Goal: Task Accomplishment & Management: Manage account settings

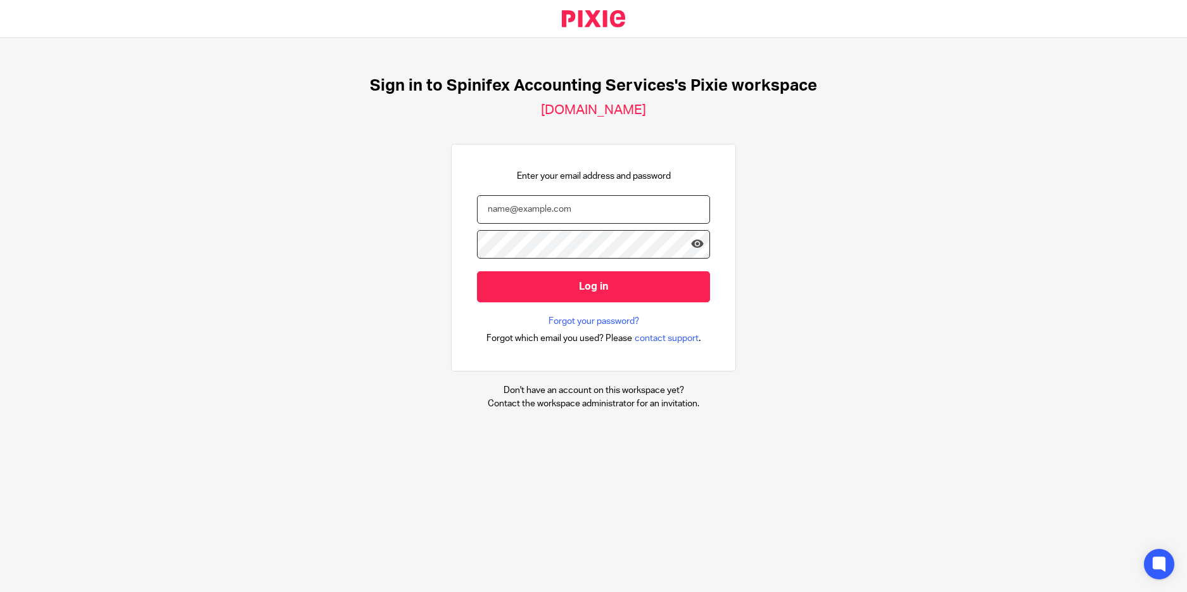
click at [516, 199] on input "email" at bounding box center [593, 209] width 233 height 29
type input "cameron@spinifex.co.uk"
click at [477, 271] on input "Log in" at bounding box center [593, 286] width 233 height 31
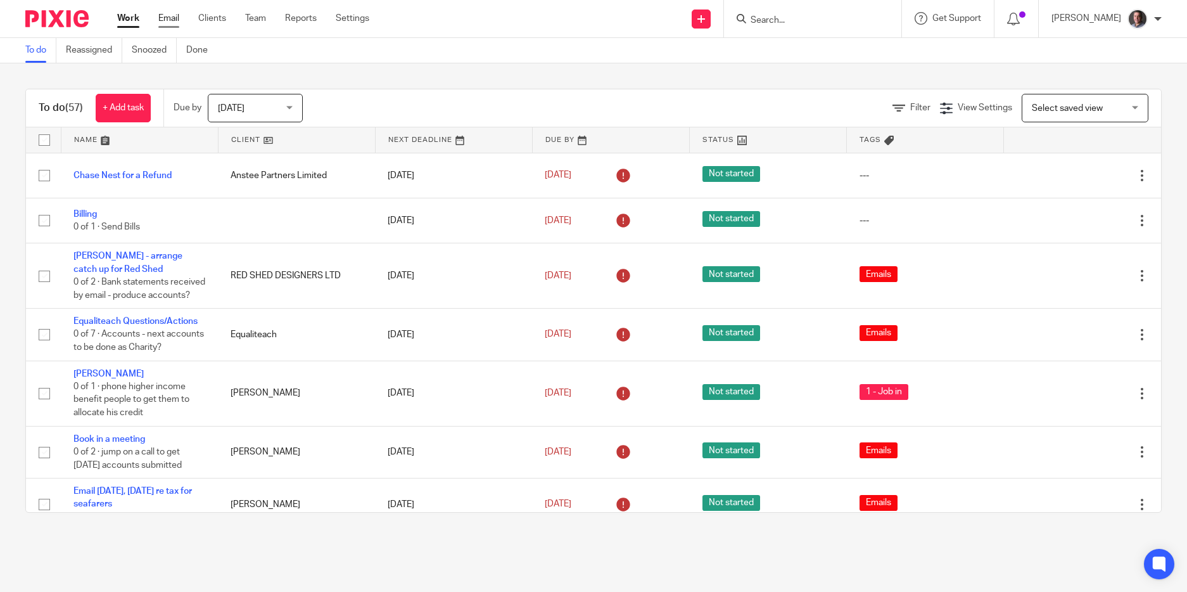
click at [167, 19] on link "Email" at bounding box center [168, 18] width 21 height 13
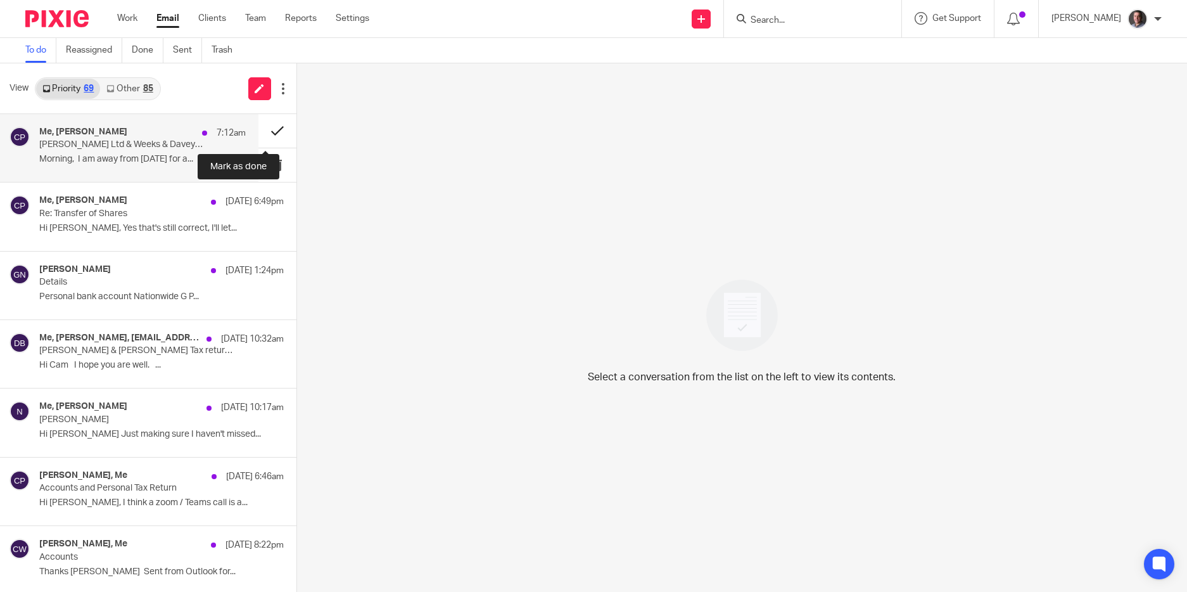
click at [265, 131] on button at bounding box center [278, 131] width 38 height 34
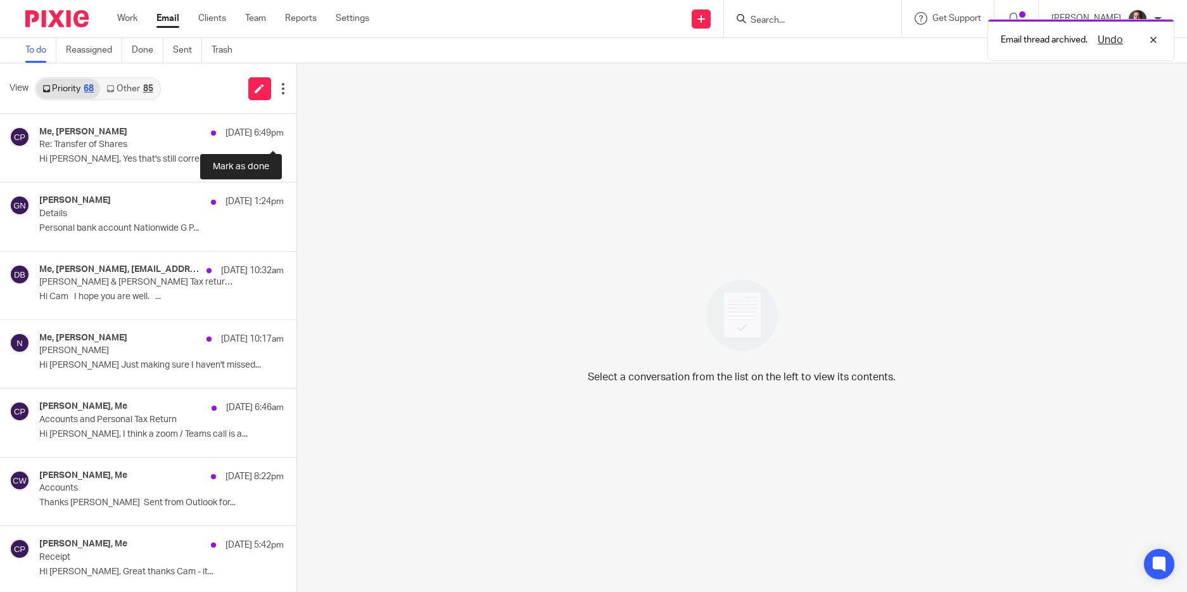
click at [297, 131] on button at bounding box center [302, 131] width 10 height 34
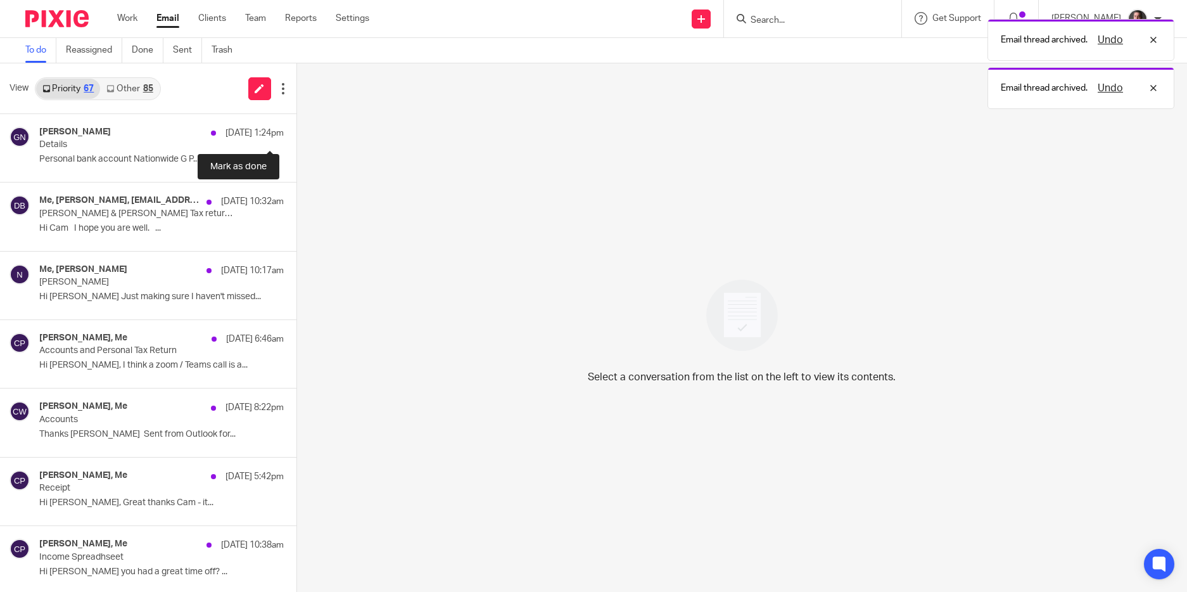
click at [297, 131] on button at bounding box center [302, 131] width 10 height 34
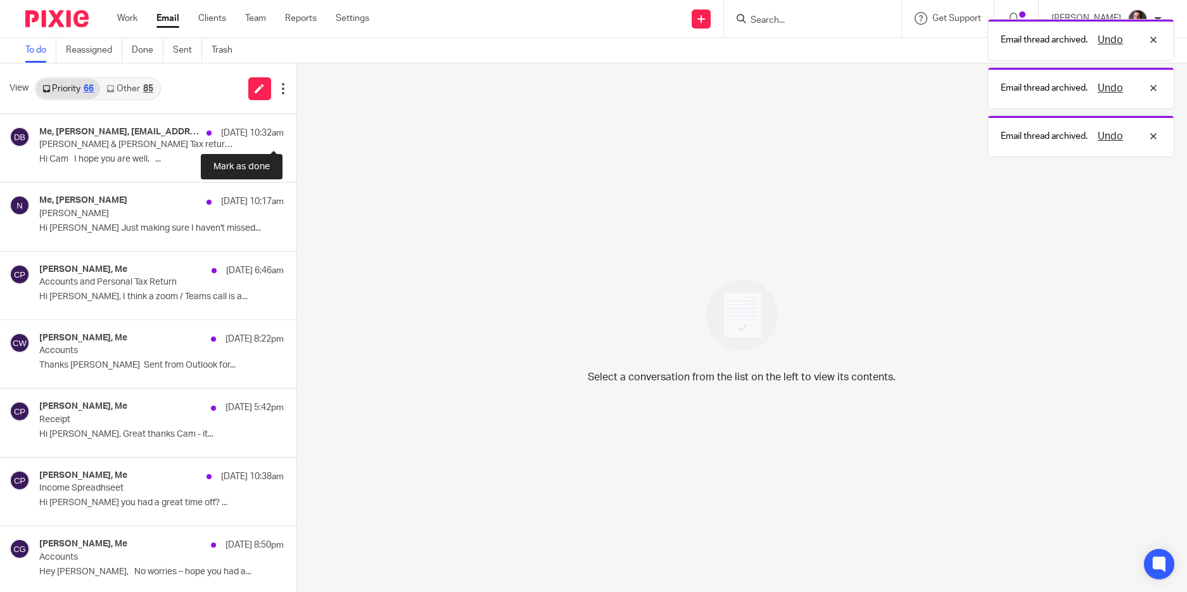
click at [297, 131] on button at bounding box center [302, 131] width 10 height 34
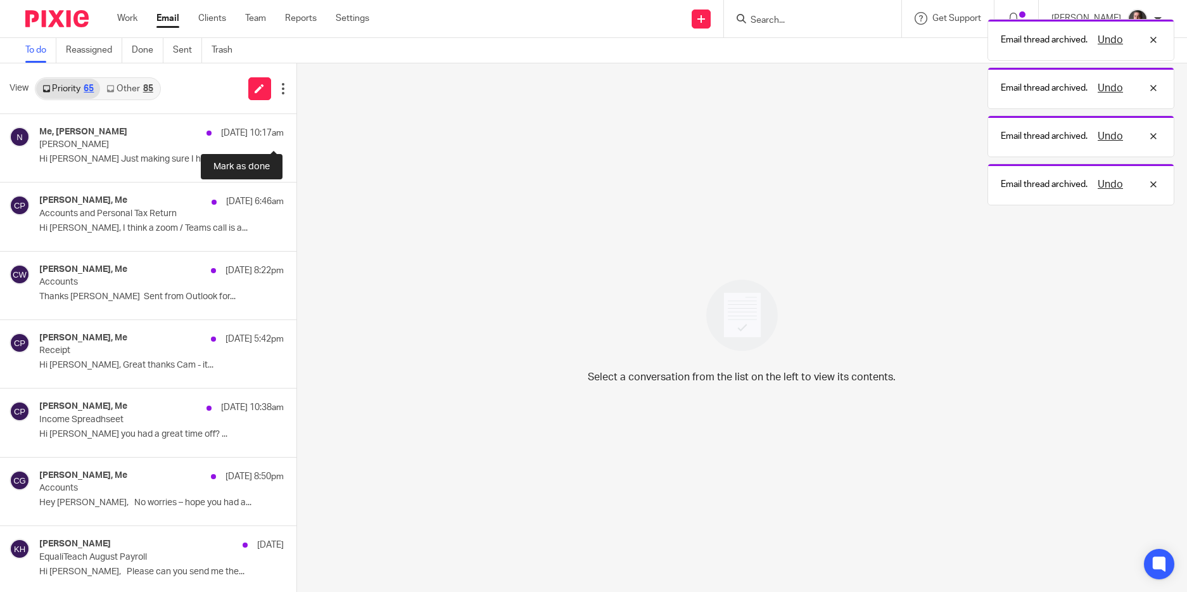
click at [297, 131] on button at bounding box center [302, 131] width 10 height 34
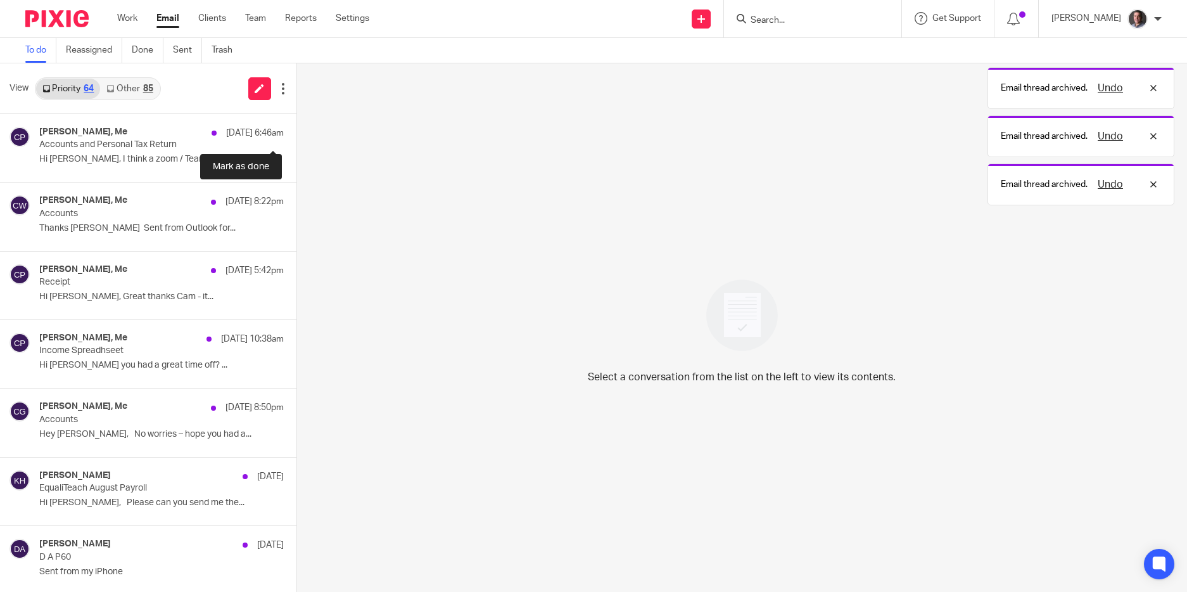
click at [297, 131] on button at bounding box center [302, 131] width 10 height 34
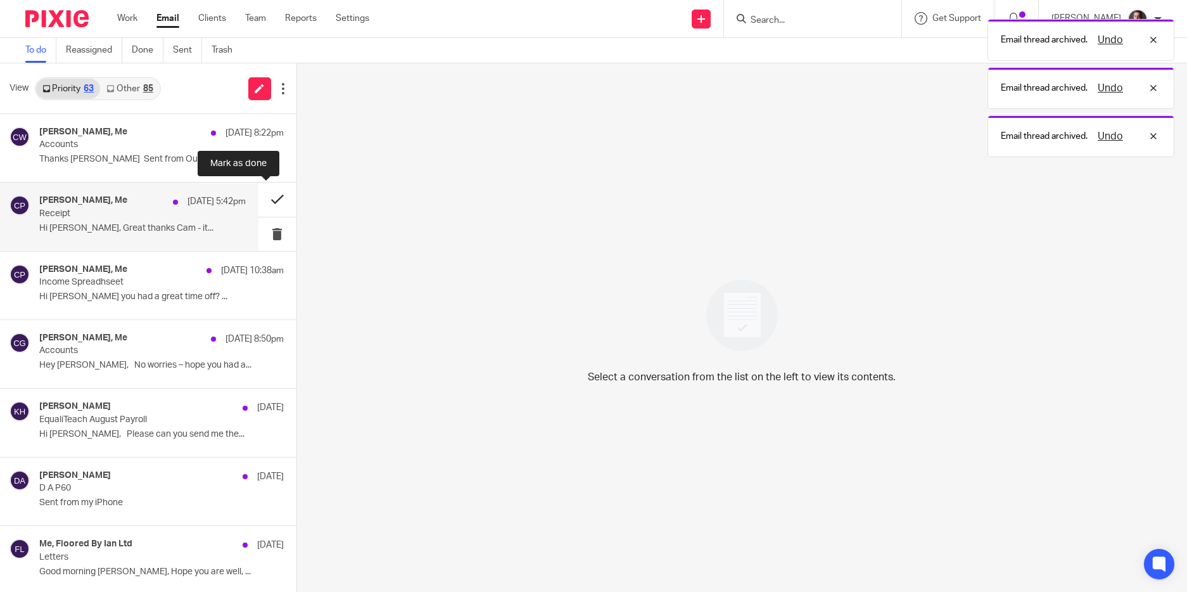
click at [265, 200] on button at bounding box center [278, 199] width 38 height 34
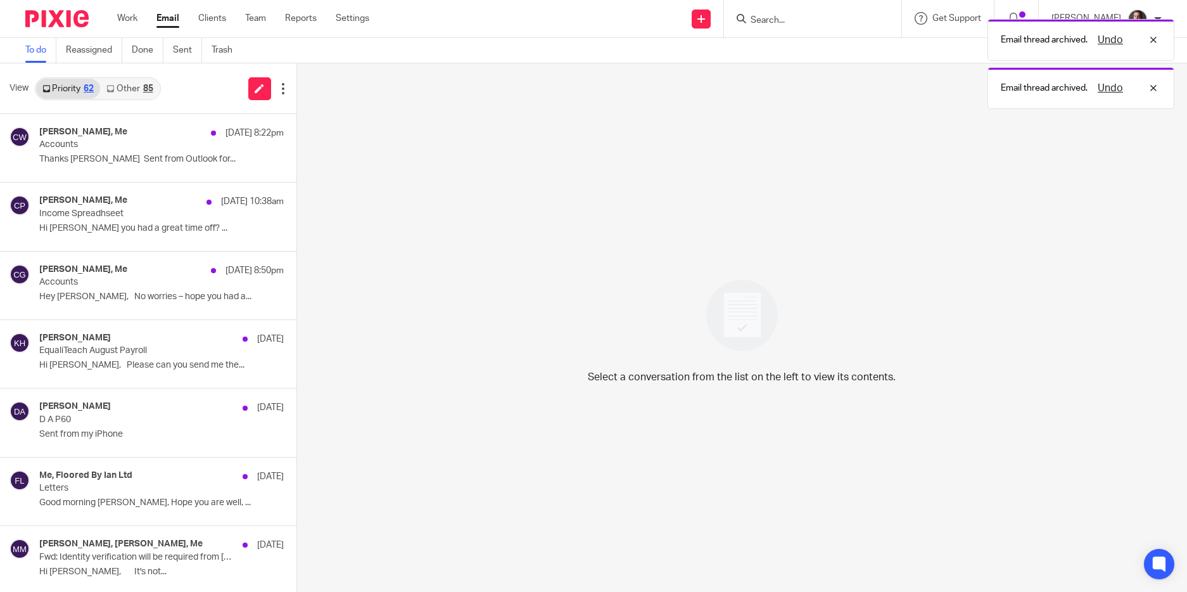
click at [120, 87] on link "Other 85" at bounding box center [129, 89] width 59 height 20
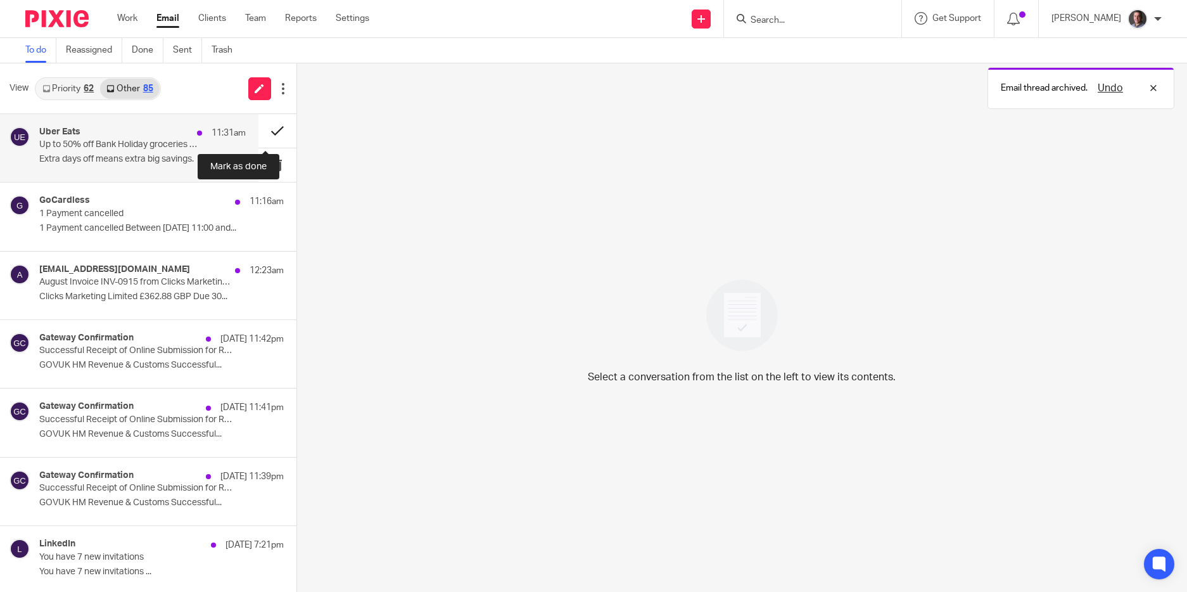
click at [264, 127] on button at bounding box center [278, 131] width 38 height 34
click at [264, 134] on button at bounding box center [278, 131] width 38 height 34
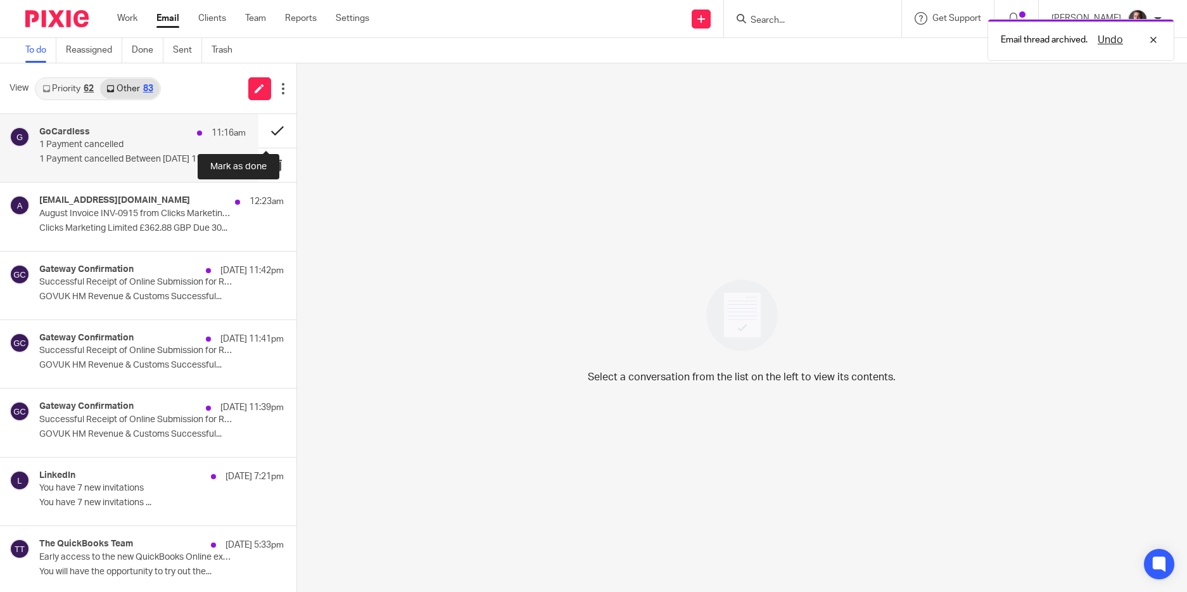
click at [264, 134] on button at bounding box center [278, 131] width 38 height 34
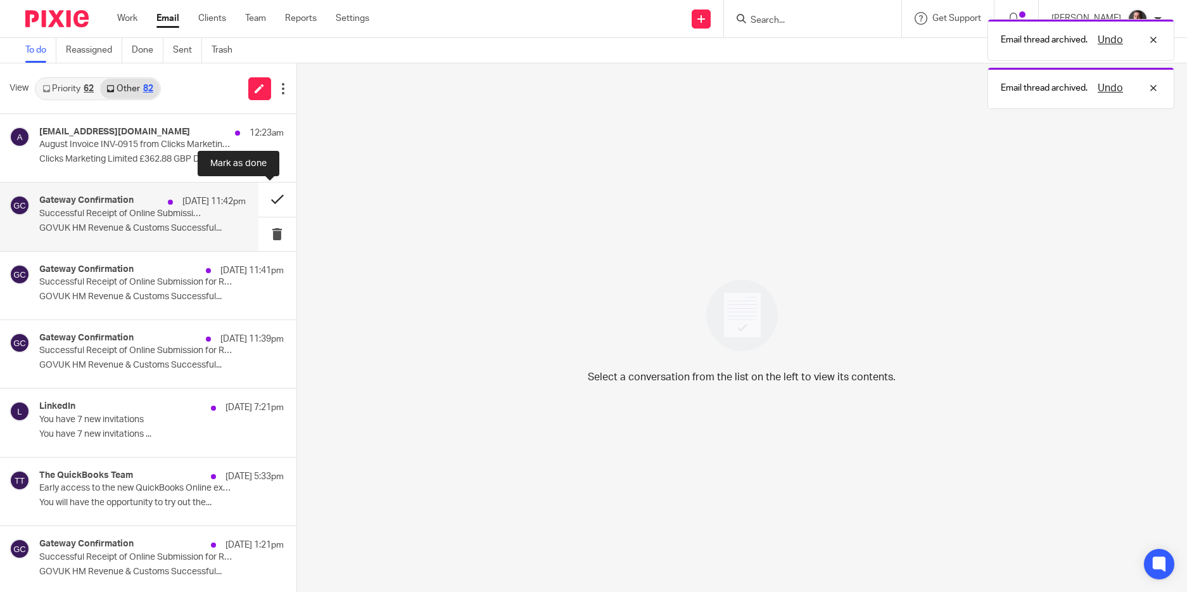
click at [264, 199] on button at bounding box center [278, 199] width 38 height 34
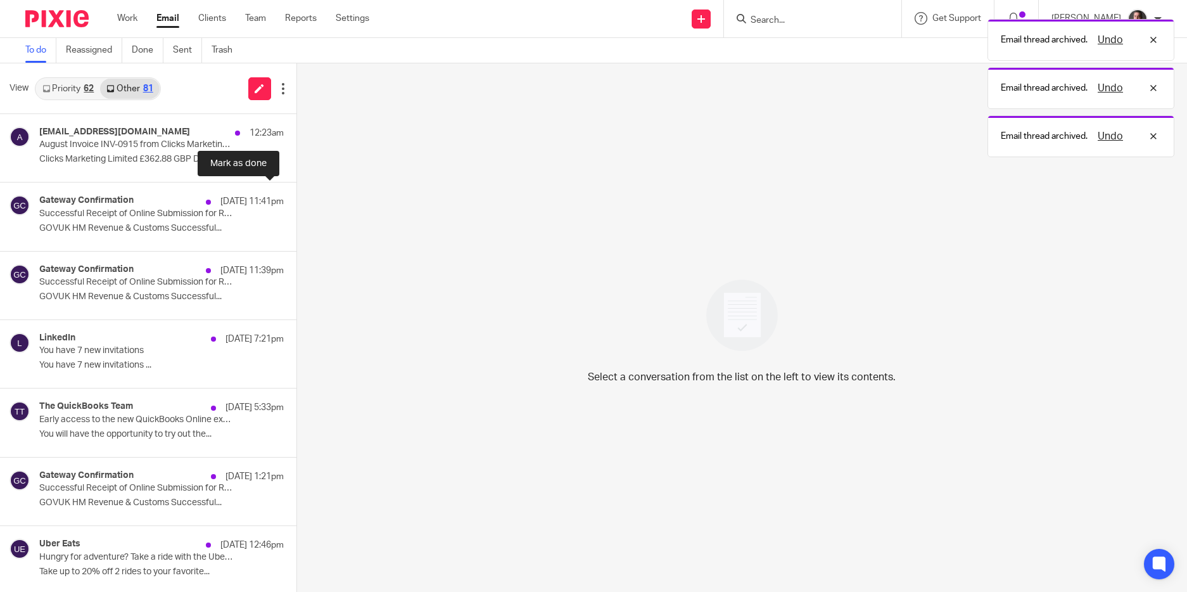
click at [297, 199] on button at bounding box center [302, 199] width 10 height 34
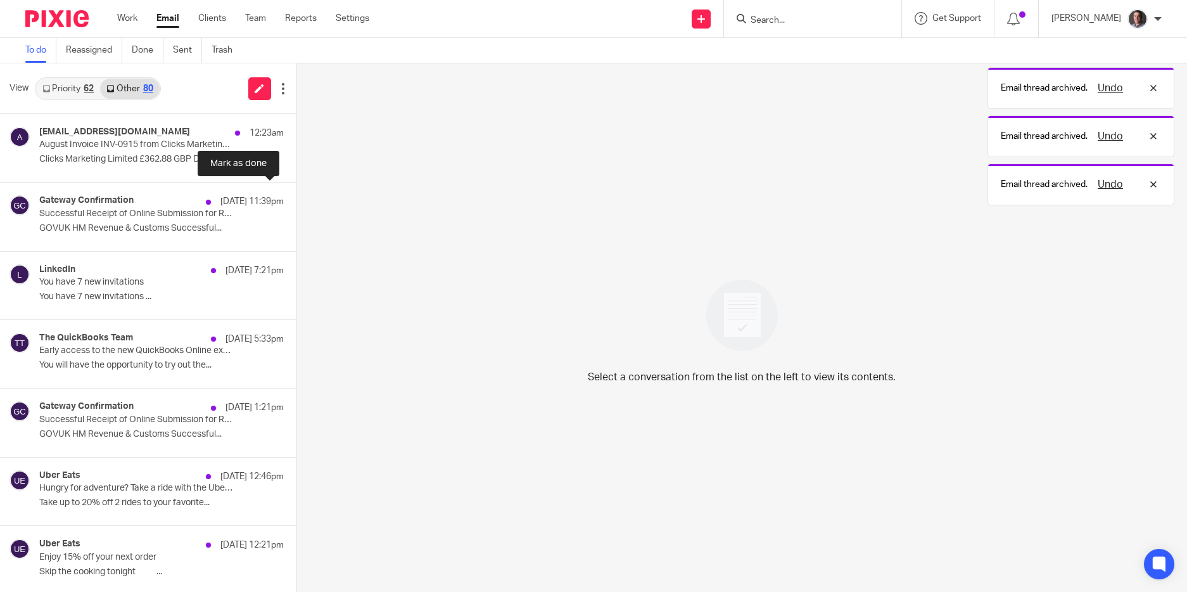
click at [297, 199] on button at bounding box center [302, 199] width 10 height 34
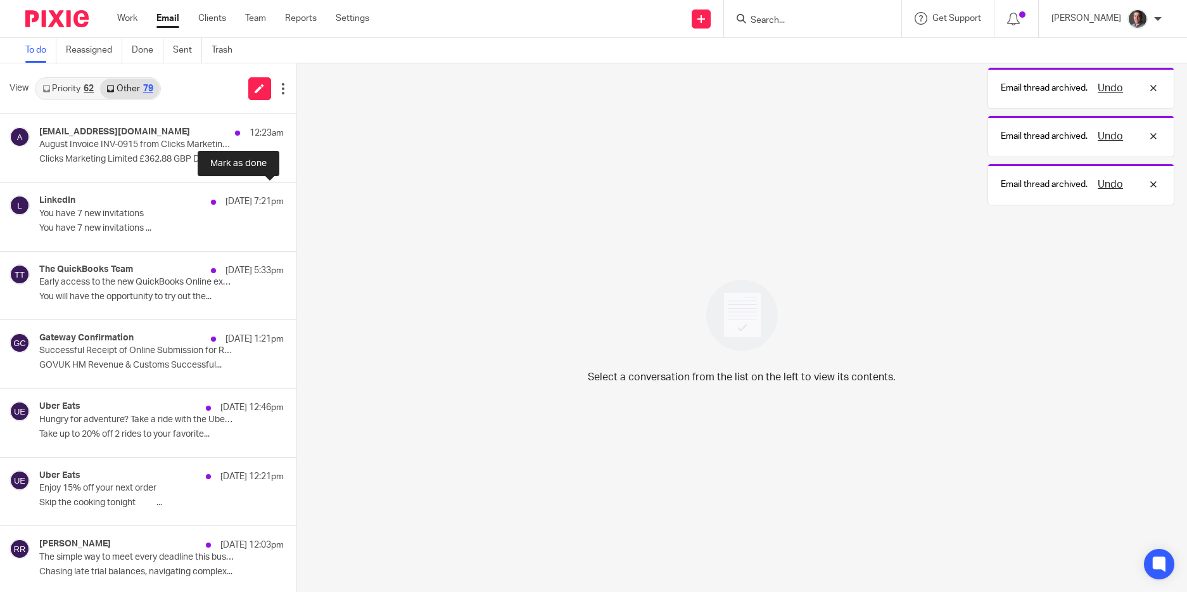
click at [297, 199] on button at bounding box center [302, 199] width 10 height 34
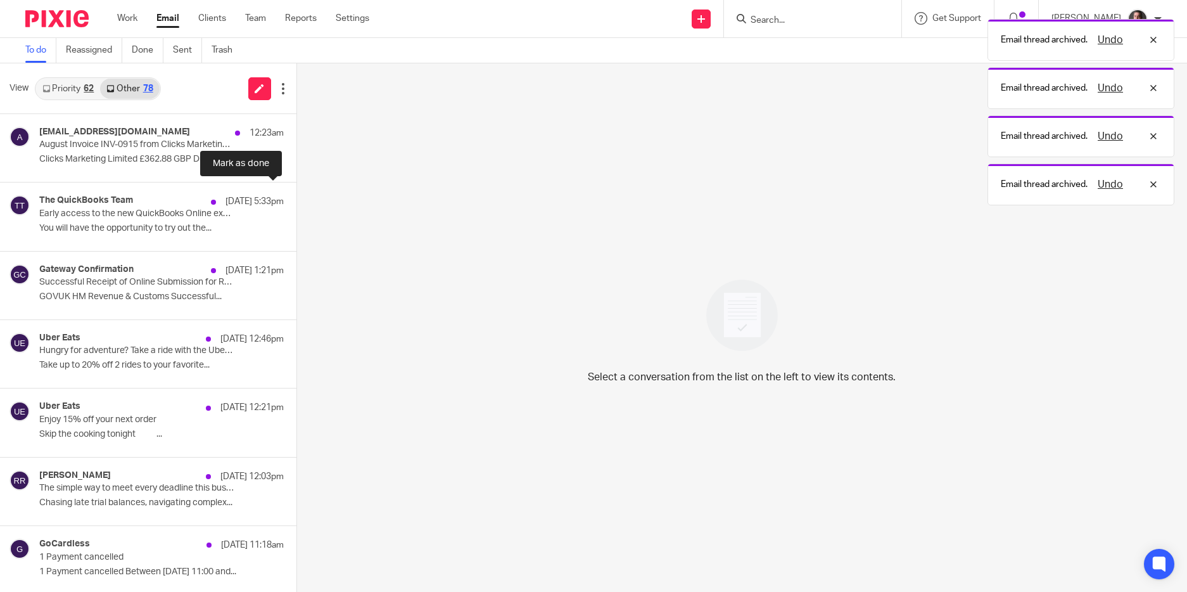
click at [297, 199] on button at bounding box center [302, 199] width 10 height 34
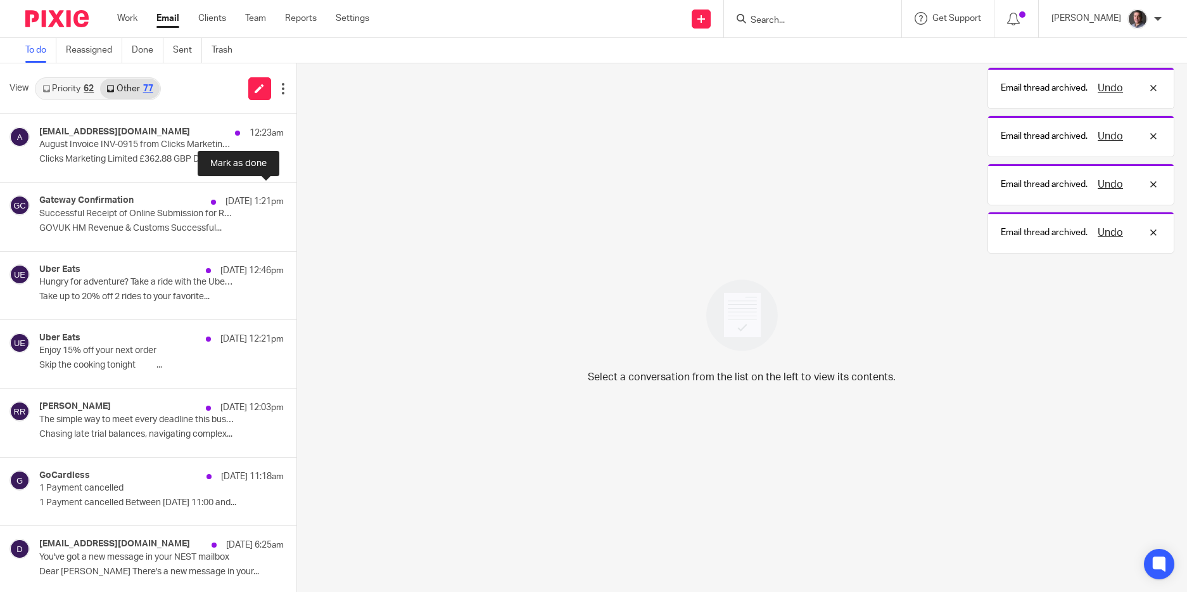
click at [297, 199] on button at bounding box center [302, 199] width 10 height 34
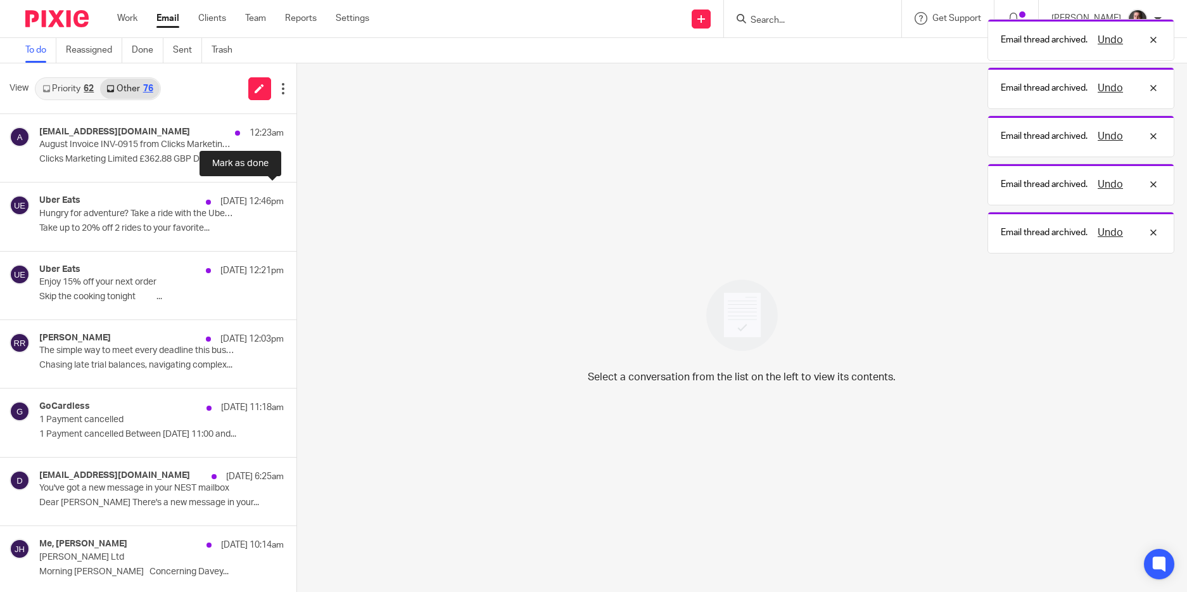
click at [297, 199] on button at bounding box center [302, 199] width 10 height 34
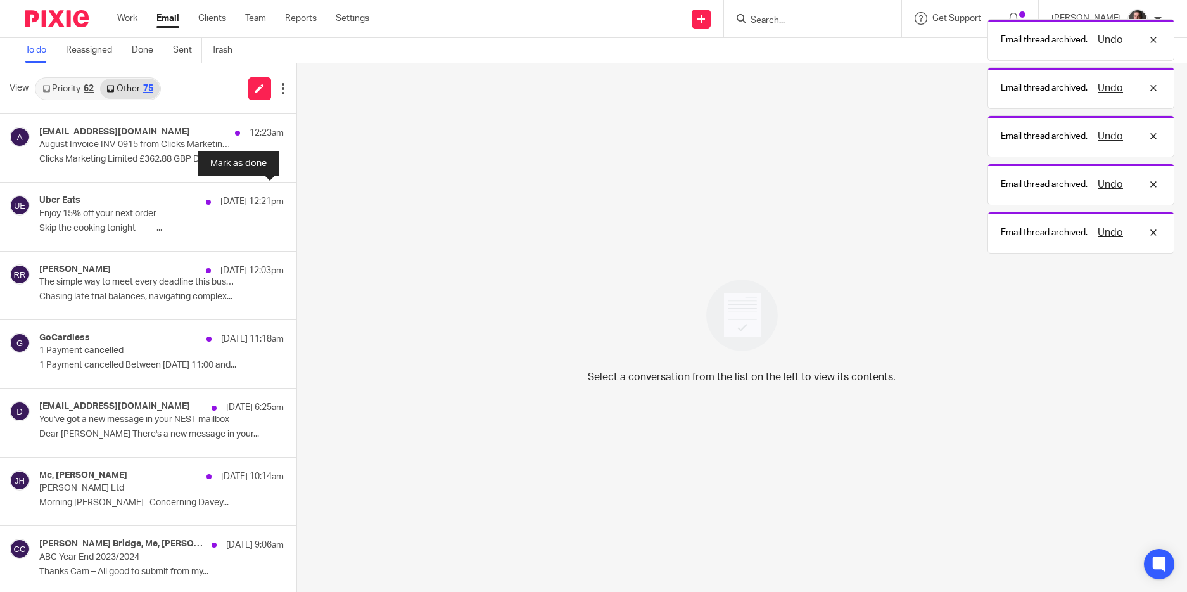
click at [297, 199] on button at bounding box center [302, 199] width 10 height 34
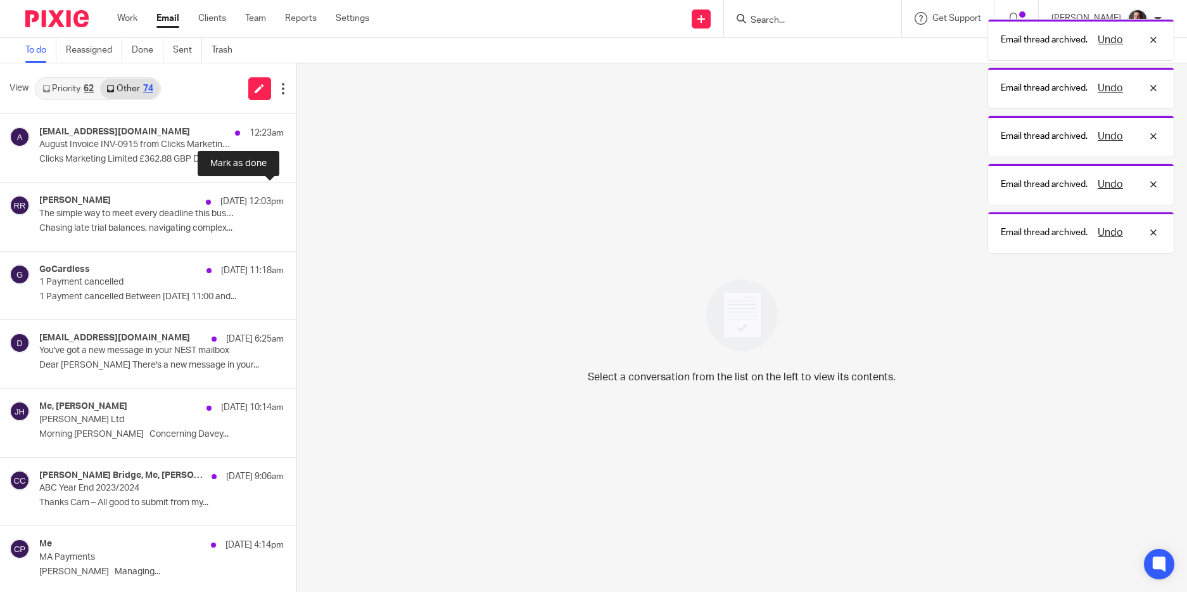
click at [297, 199] on button at bounding box center [302, 199] width 10 height 34
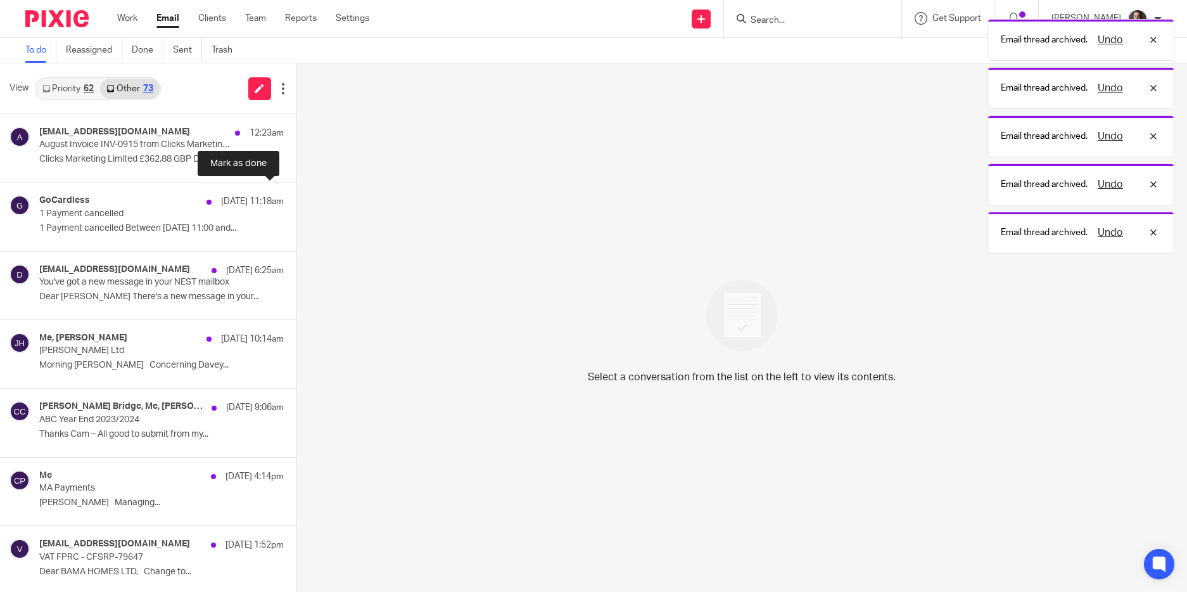
click at [297, 199] on button at bounding box center [302, 199] width 10 height 34
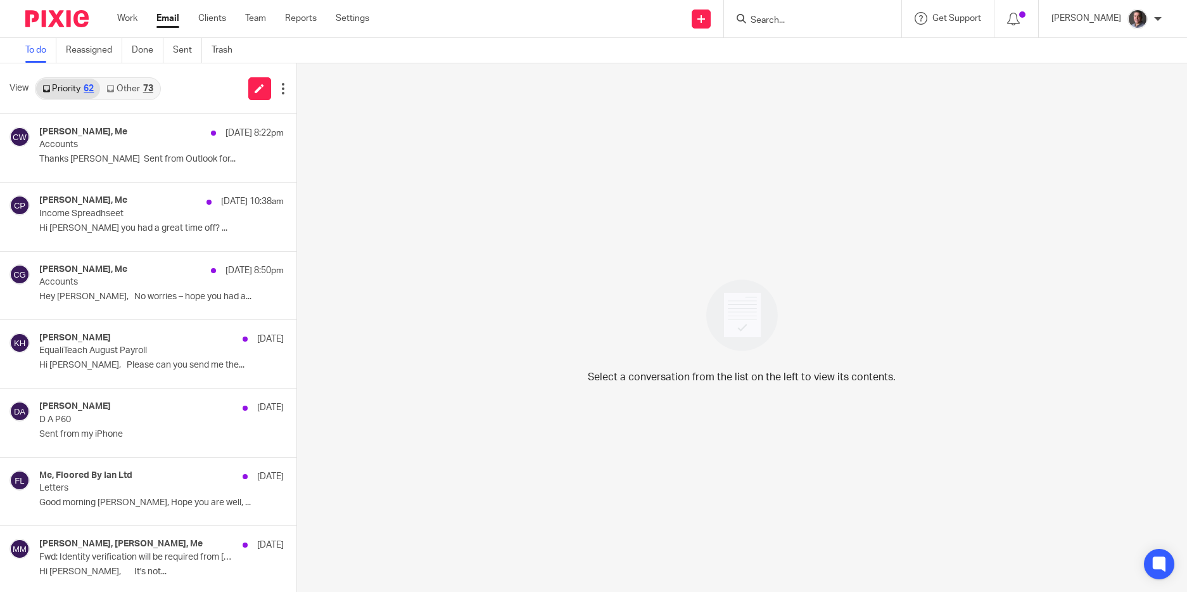
click at [130, 84] on link "Other 73" at bounding box center [129, 89] width 59 height 20
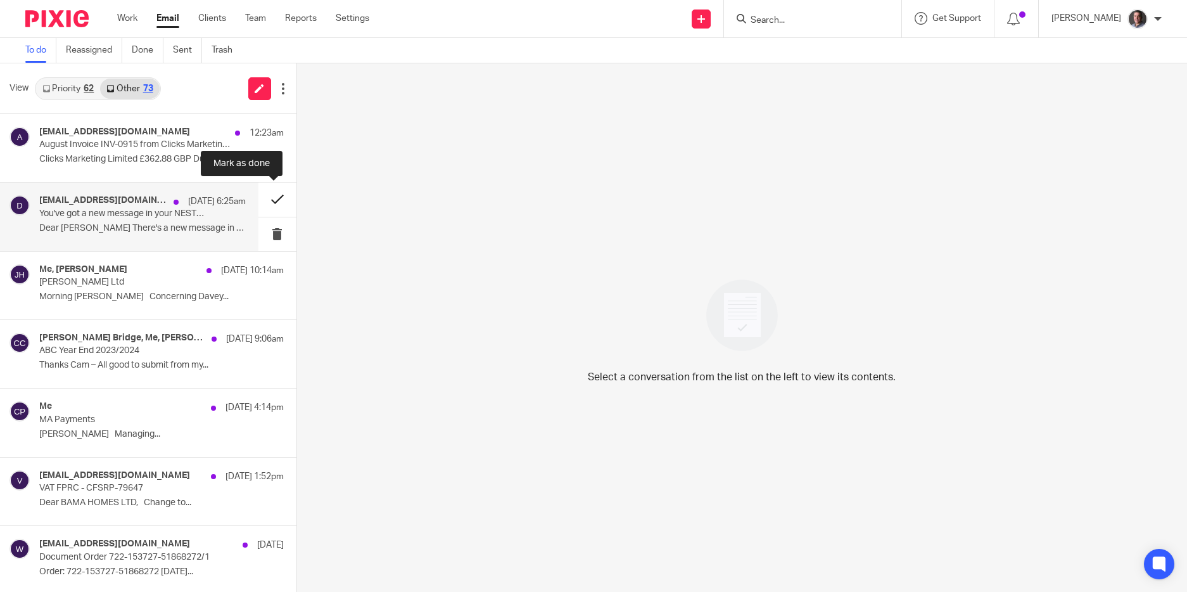
click at [267, 200] on button at bounding box center [278, 199] width 38 height 34
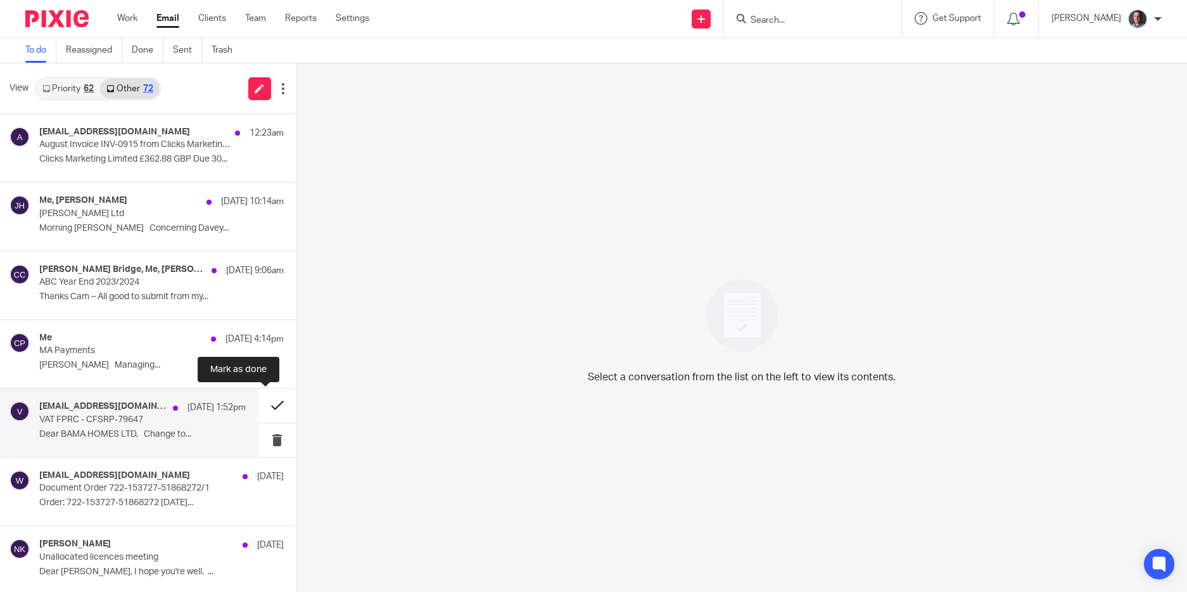
click at [263, 402] on button at bounding box center [278, 405] width 38 height 34
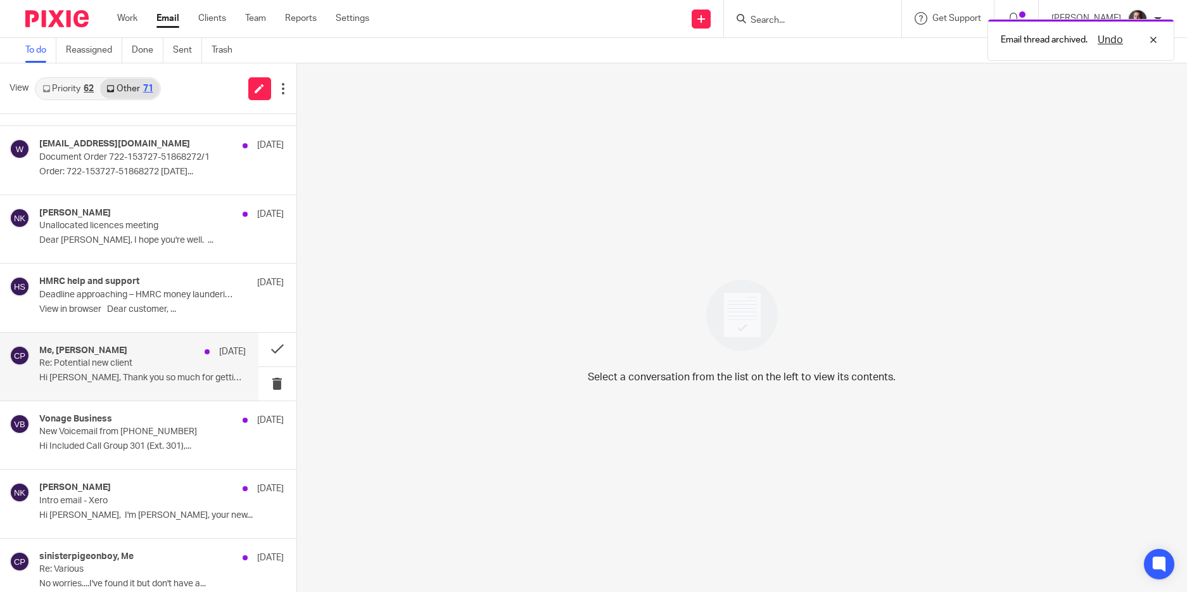
scroll to position [269, 0]
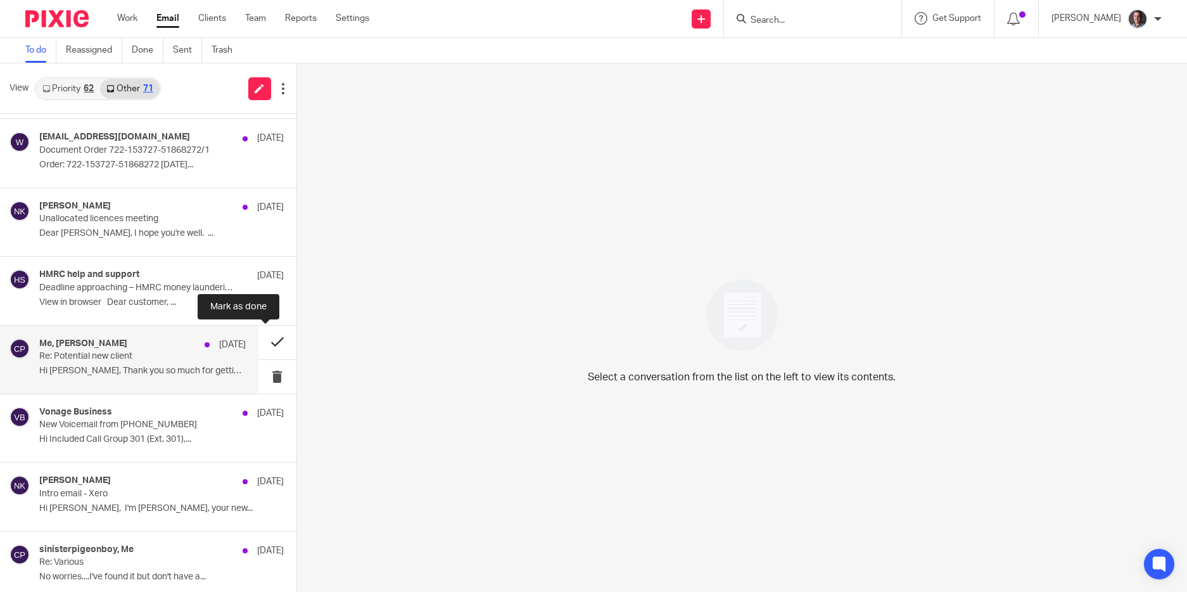
click at [265, 340] on button at bounding box center [278, 343] width 38 height 34
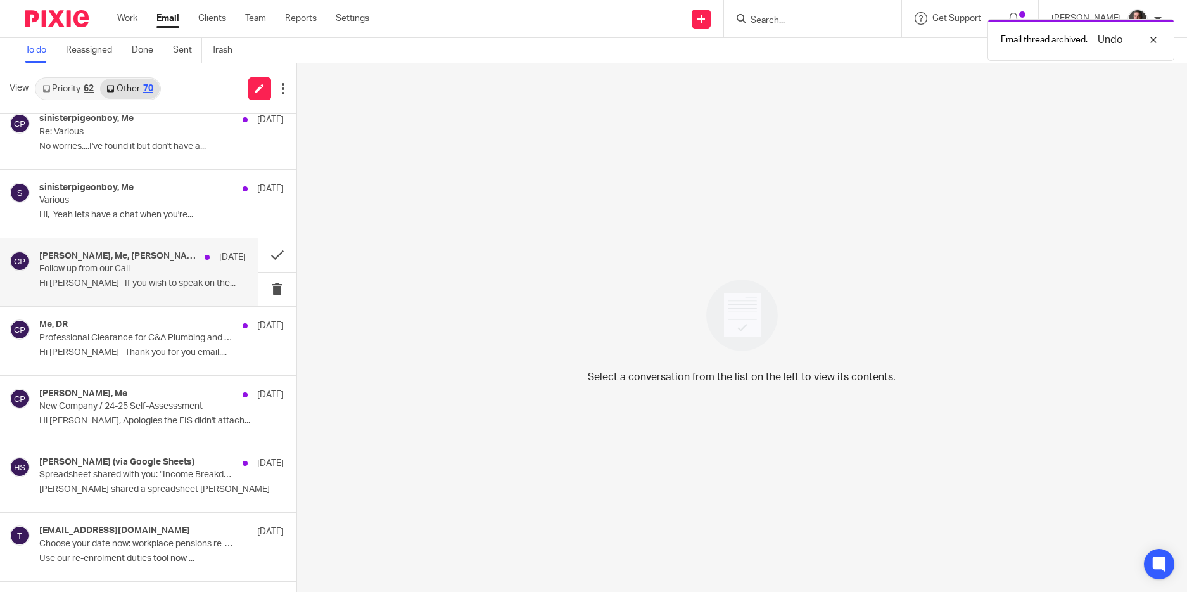
scroll to position [675, 0]
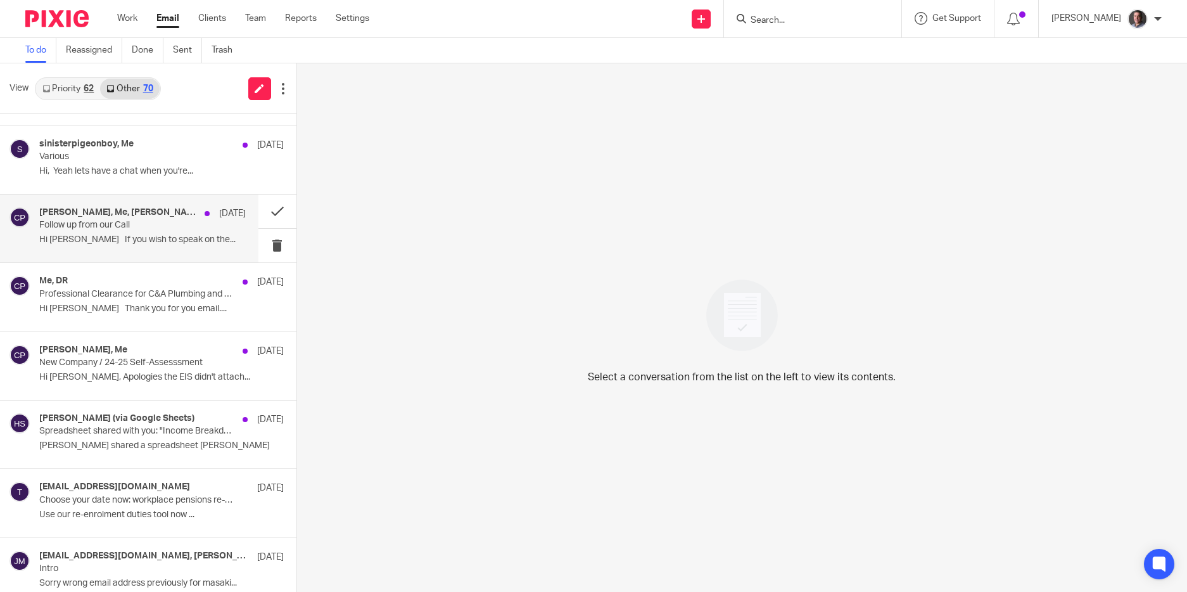
click at [96, 233] on div "Jane Hanson, Me, Miles Davey, Davey Joinery, FC St Neots, Paul Emberton 7 Aug F…" at bounding box center [142, 228] width 207 height 42
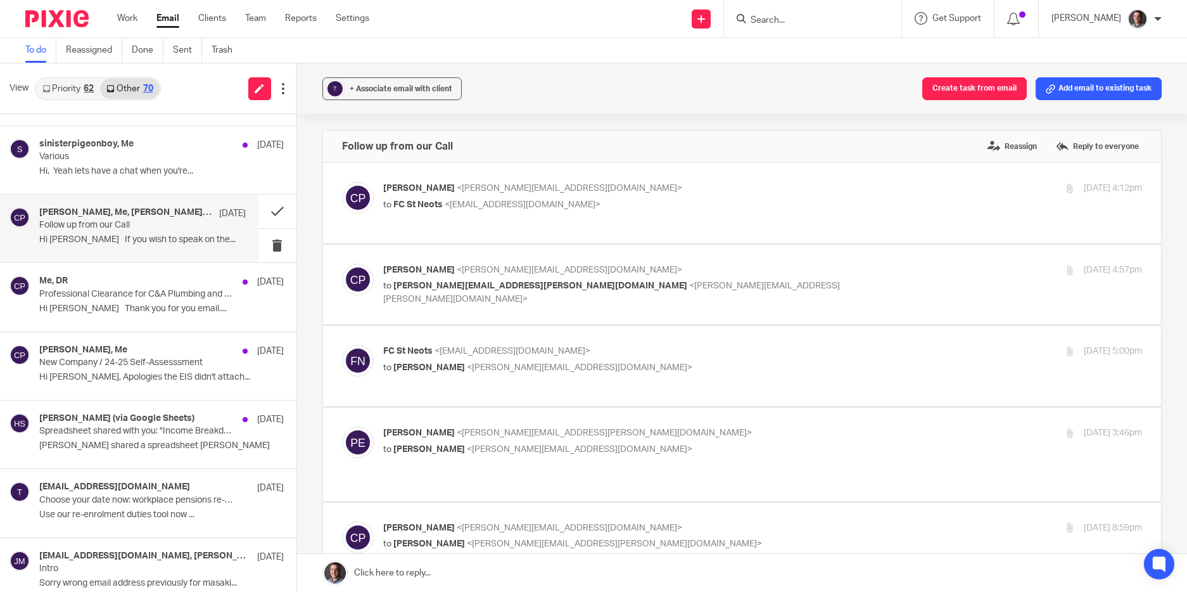
scroll to position [0, 0]
click at [267, 212] on button at bounding box center [278, 212] width 38 height 34
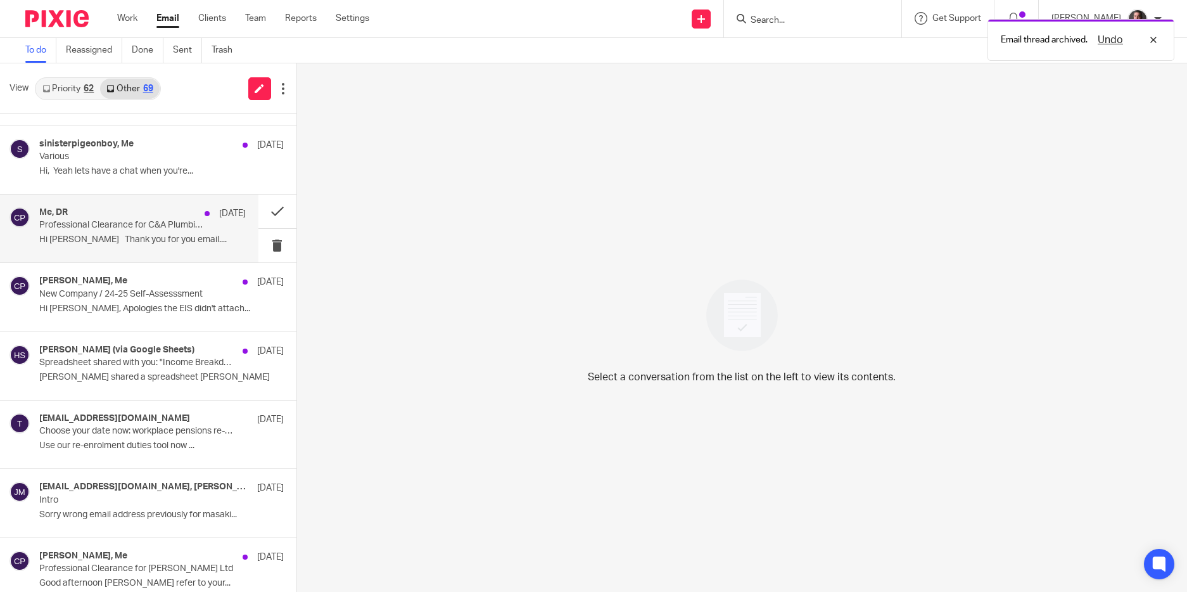
click at [153, 230] on p "Professional Clearance for C&A Plumbing and Heating Services Ltd" at bounding box center [121, 225] width 165 height 11
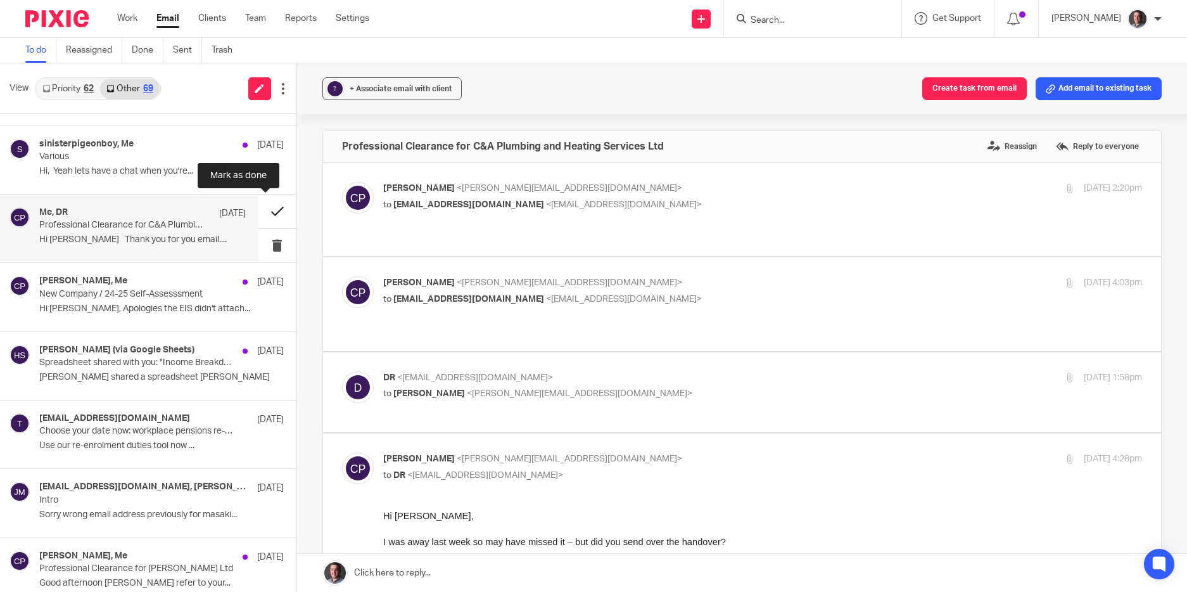
click at [261, 212] on button at bounding box center [278, 212] width 38 height 34
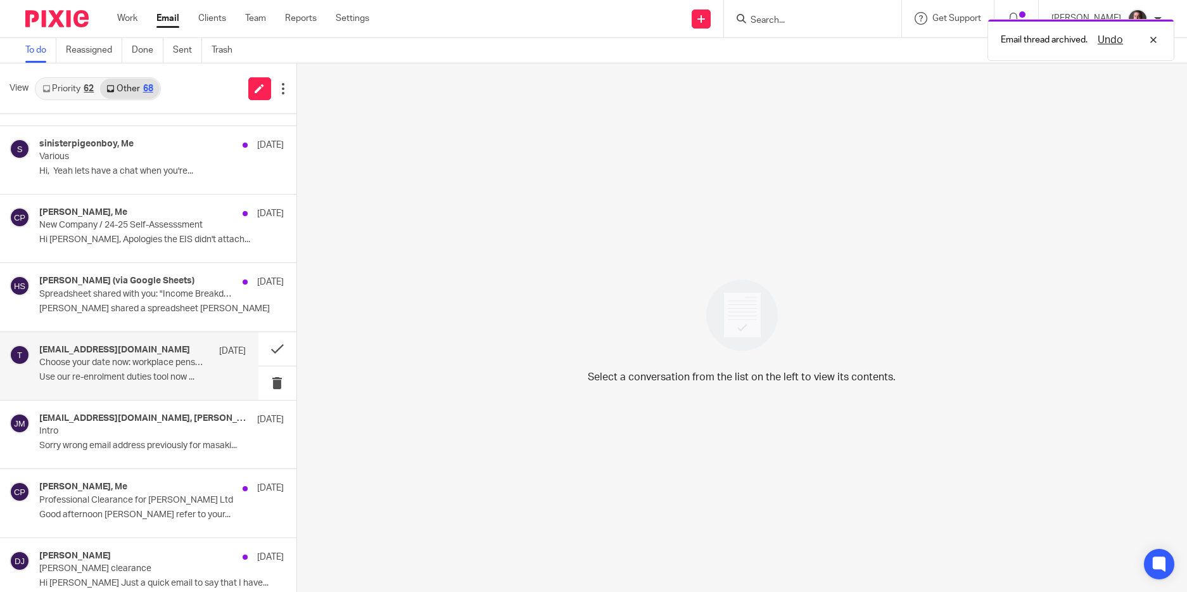
click at [137, 371] on div "ThePensionsRegulator@email.autoenrol.tpr.gov.uk 4 Aug Choose your date now: wor…" at bounding box center [142, 366] width 207 height 42
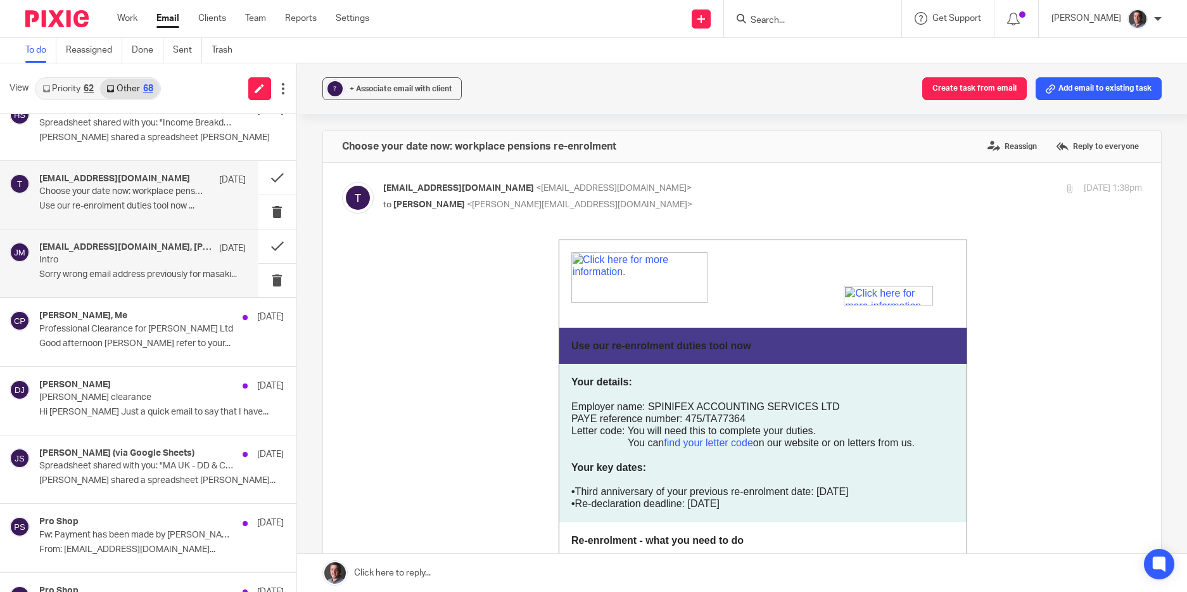
scroll to position [860, 0]
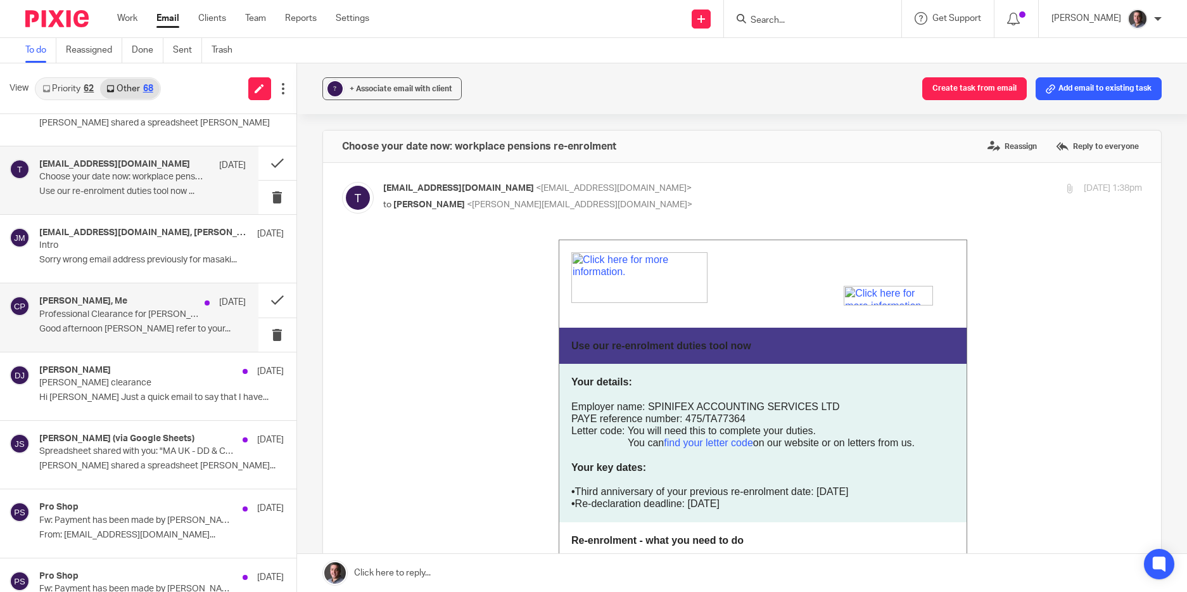
click at [138, 310] on p "Professional Clearance for Davey Joinery Ltd" at bounding box center [121, 314] width 165 height 11
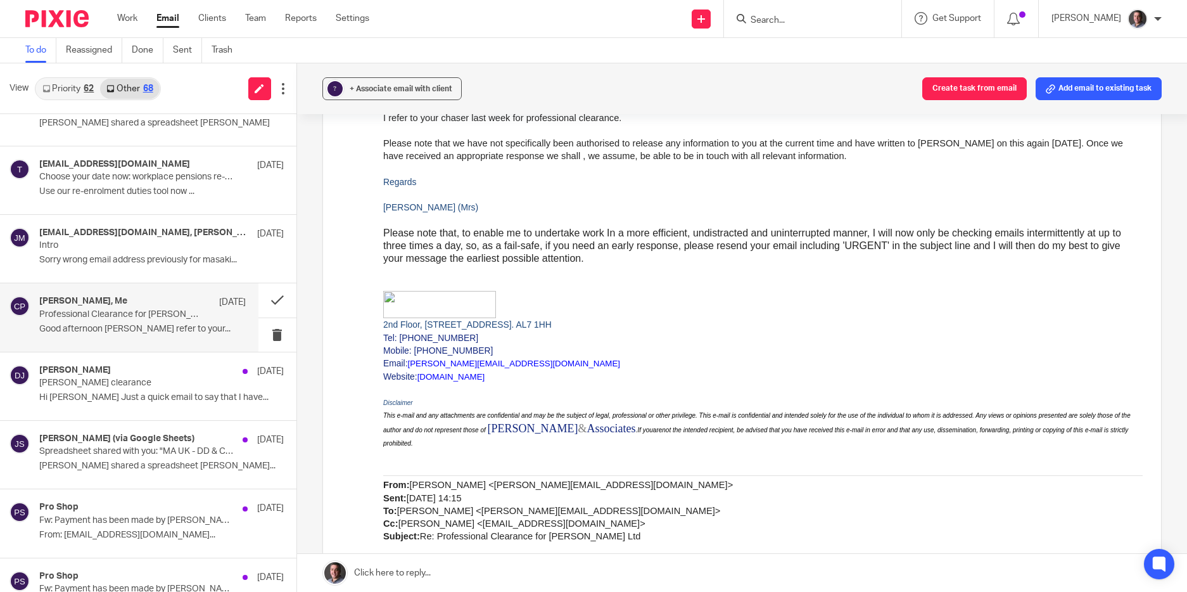
scroll to position [476, 0]
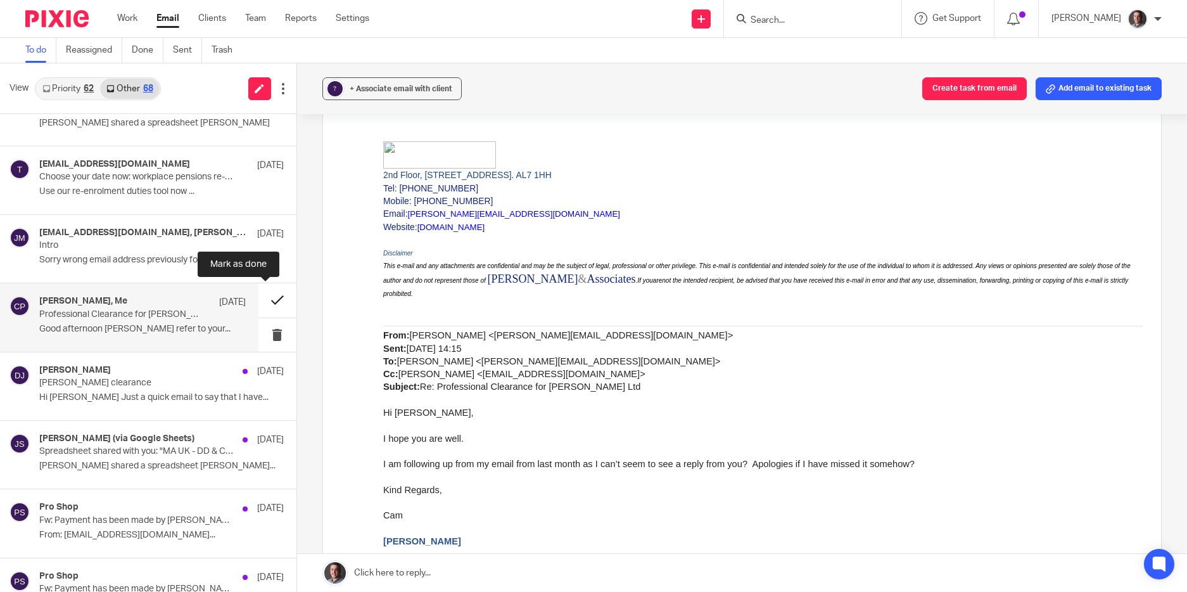
click at [262, 299] on button at bounding box center [278, 300] width 38 height 34
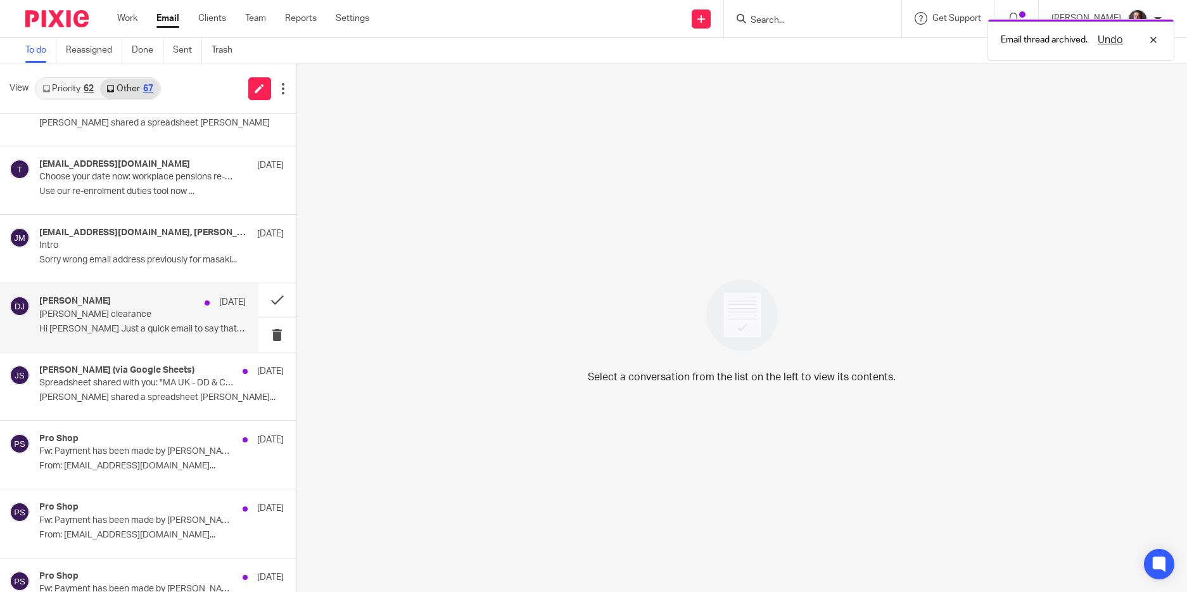
click at [136, 316] on p "Davey Joinery clearance" at bounding box center [121, 314] width 165 height 11
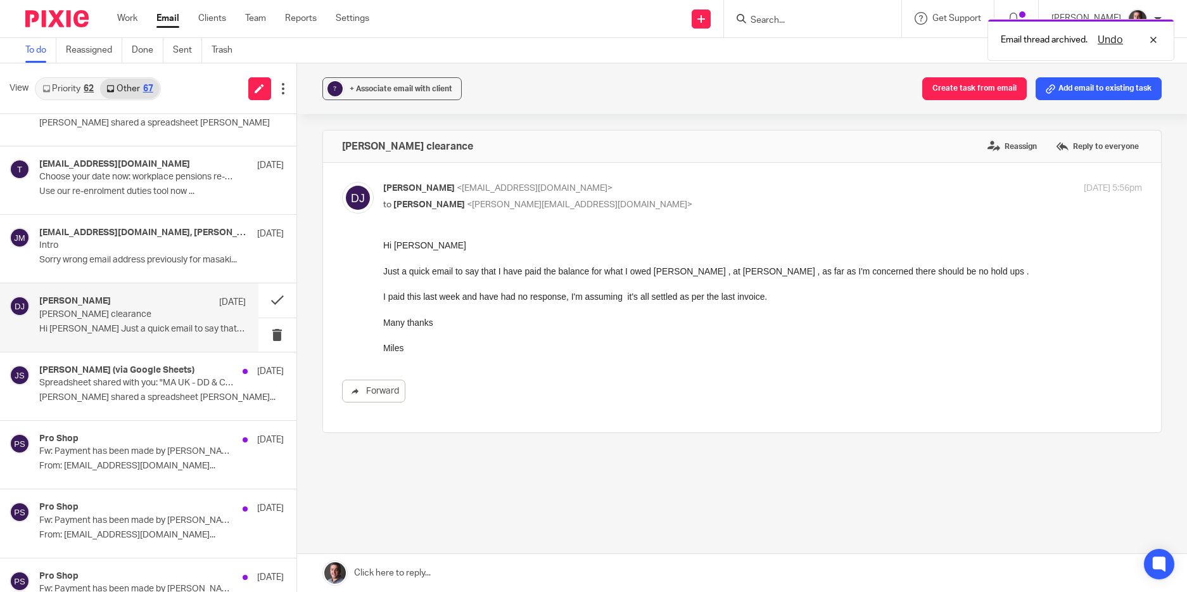
scroll to position [0, 0]
click at [267, 298] on button at bounding box center [278, 300] width 38 height 34
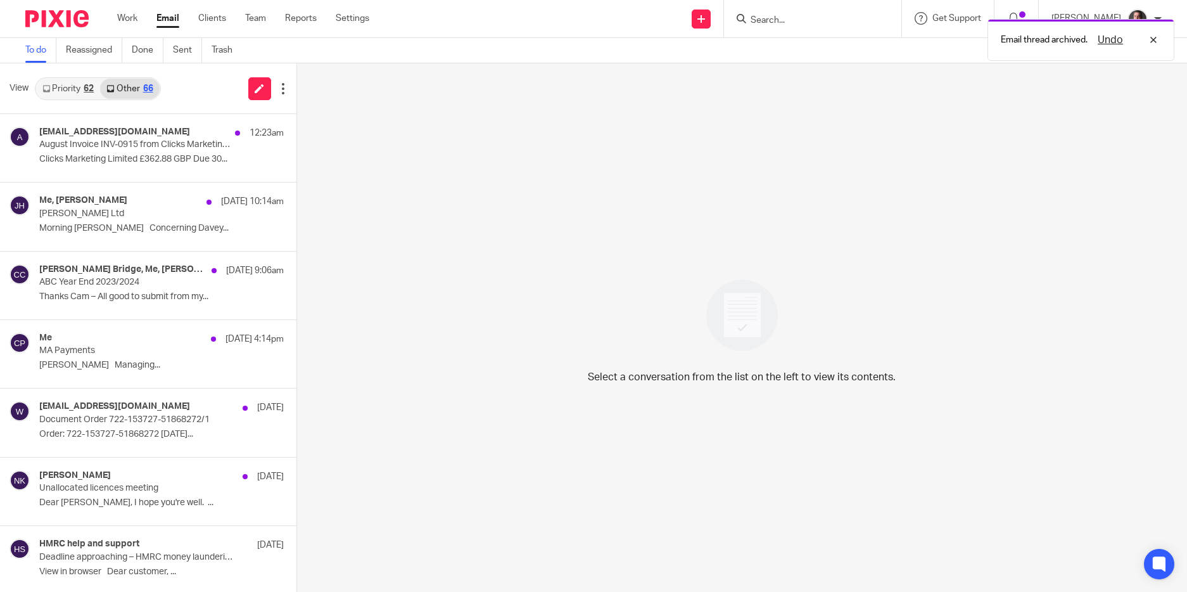
click at [68, 95] on link "Priority 62" at bounding box center [68, 89] width 64 height 20
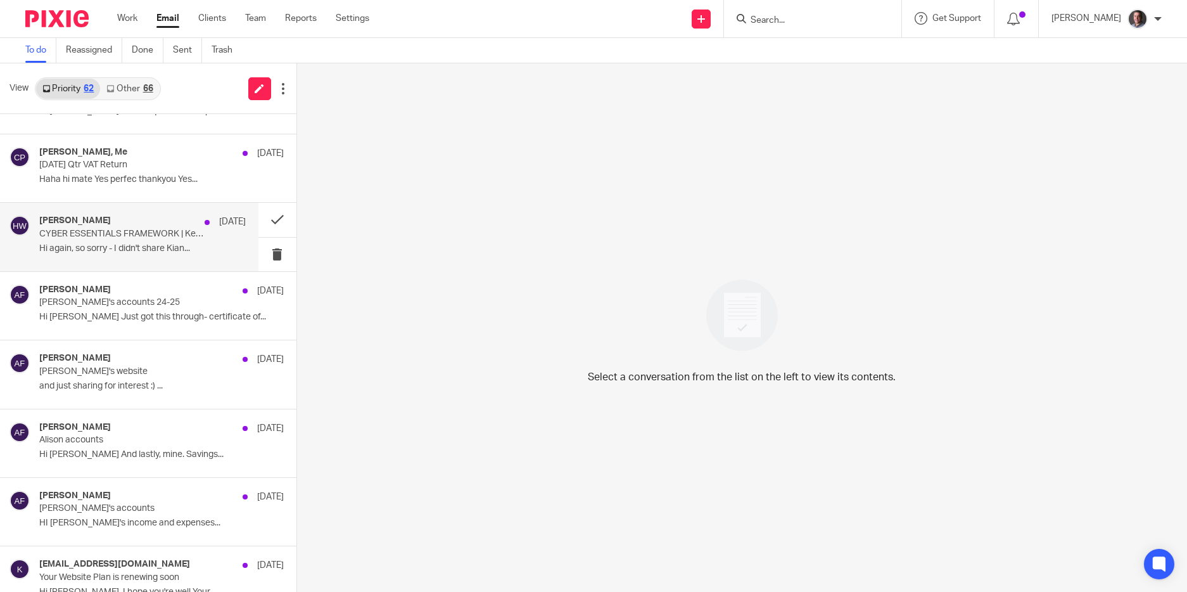
scroll to position [1901, 0]
click at [267, 220] on button at bounding box center [278, 221] width 38 height 34
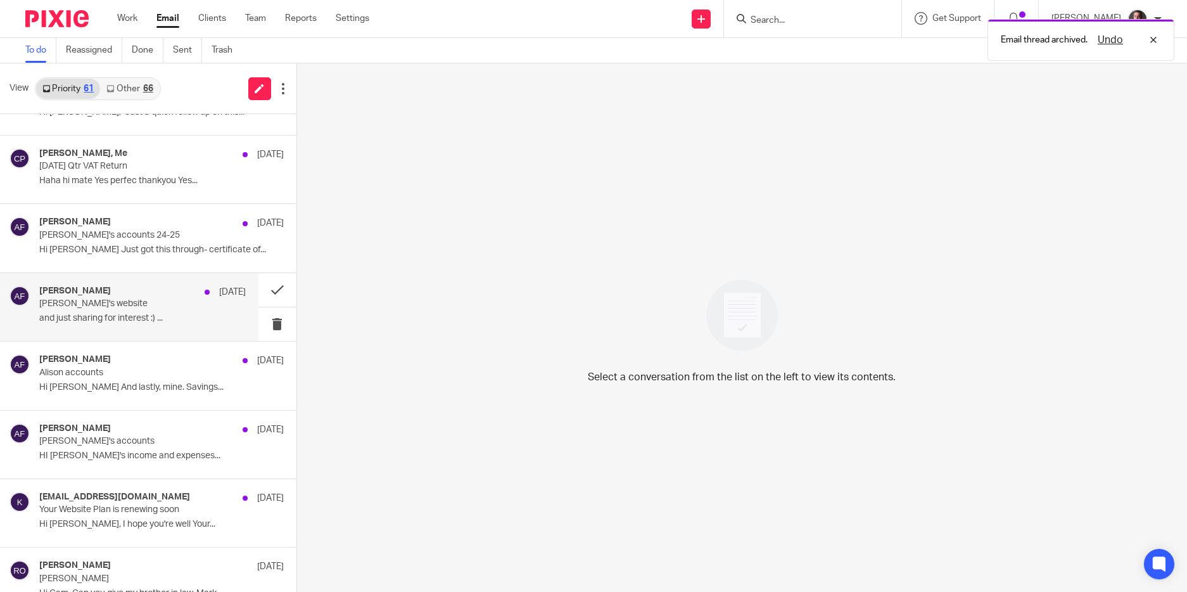
click at [114, 300] on p "Sissy's website" at bounding box center [121, 303] width 165 height 11
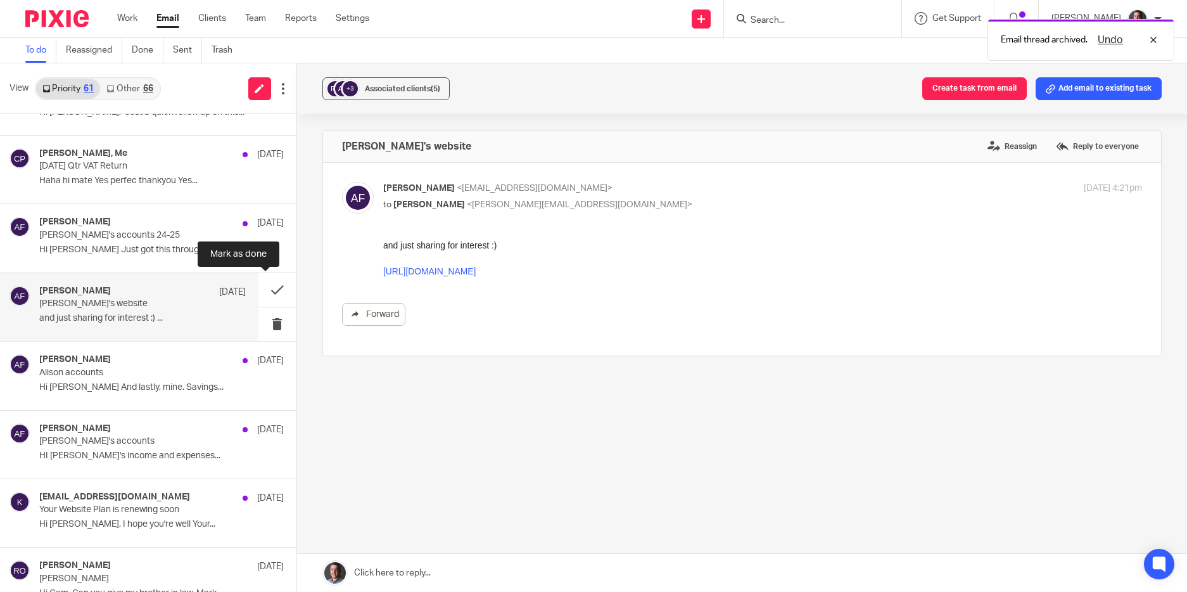
scroll to position [0, 0]
click at [475, 267] on link "https://www.sissyfordofficial.com/" at bounding box center [429, 271] width 93 height 10
click at [269, 287] on button at bounding box center [278, 290] width 38 height 34
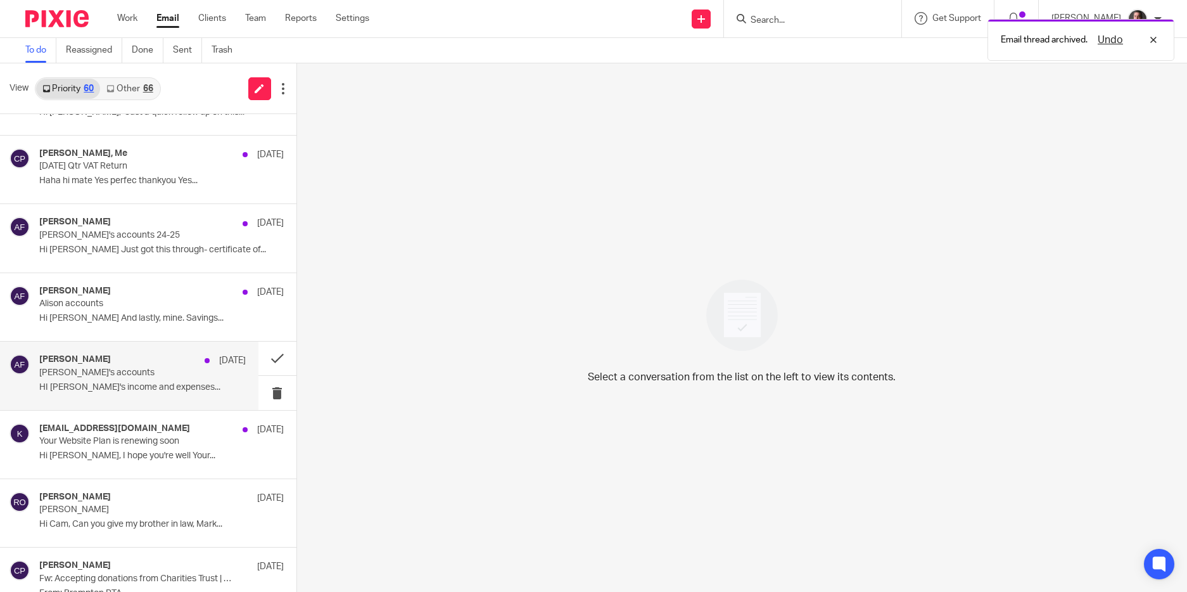
click at [124, 377] on p "Sissy's accounts" at bounding box center [121, 373] width 165 height 11
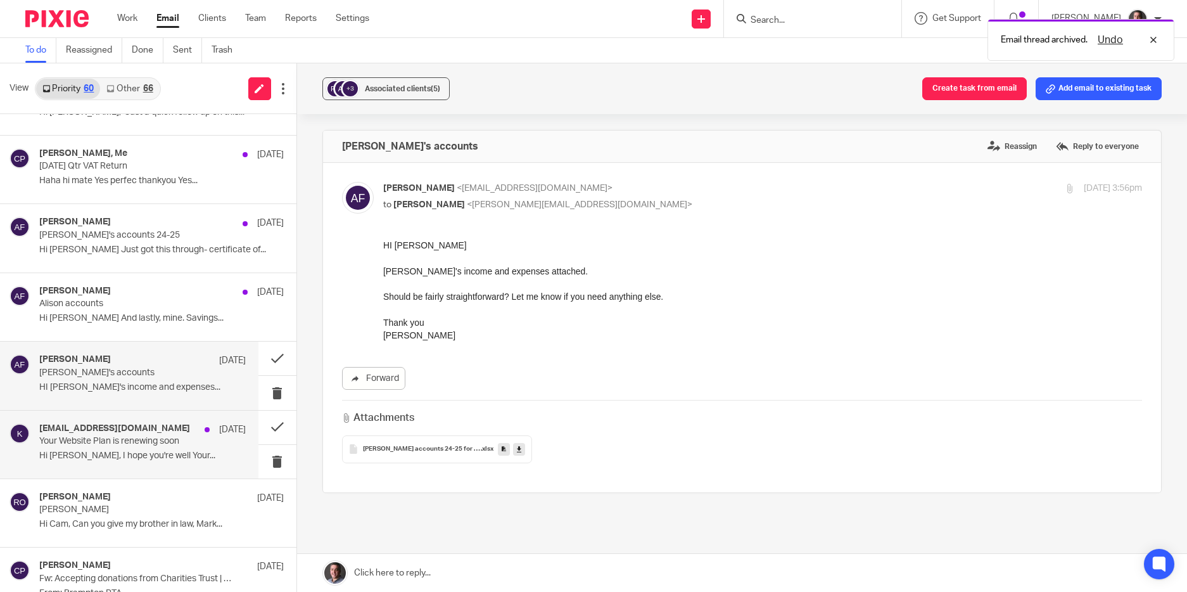
click at [127, 438] on p "Your Website Plan is renewing soon" at bounding box center [121, 441] width 165 height 11
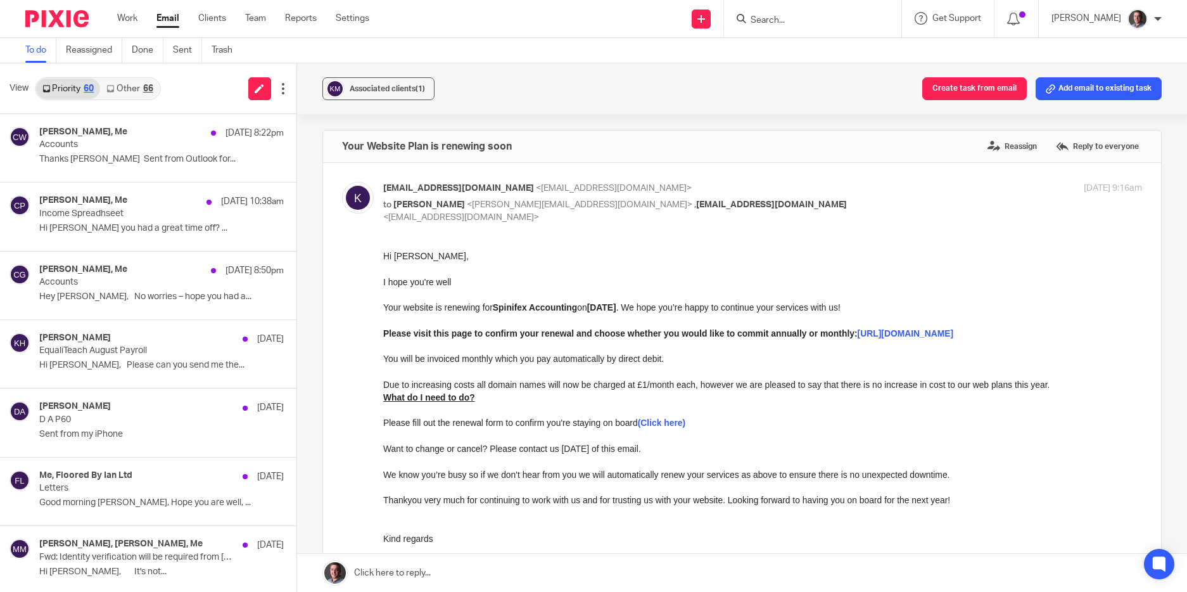
click at [124, 83] on link "Other 66" at bounding box center [129, 89] width 59 height 20
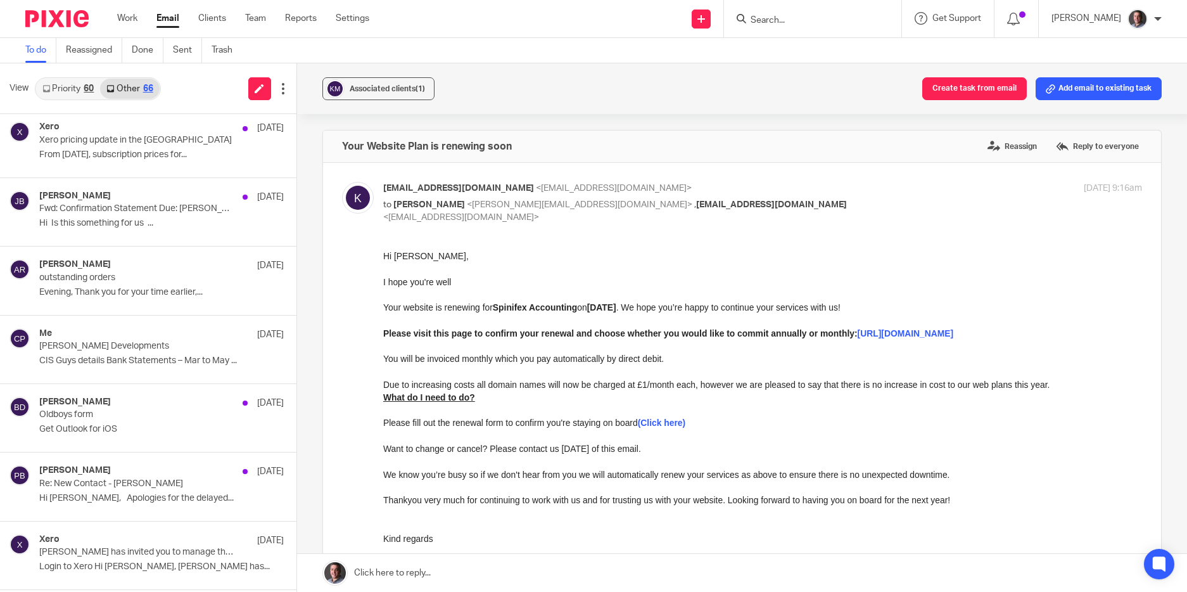
scroll to position [1997, 0]
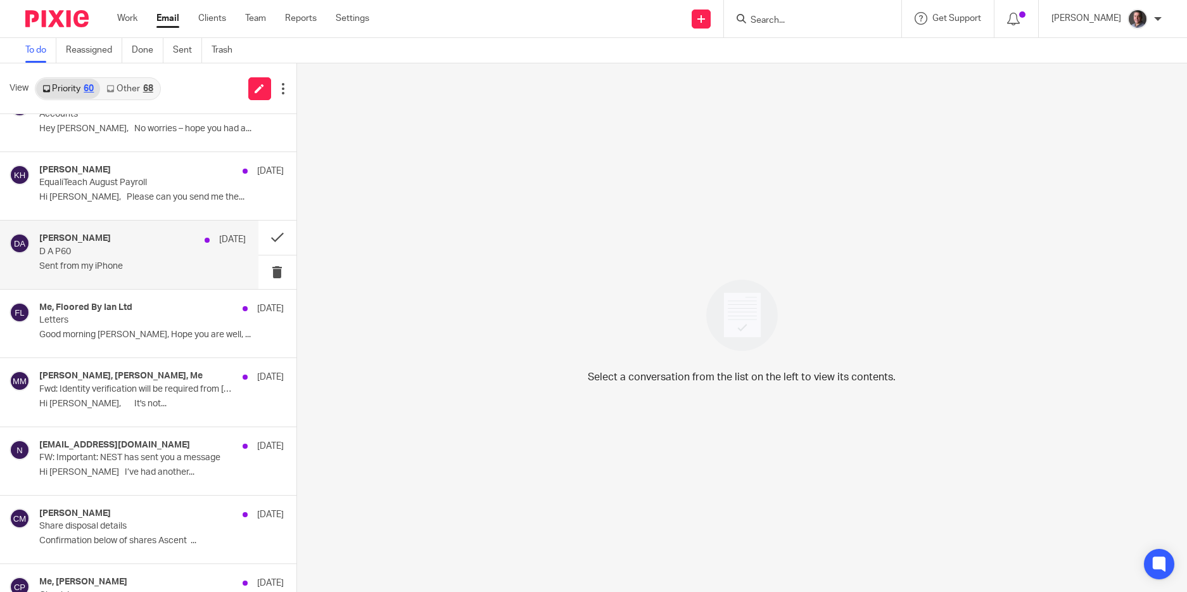
scroll to position [192, 0]
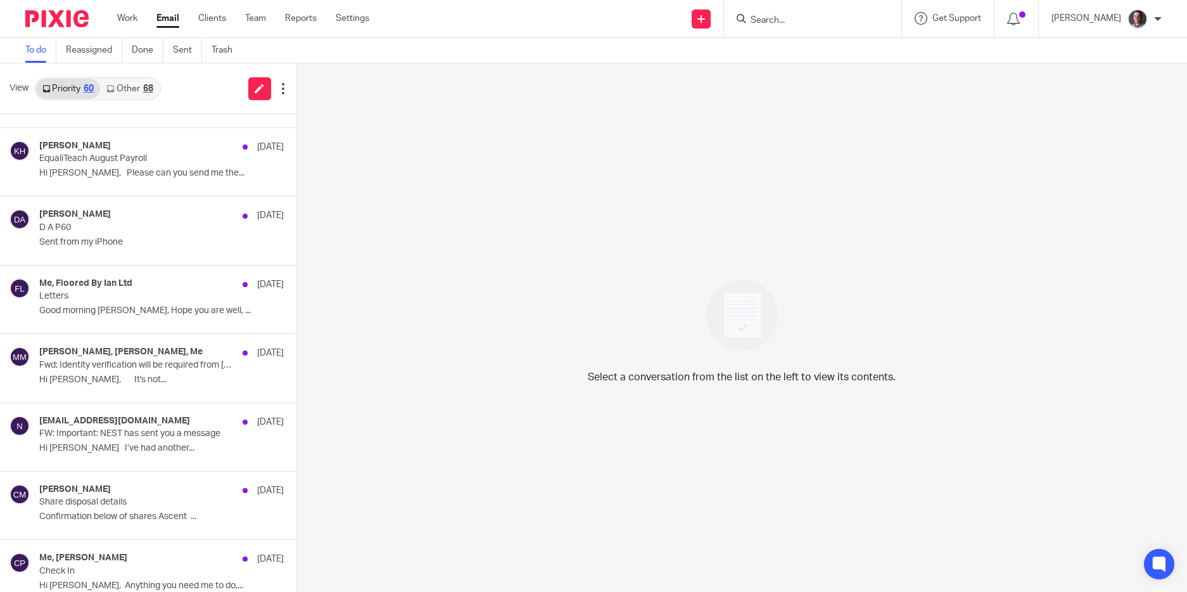
click at [139, 82] on link "Other 68" at bounding box center [129, 89] width 59 height 20
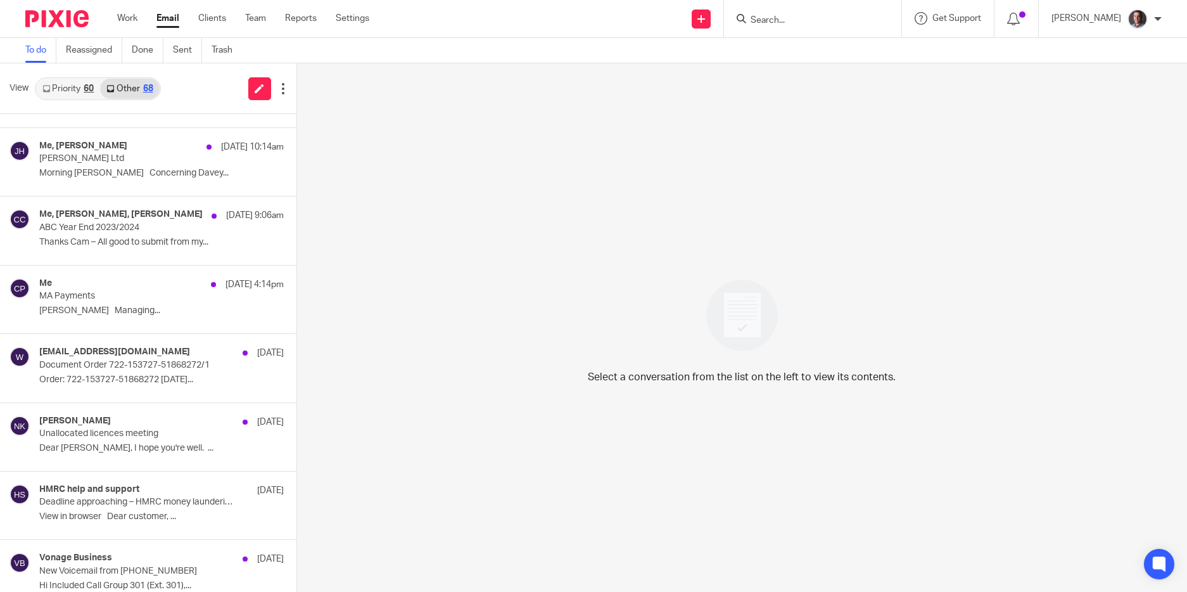
scroll to position [0, 0]
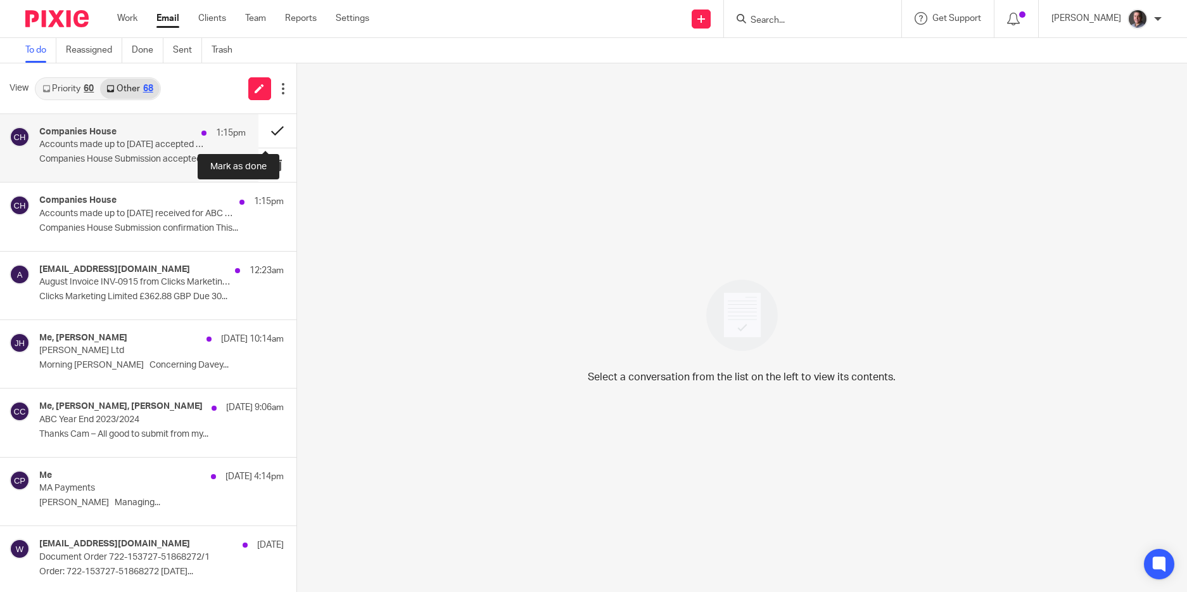
click at [264, 128] on button at bounding box center [278, 131] width 38 height 34
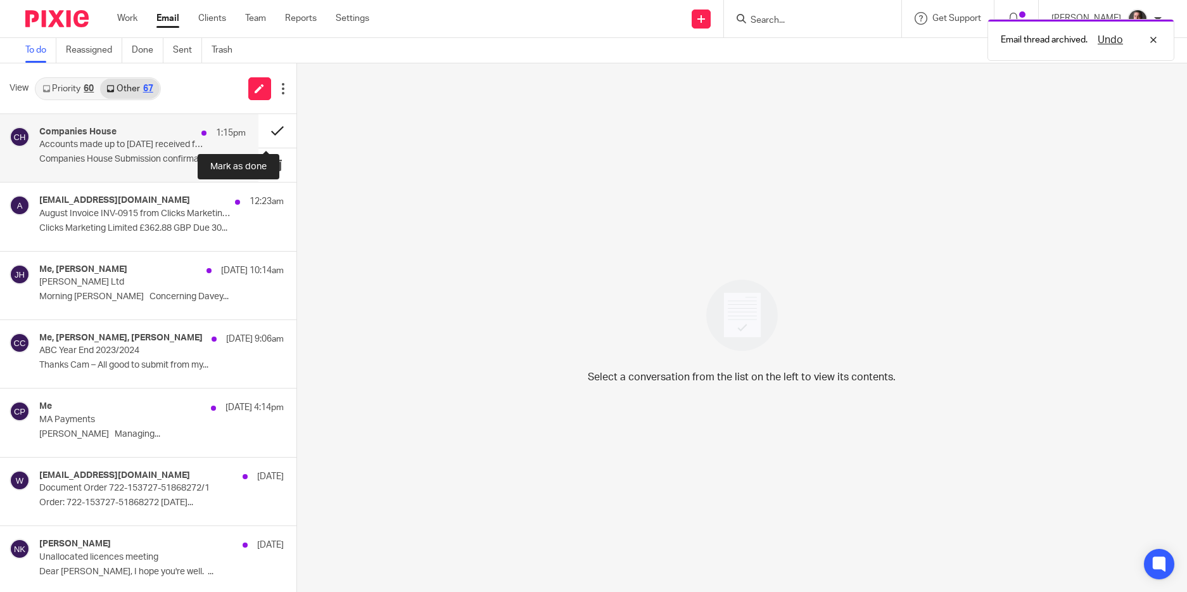
click at [264, 128] on button at bounding box center [278, 131] width 38 height 34
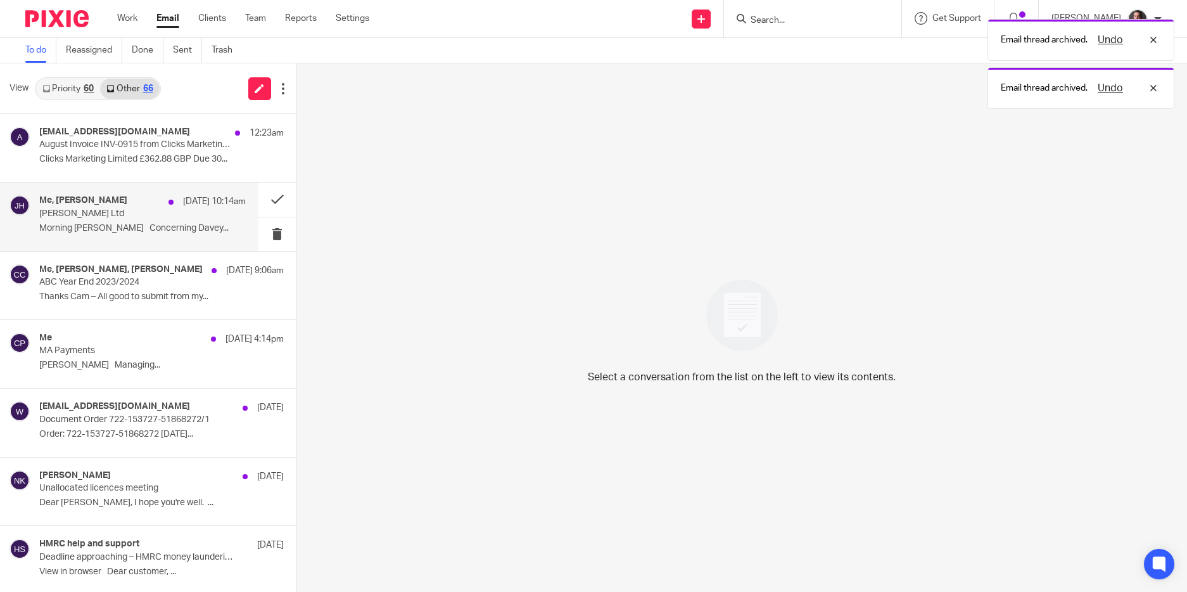
click at [158, 219] on p "Davey Joinery Ltd" at bounding box center [121, 213] width 165 height 11
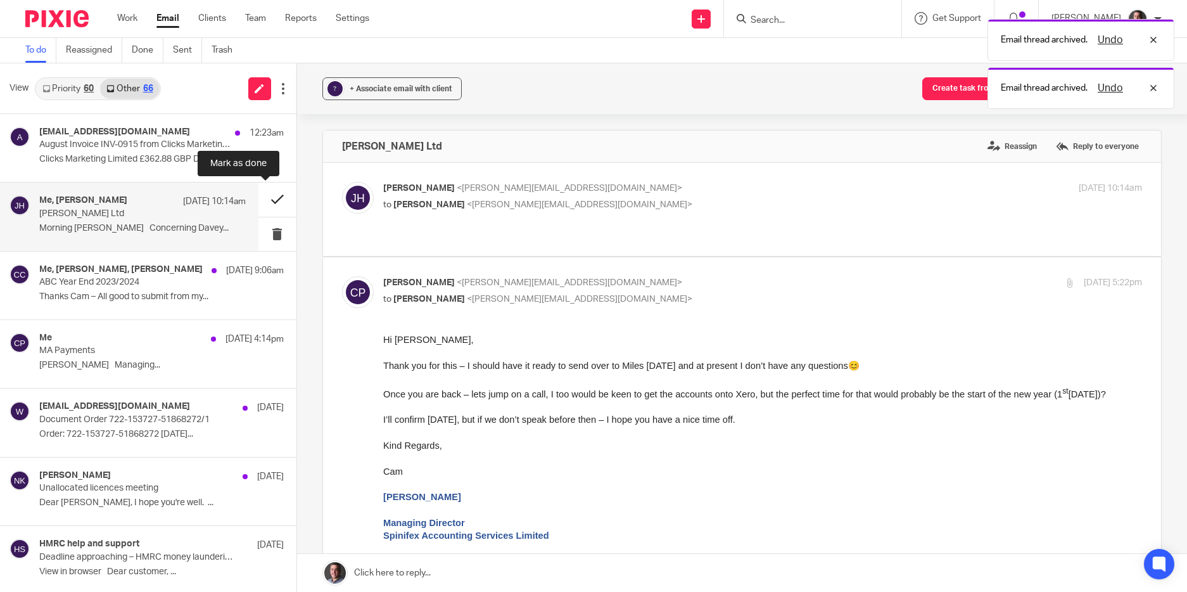
click at [266, 198] on button at bounding box center [278, 199] width 38 height 34
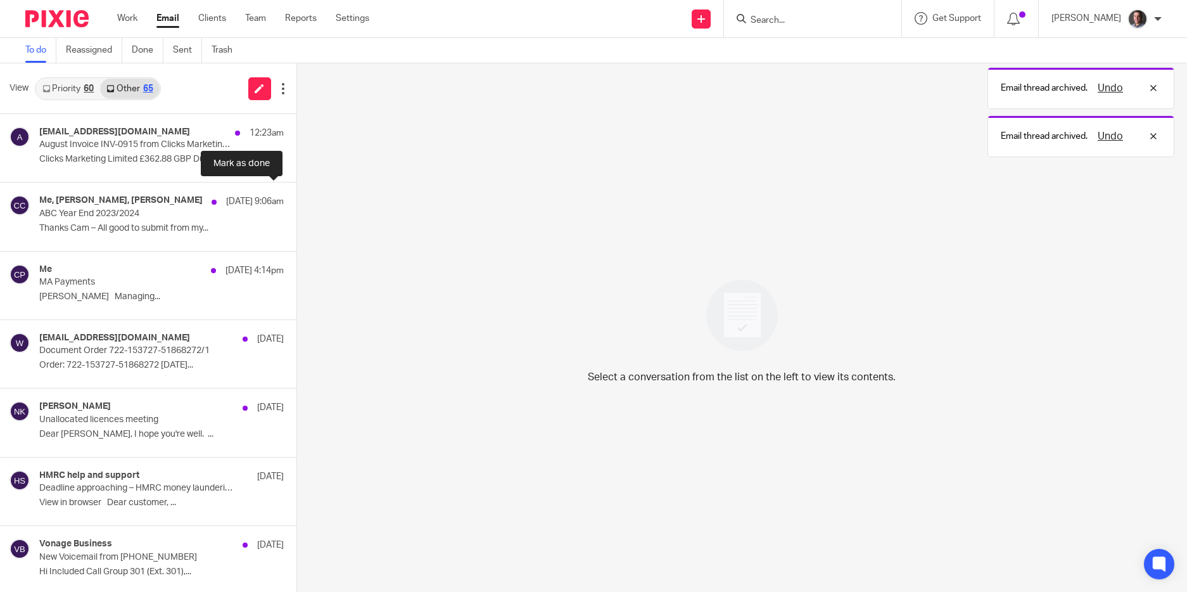
click at [297, 198] on button at bounding box center [302, 199] width 10 height 34
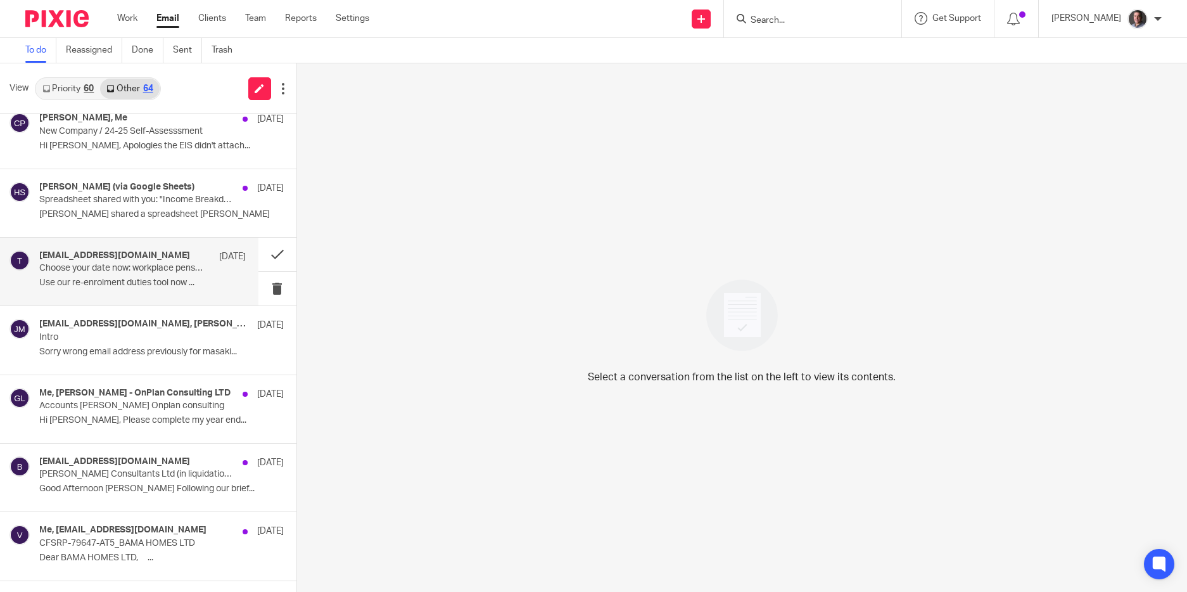
scroll to position [640, 0]
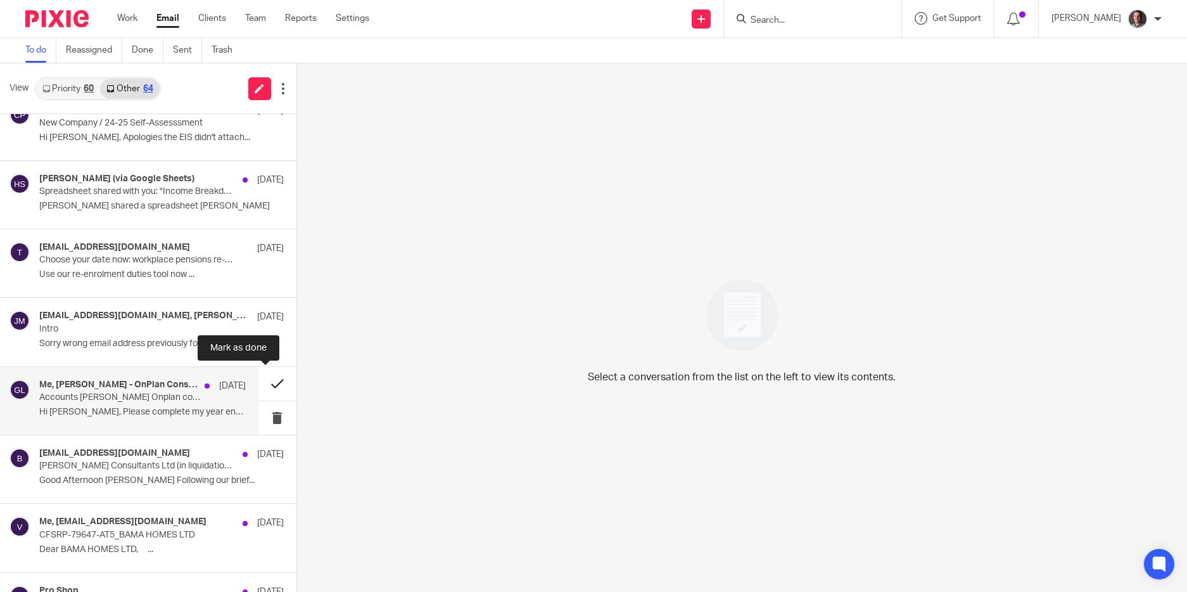
click at [265, 383] on button at bounding box center [278, 384] width 38 height 34
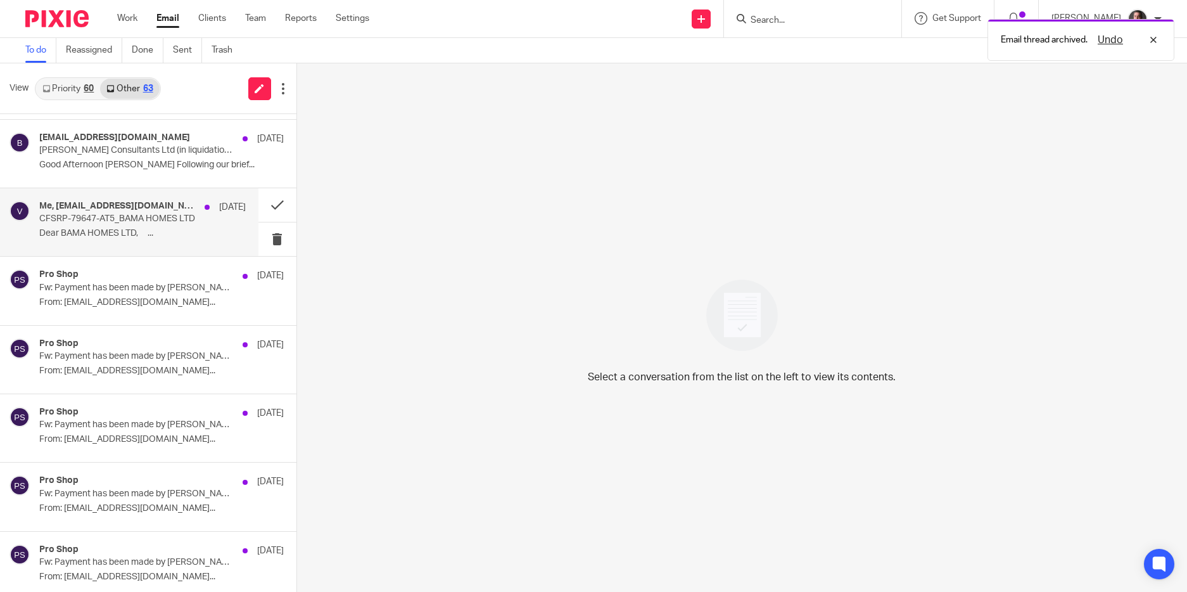
scroll to position [886, 0]
click at [118, 226] on div "Me, vatfirstperiodrepaymentclaims@hmrc.gov.uk 23 Jul CFSRP-79647-AT5_BAMA HOMES…" at bounding box center [142, 222] width 207 height 42
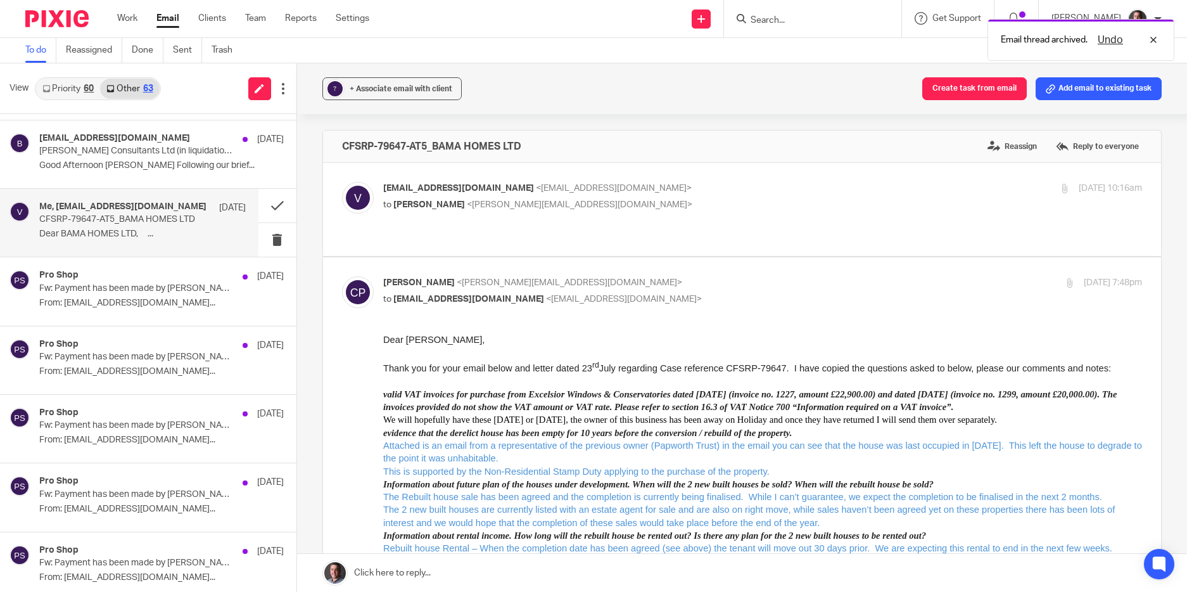
scroll to position [0, 0]
click at [265, 201] on button at bounding box center [278, 206] width 38 height 34
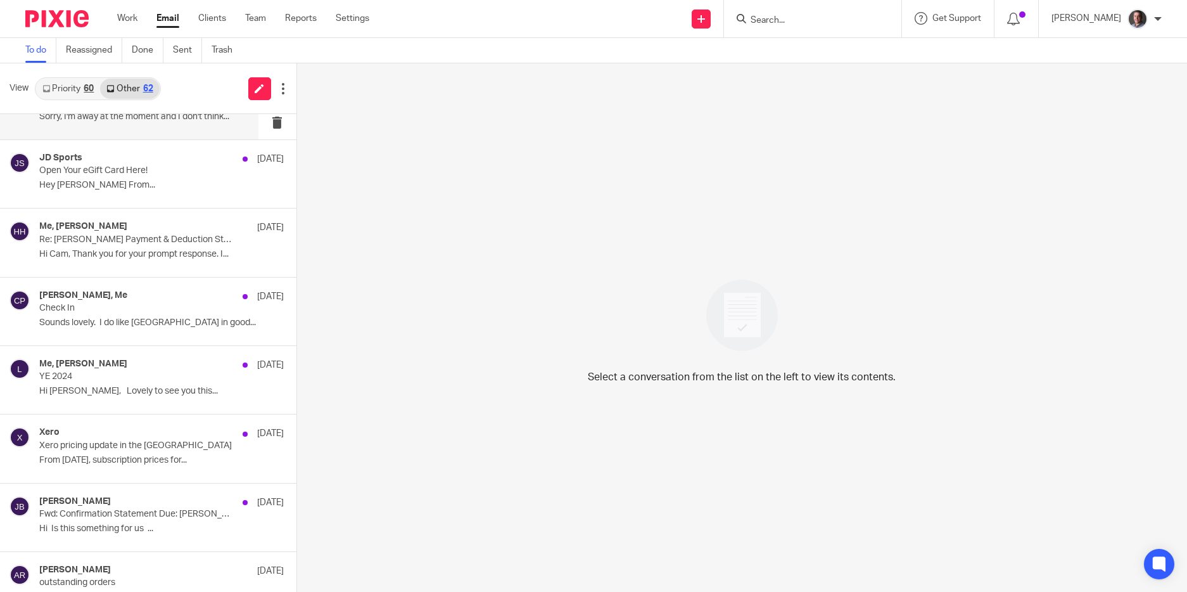
scroll to position [1497, 0]
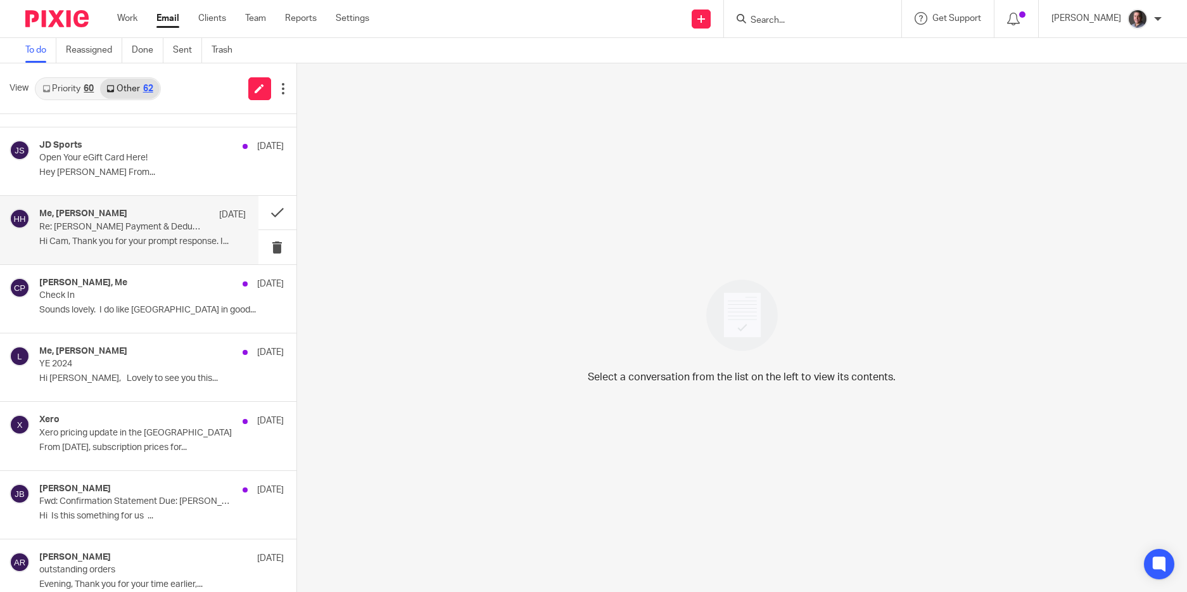
click at [153, 231] on p "Re: Mr Hristo Hristov Payment & Deduction Statement for 6 April to 5 May 2025 f…" at bounding box center [121, 227] width 165 height 11
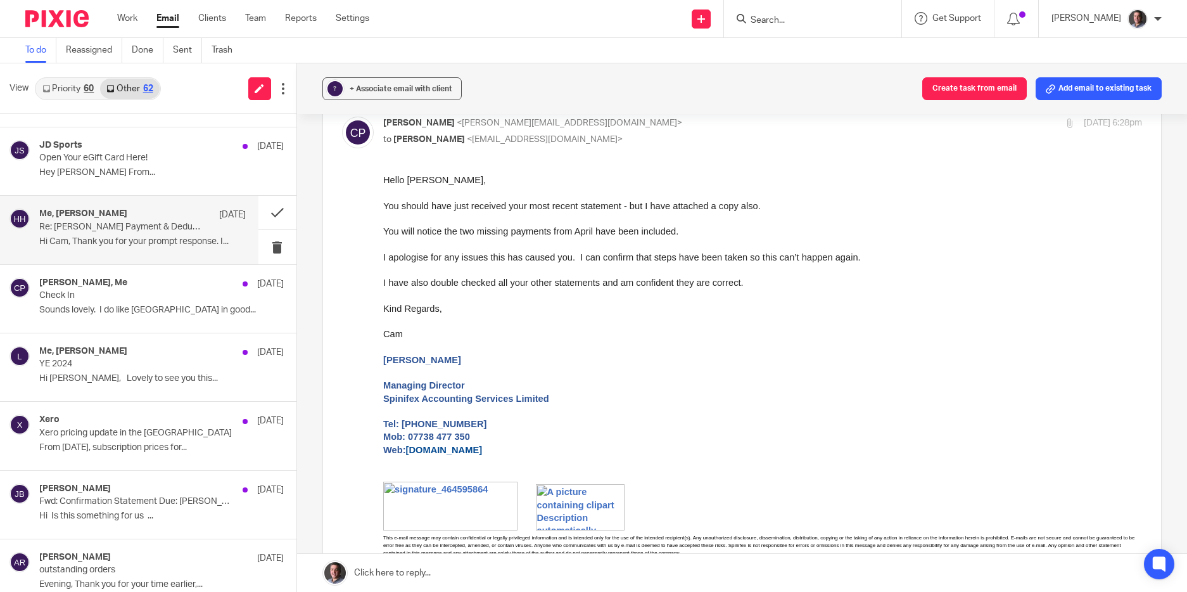
scroll to position [345, 0]
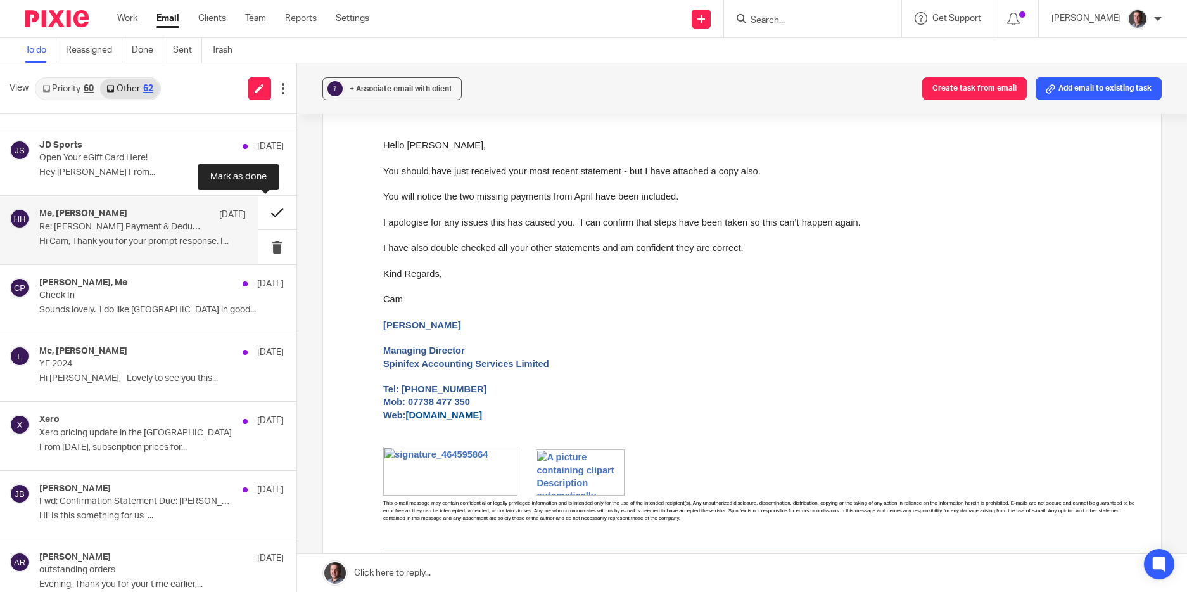
click at [266, 210] on button at bounding box center [278, 213] width 38 height 34
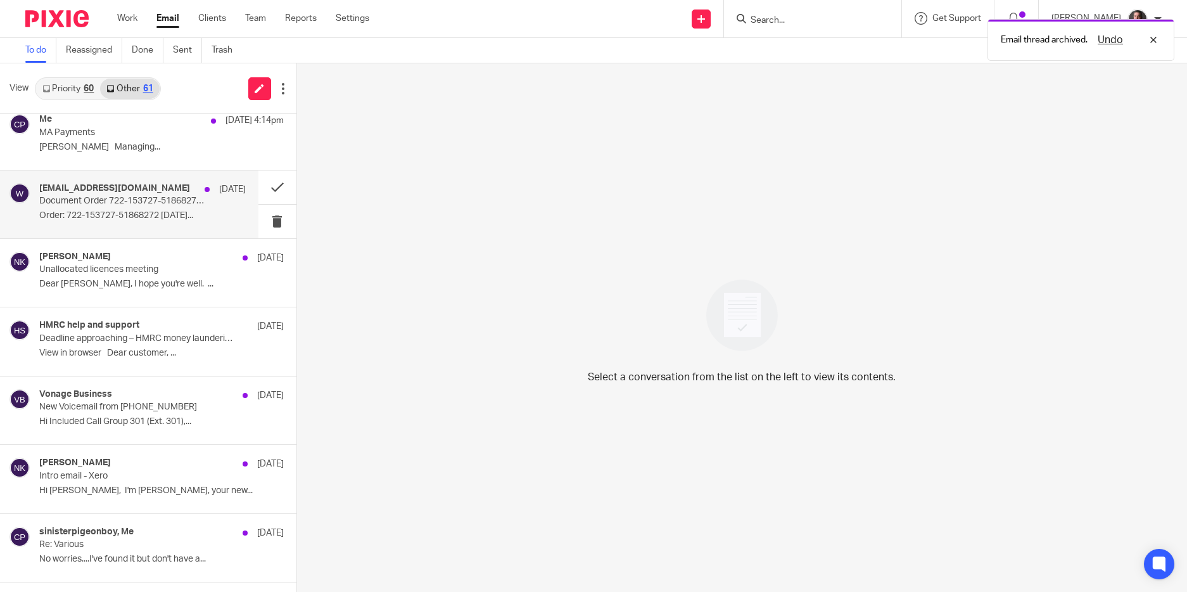
scroll to position [0, 0]
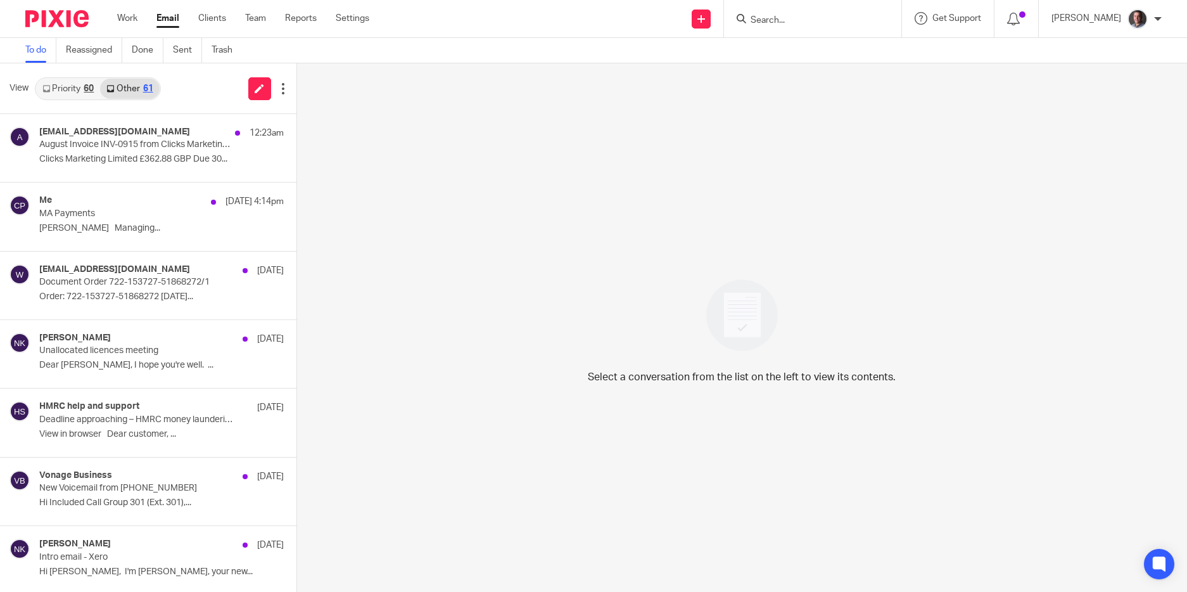
click at [798, 15] on input "Search" at bounding box center [807, 20] width 114 height 11
type input "mitu"
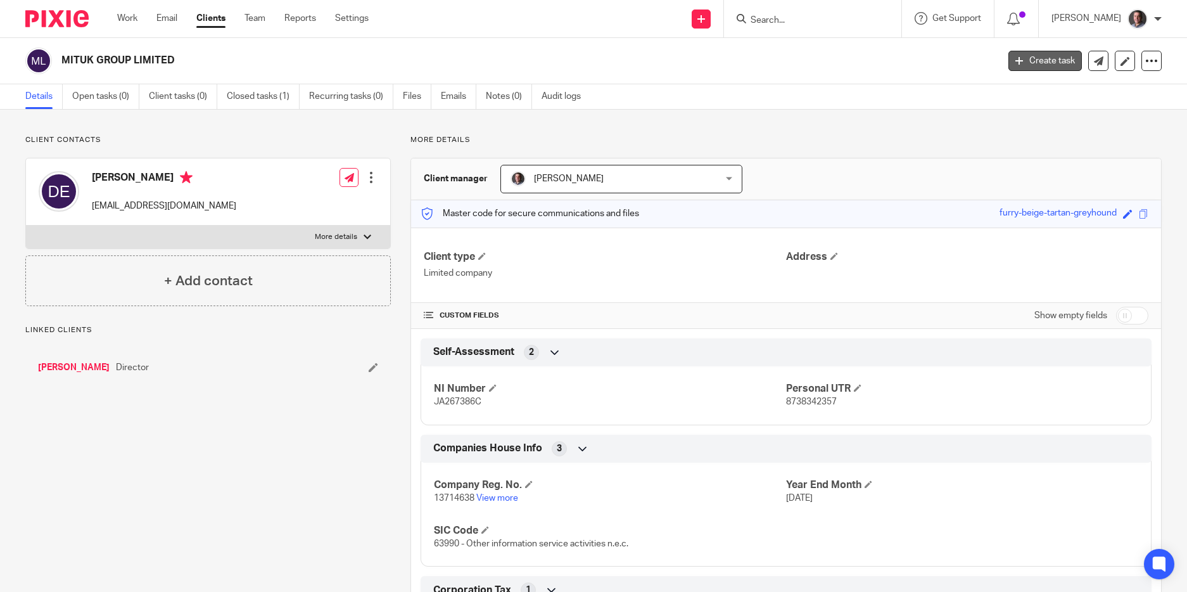
click at [1052, 60] on link "Create task" at bounding box center [1046, 61] width 74 height 20
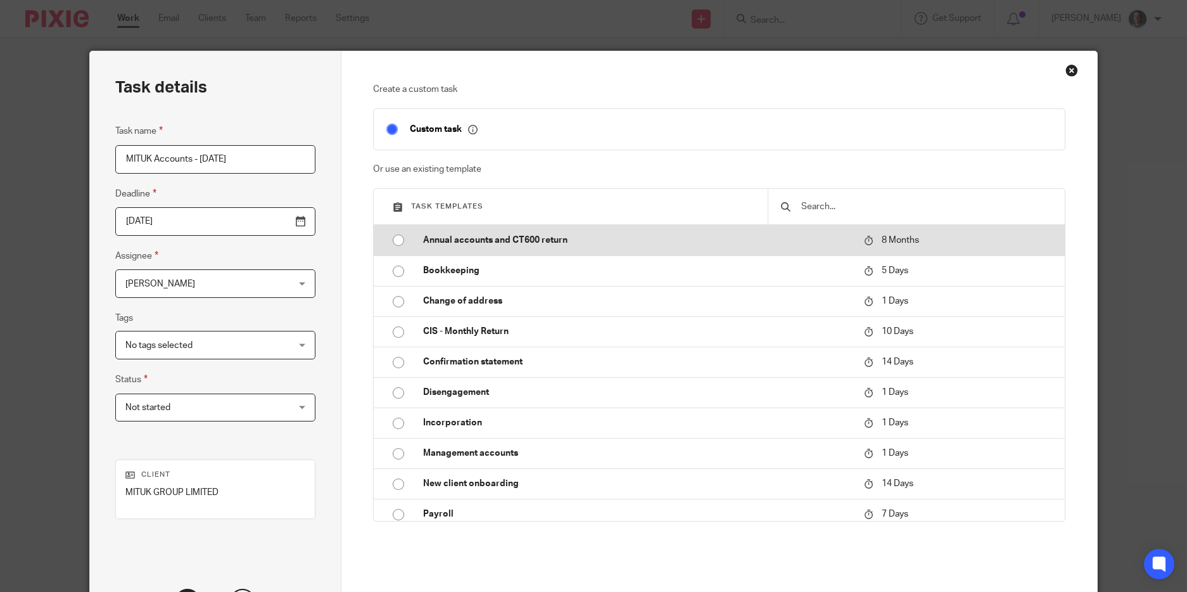
type input "MITUK Accounts - Nov 24"
click at [479, 241] on p "Annual accounts and CT600 return" at bounding box center [637, 240] width 428 height 13
type input "2026-04-23"
checkbox input "false"
radio input "true"
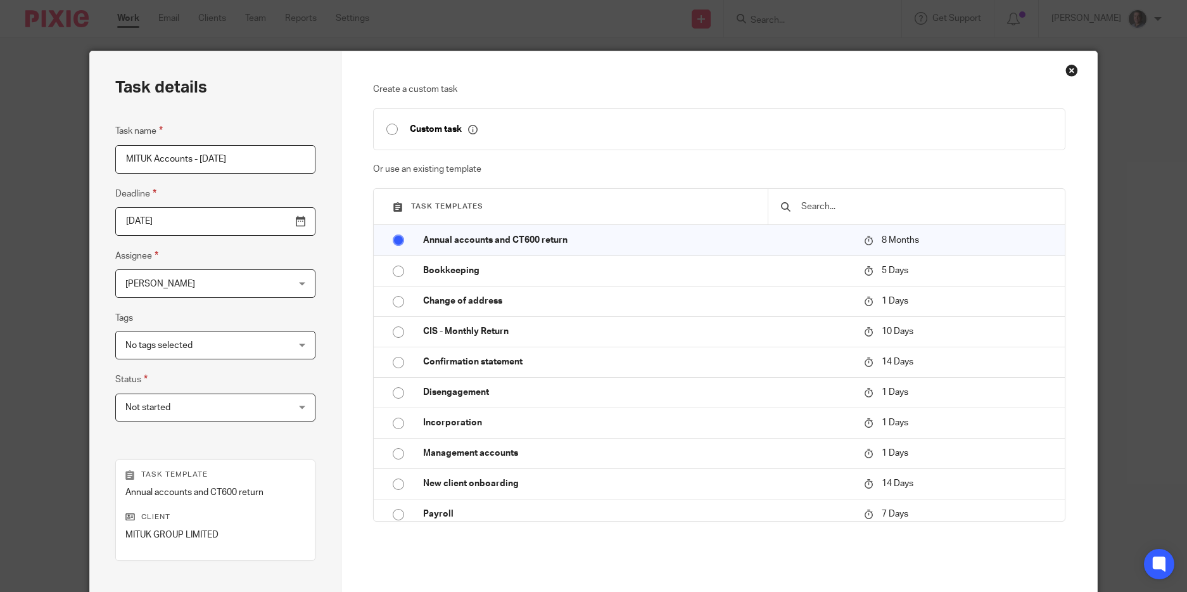
click at [182, 226] on input "2026-04-23" at bounding box center [215, 221] width 201 height 29
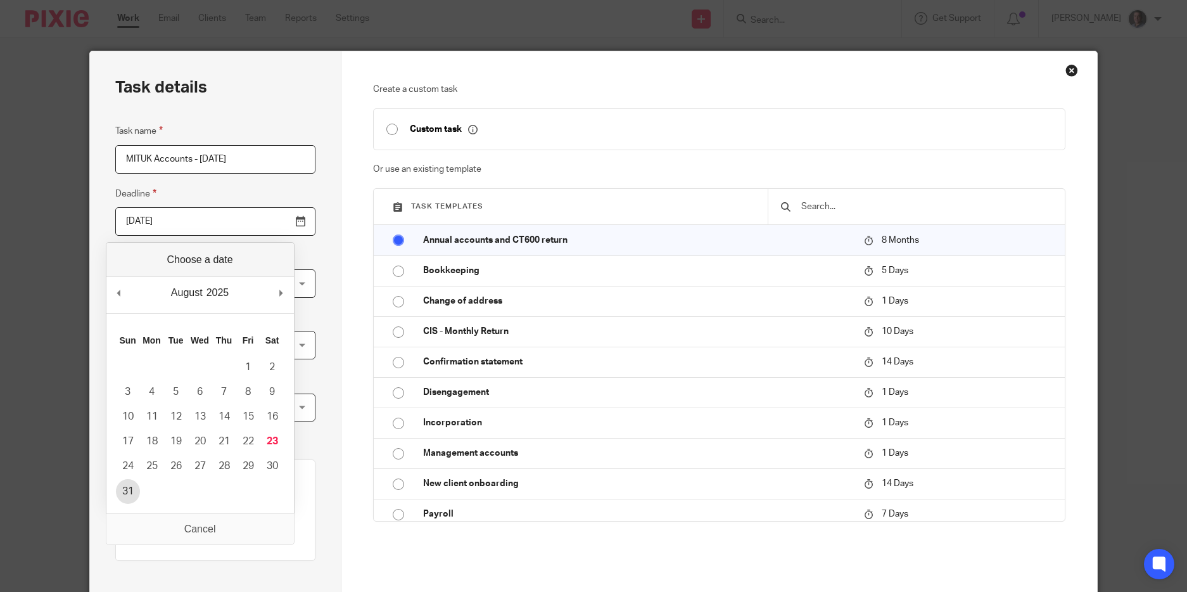
type input "2025-08-31"
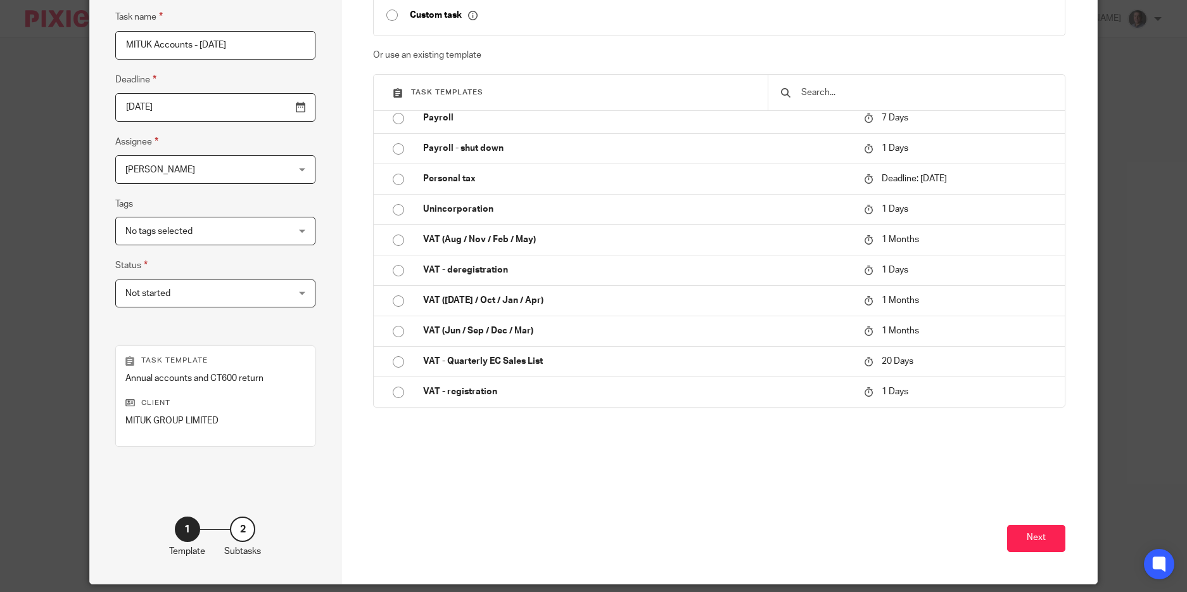
scroll to position [157, 0]
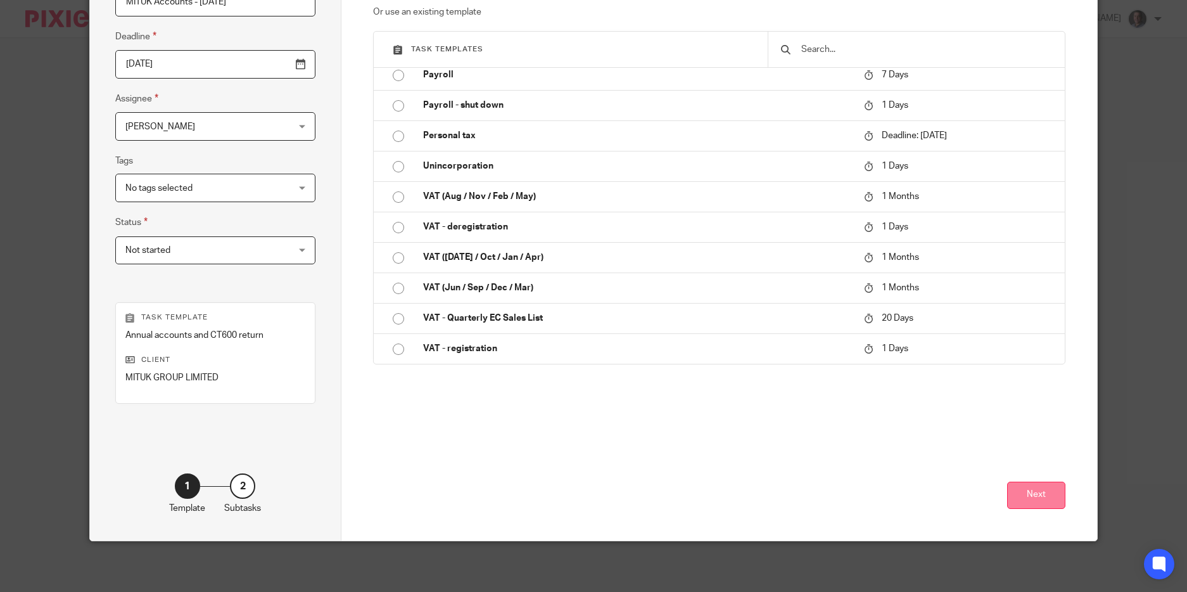
click at [1032, 490] on button "Next" at bounding box center [1036, 495] width 58 height 27
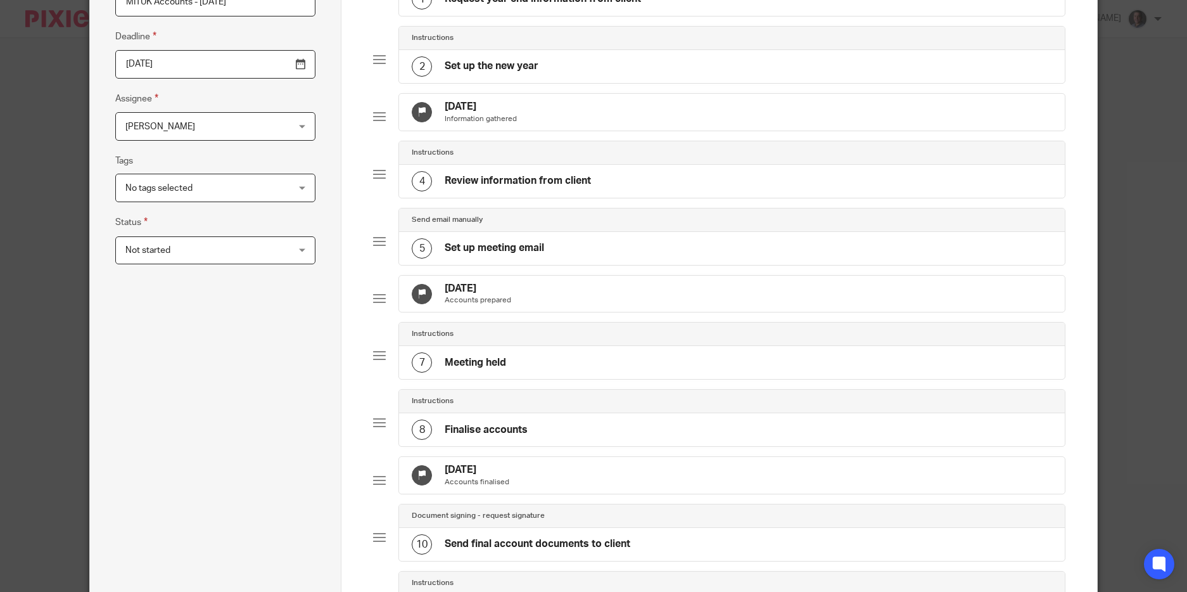
scroll to position [551, 0]
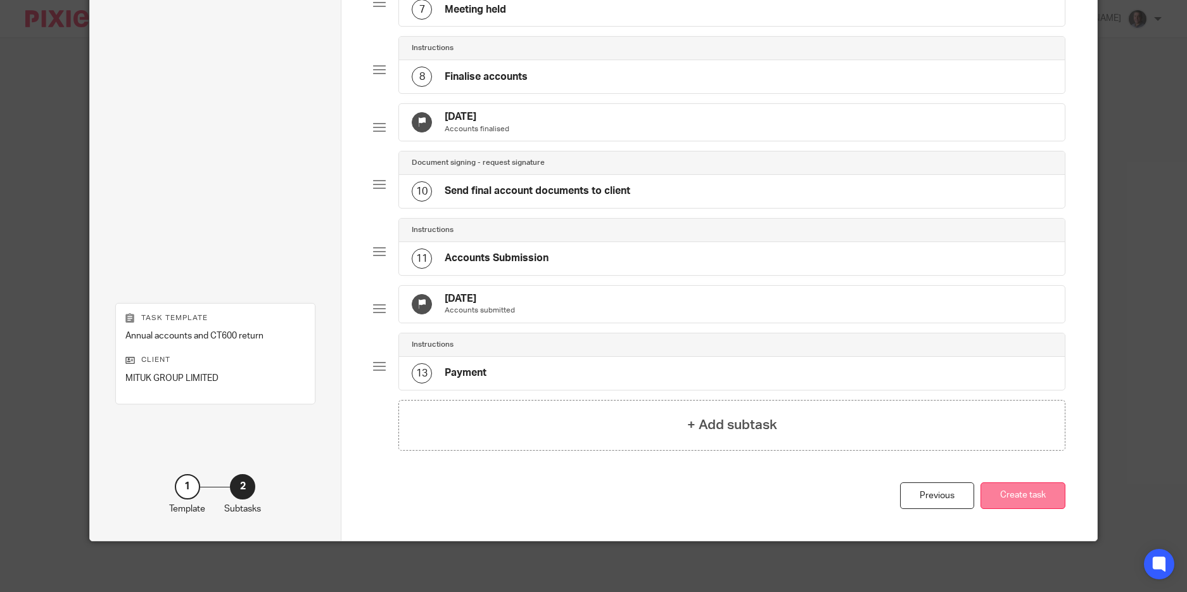
click at [1021, 497] on button "Create task" at bounding box center [1023, 495] width 85 height 27
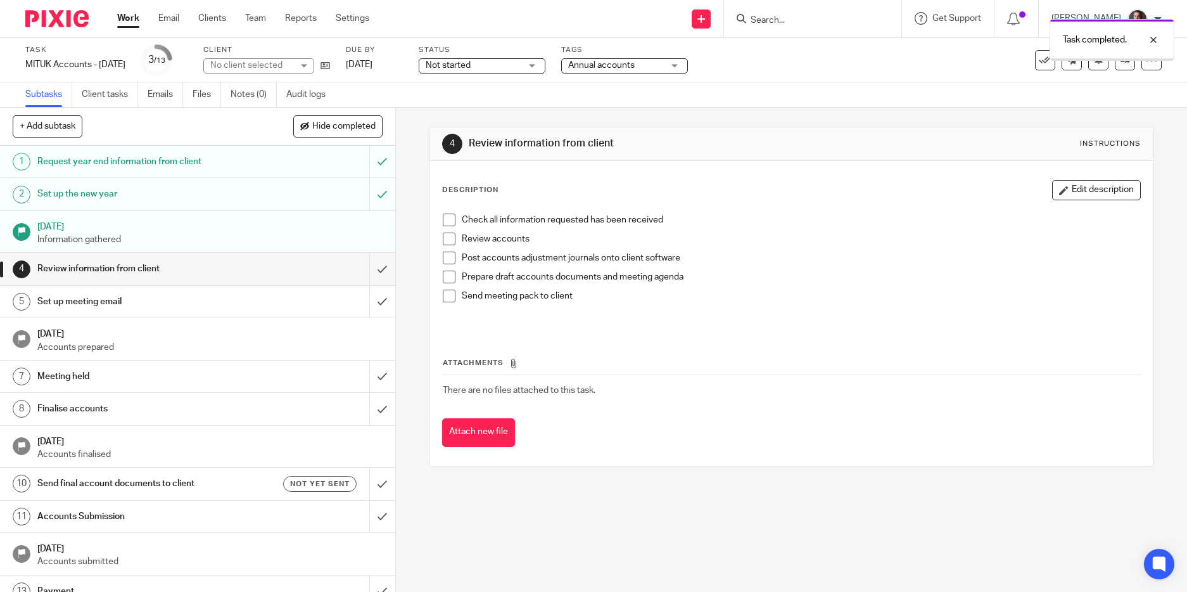
click at [366, 268] on input "submit" at bounding box center [197, 269] width 395 height 32
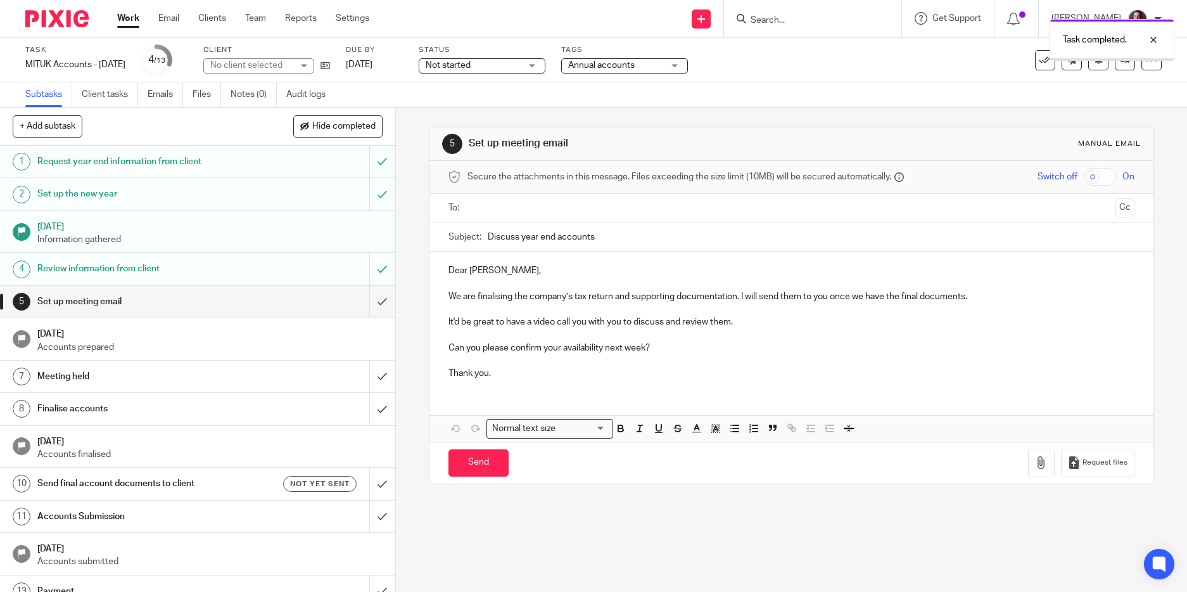
click at [369, 300] on input "submit" at bounding box center [197, 302] width 395 height 32
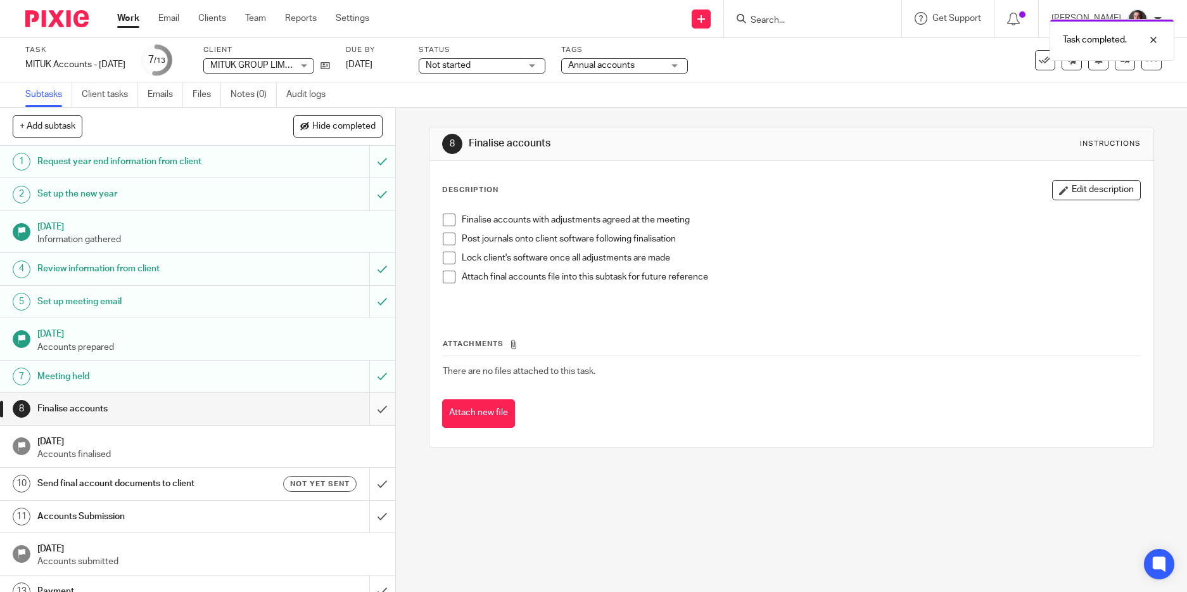
click at [371, 411] on input "submit" at bounding box center [197, 409] width 395 height 32
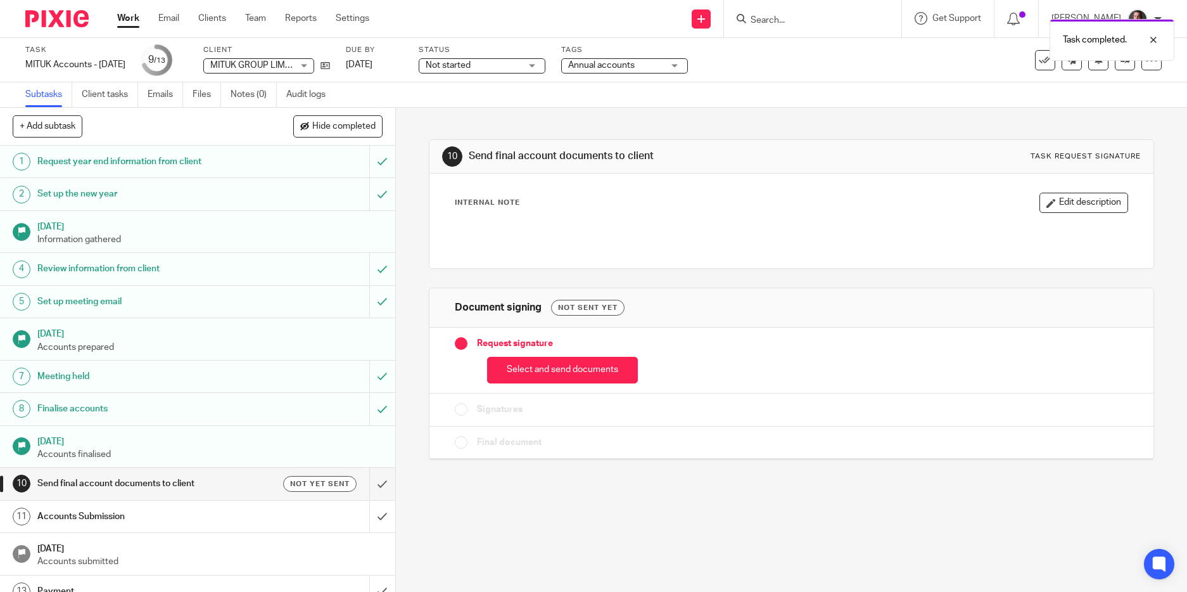
click at [228, 485] on h1 "Send final account documents to client" at bounding box center [143, 483] width 213 height 19
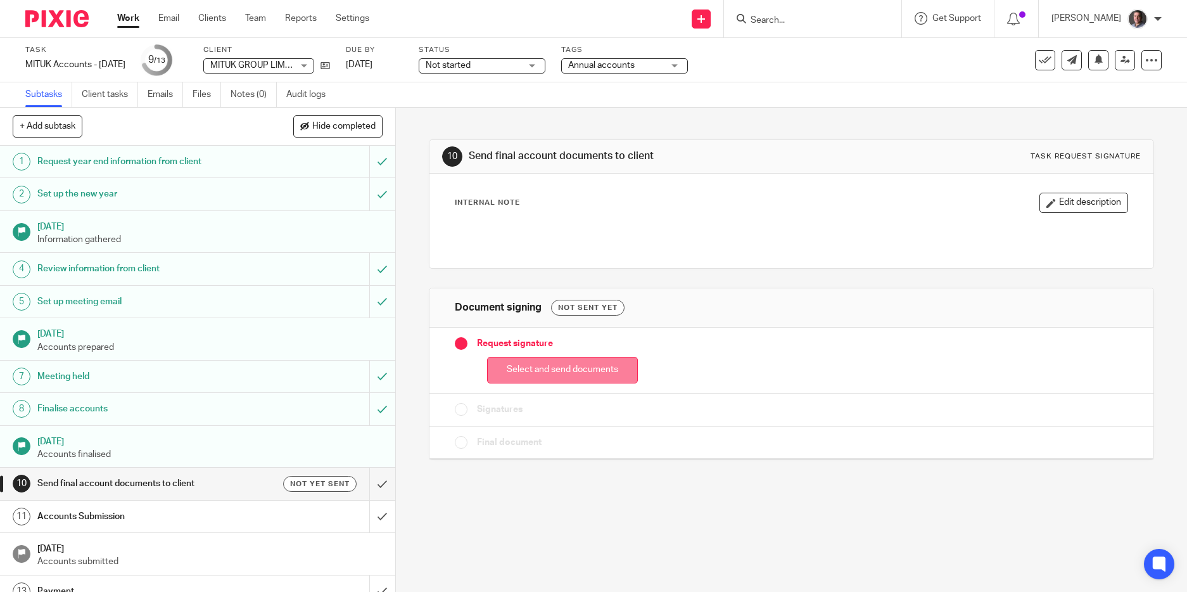
click at [568, 362] on button "Select and send documents" at bounding box center [562, 370] width 151 height 27
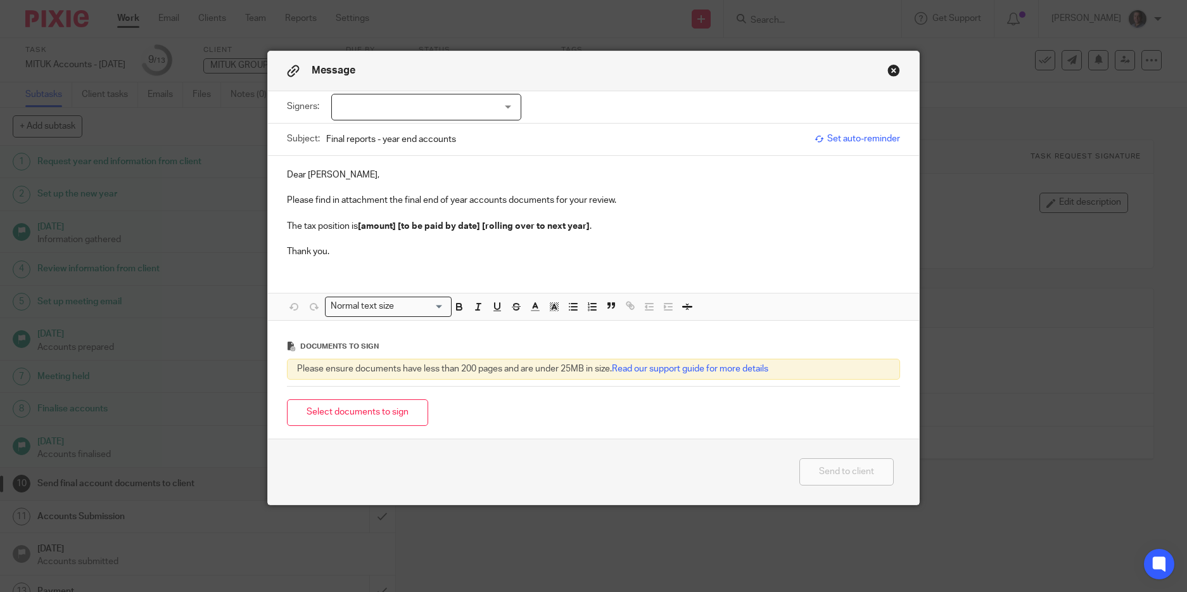
click at [402, 98] on div at bounding box center [426, 107] width 190 height 27
click at [393, 127] on li "[PERSON_NAME]" at bounding box center [421, 134] width 189 height 26
checkbox input "true"
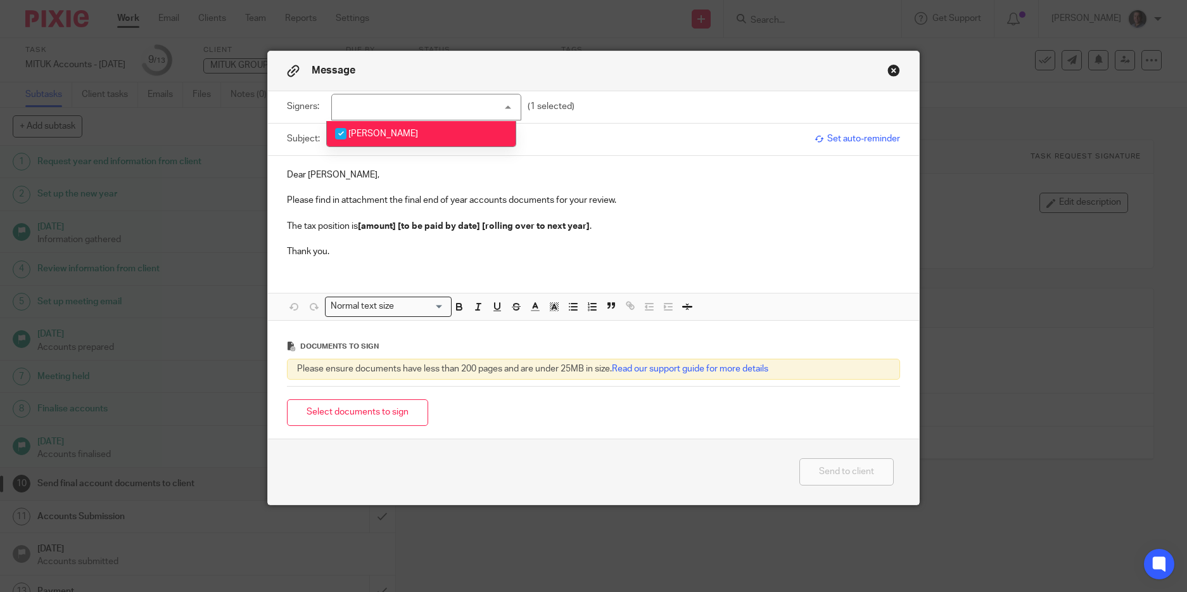
click at [379, 204] on p "Please find in attachment the final end of year accounts documents for your rev…" at bounding box center [594, 200] width 614 height 13
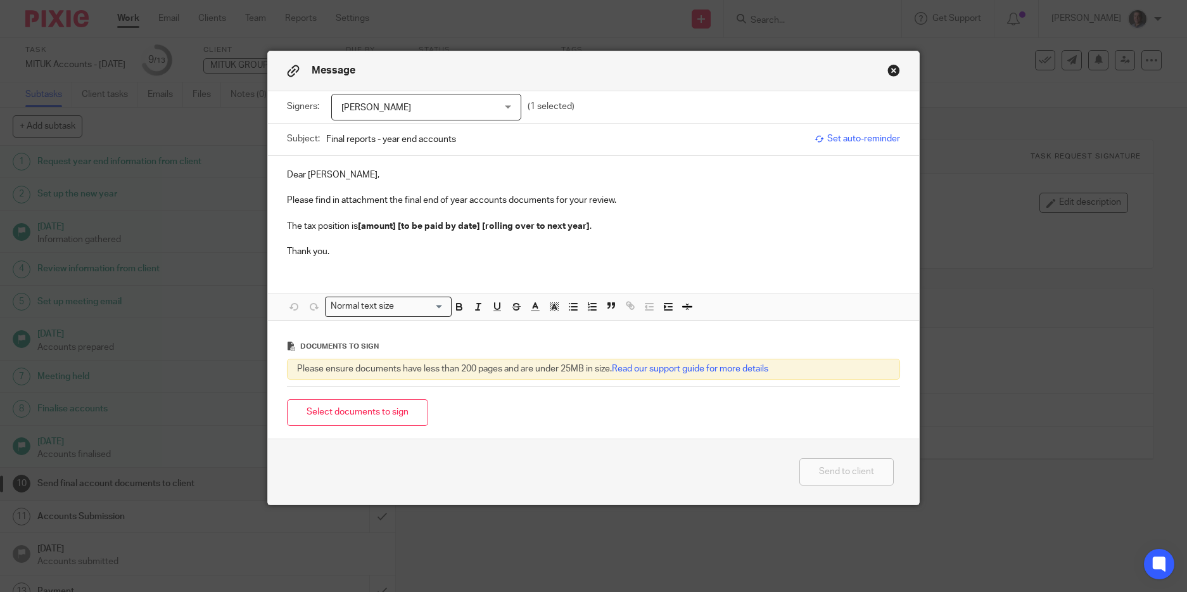
drag, startPoint x: 461, startPoint y: 144, endPoint x: 269, endPoint y: 134, distance: 192.2
click at [270, 134] on div "Subject: Final reports - year end accounts Set auto-reminder" at bounding box center [594, 140] width 652 height 32
type input "MITUK Accounts - November 2024"
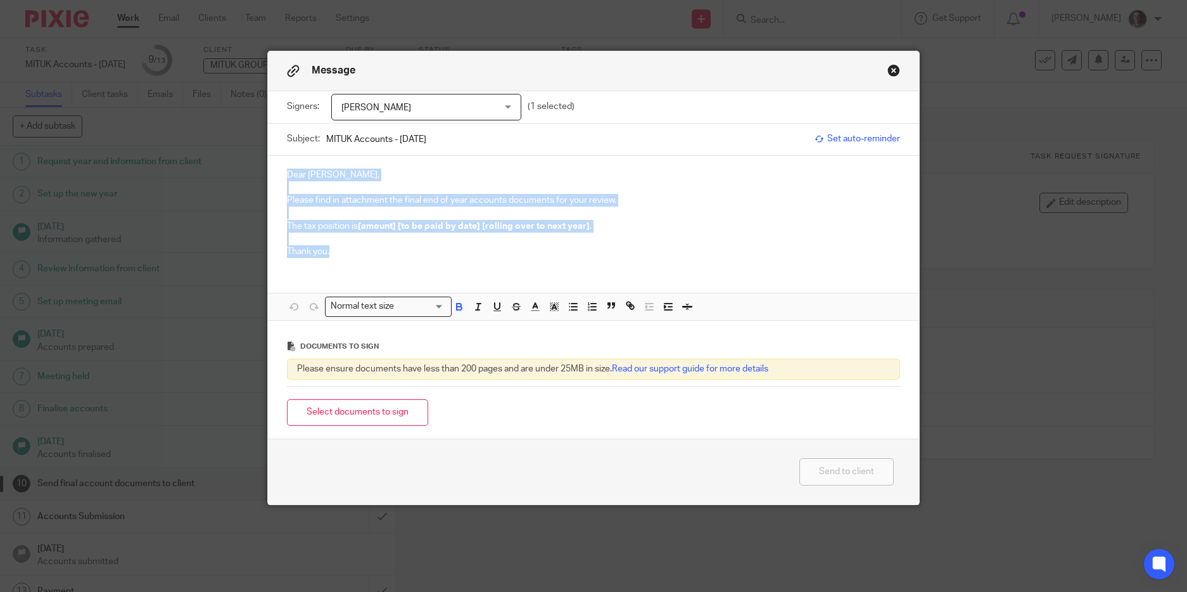
drag, startPoint x: 329, startPoint y: 258, endPoint x: 256, endPoint y: 133, distance: 144.9
click at [256, 133] on div "Message Signers: Darren Edwards Darren Edwards (1 selected) Subject: MITUK Acco…" at bounding box center [593, 296] width 1187 height 592
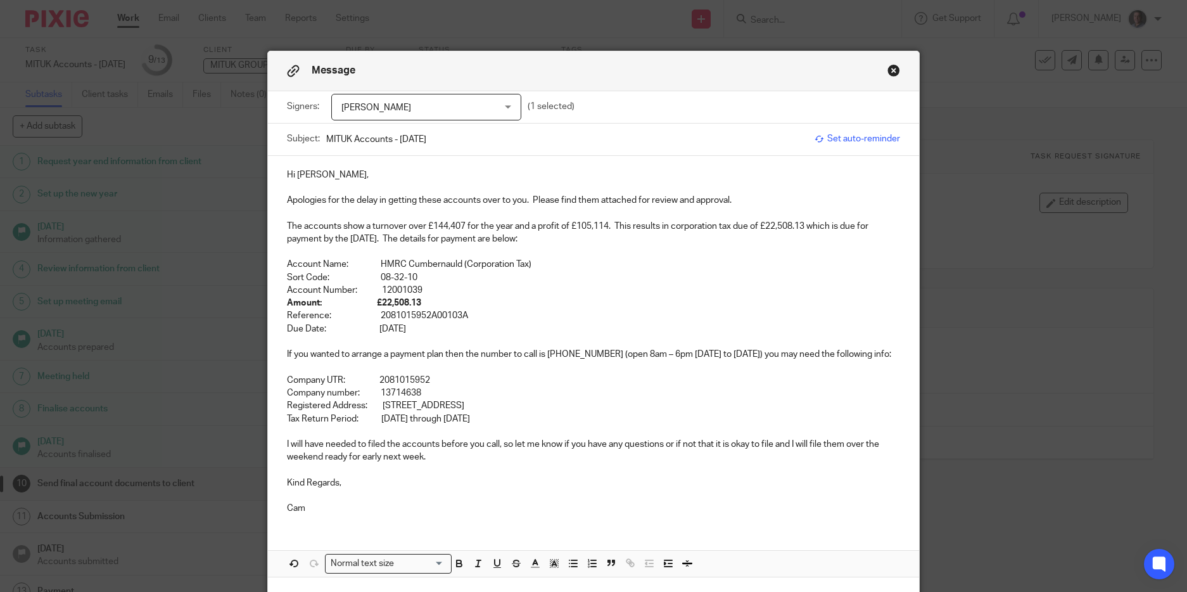
click at [424, 228] on p "The accounts show a turnover over £144,407 for the year and a profit of £105,11…" at bounding box center [594, 233] width 614 height 26
click at [592, 253] on p at bounding box center [594, 251] width 614 height 13
click at [656, 233] on p "The accounts show a turnover over £141,300 (Last Year - £144,407) for the year …" at bounding box center [594, 233] width 614 height 26
click at [328, 242] on p "The accounts show a turnover over £141,300 (Last Year - £144,407) for the year …" at bounding box center [594, 233] width 614 height 26
click at [373, 303] on strong "Amount: £22,508.13" at bounding box center [354, 302] width 134 height 9
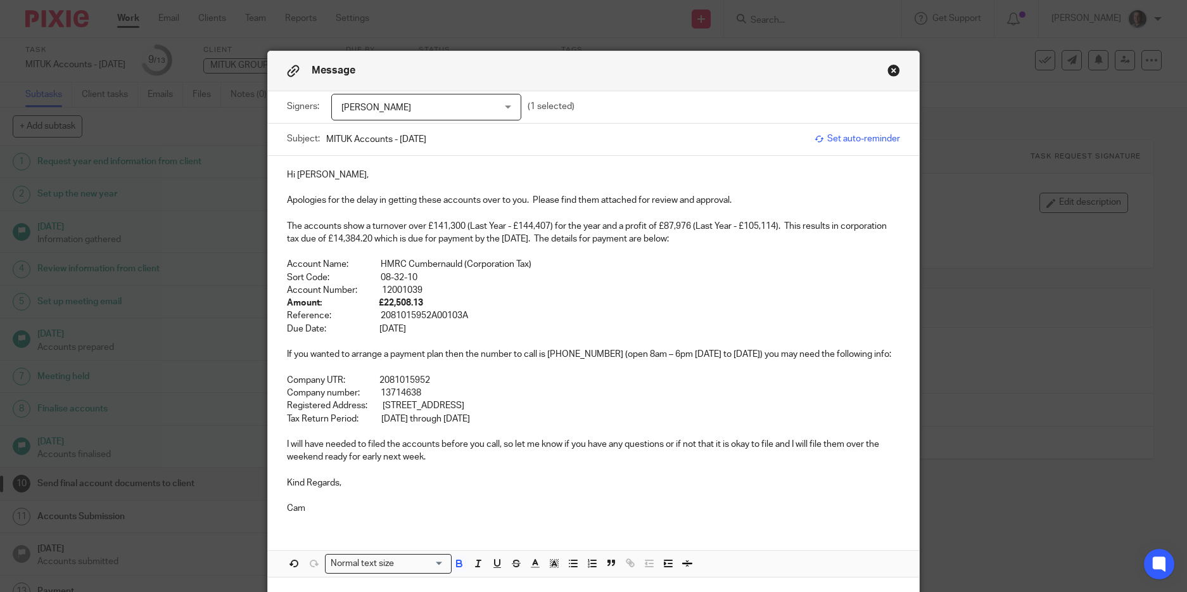
click at [380, 303] on strong "Amount: £22,508.13" at bounding box center [355, 302] width 136 height 9
click at [476, 328] on p "Due Date: 1st September 2024" at bounding box center [594, 329] width 614 height 13
click at [416, 421] on p "Tax Return Period: 1st Dec 22 through 30th Nov 23" at bounding box center [594, 418] width 614 height 13
click at [316, 459] on p "I will have needed to filed the accounts before you call, so let me know if you…" at bounding box center [594, 451] width 614 height 26
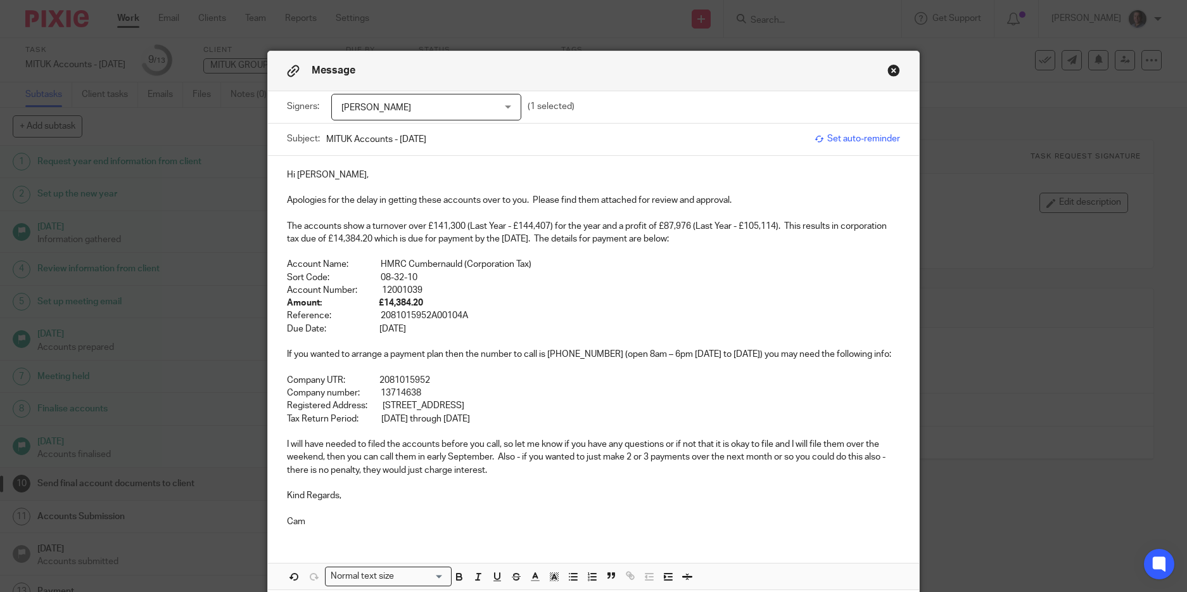
click at [410, 226] on p "The accounts show a turnover over £141,300 (Last Year - £144,407) for the year …" at bounding box center [594, 233] width 614 height 26
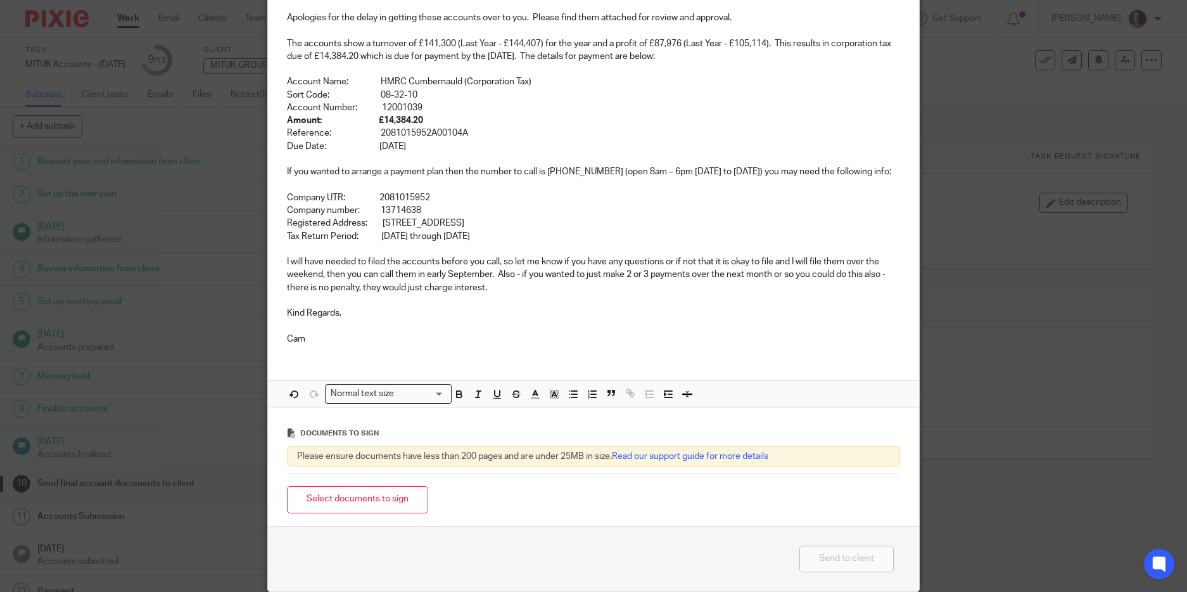
scroll to position [185, 0]
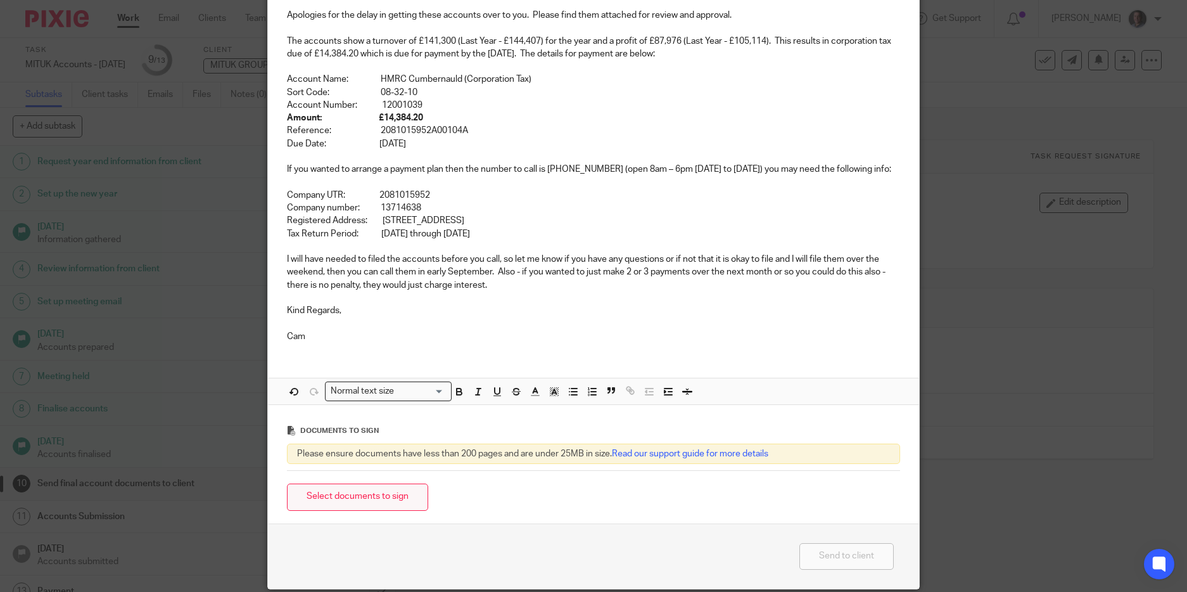
click at [367, 498] on button "Select documents to sign" at bounding box center [357, 496] width 141 height 27
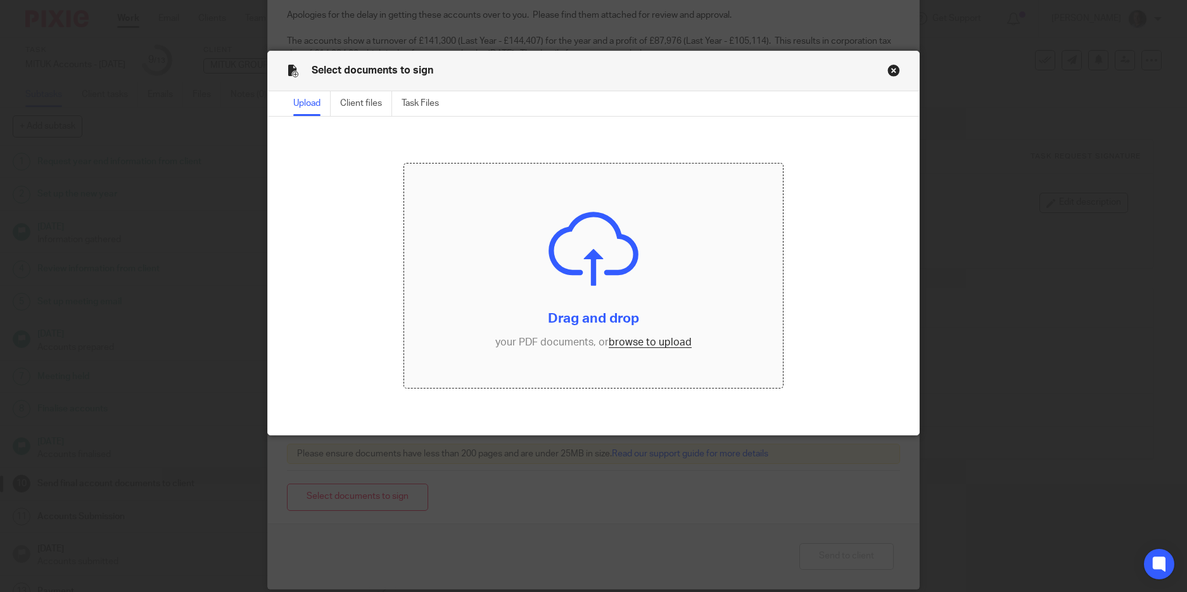
click at [670, 340] on input "file" at bounding box center [593, 275] width 379 height 224
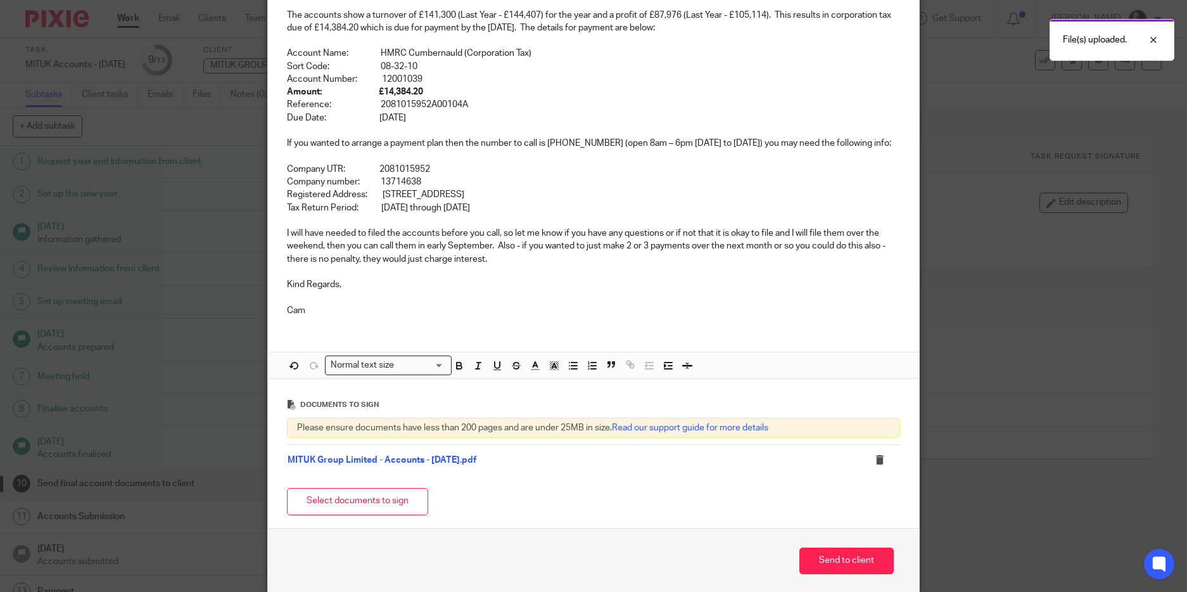
scroll to position [264, 0]
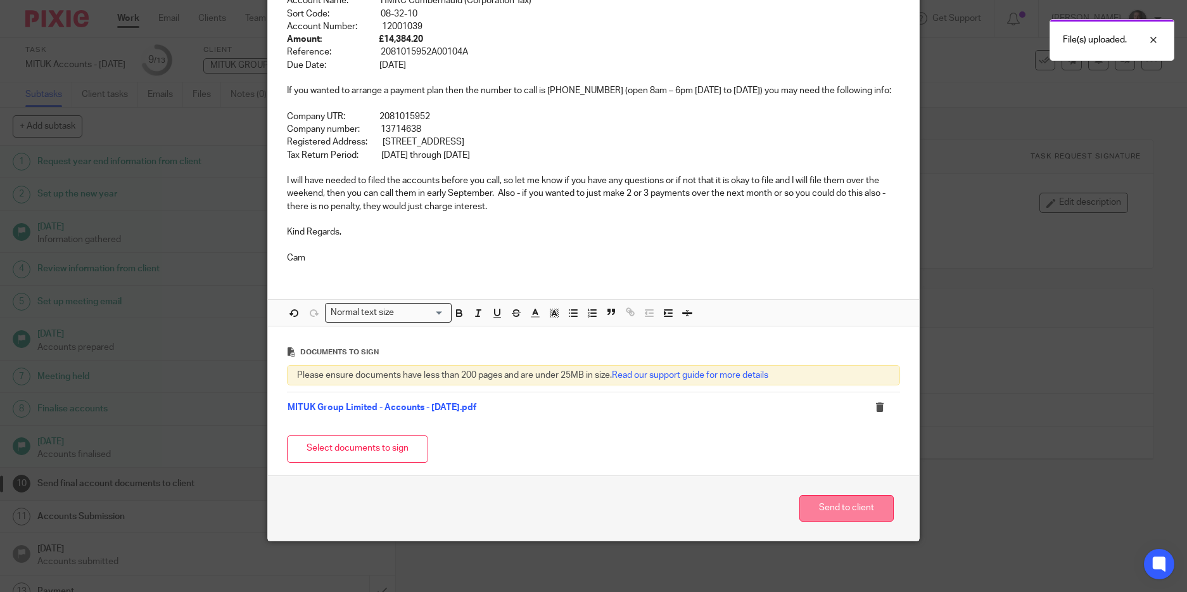
click at [834, 508] on button "Send to client" at bounding box center [847, 508] width 94 height 27
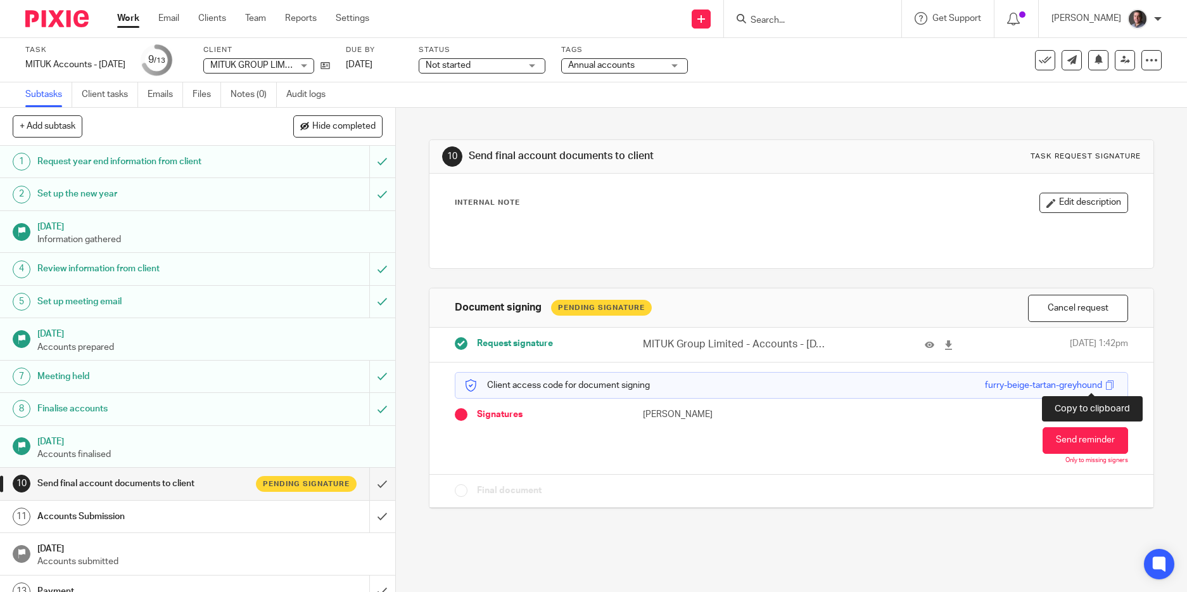
click at [1106, 385] on span at bounding box center [1111, 385] width 10 height 10
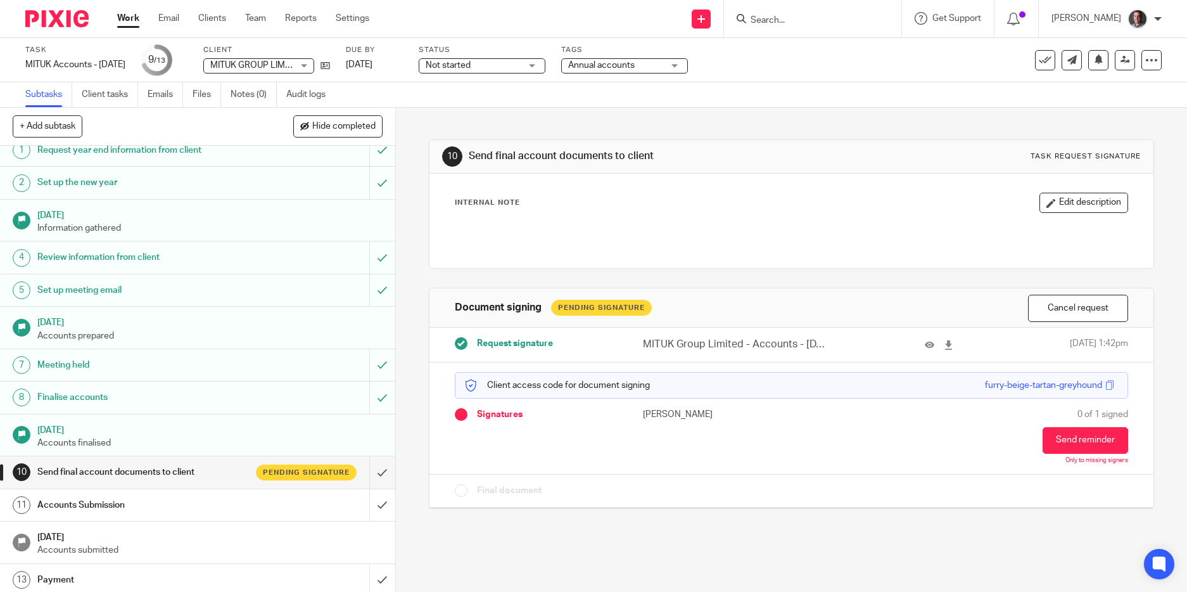
scroll to position [16, 0]
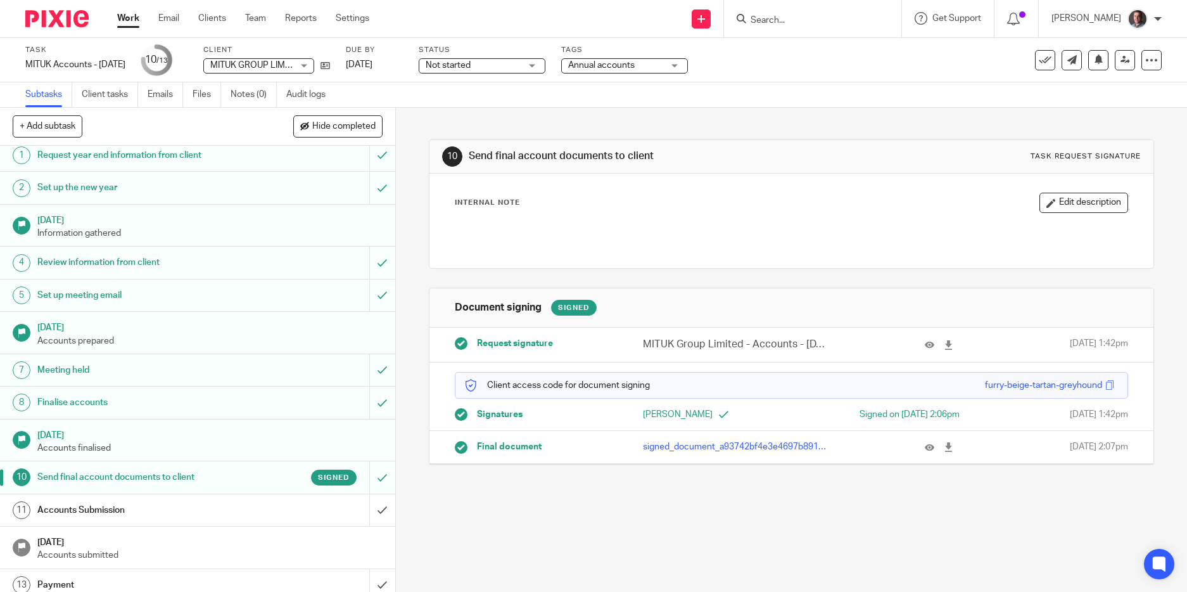
scroll to position [16, 0]
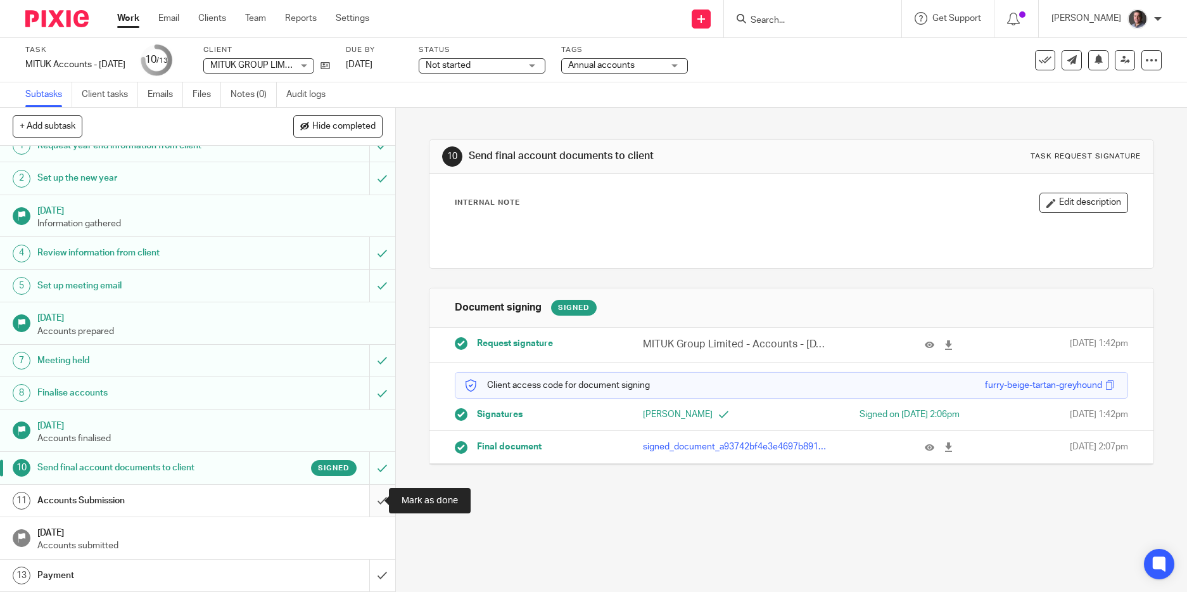
click at [366, 503] on input "submit" at bounding box center [197, 501] width 395 height 32
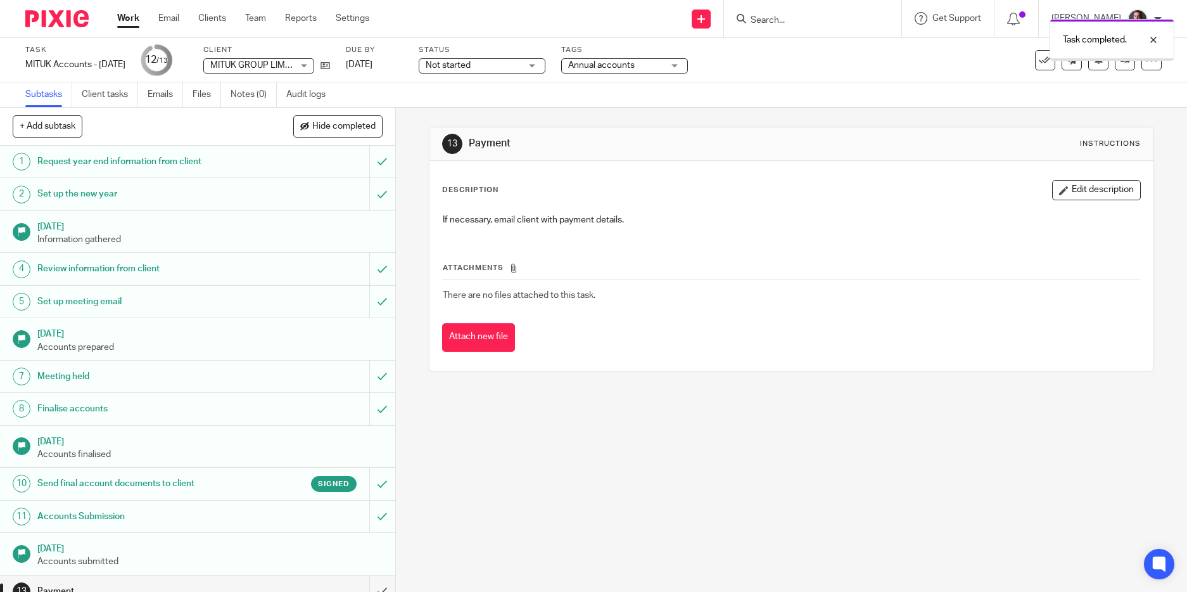
scroll to position [16, 0]
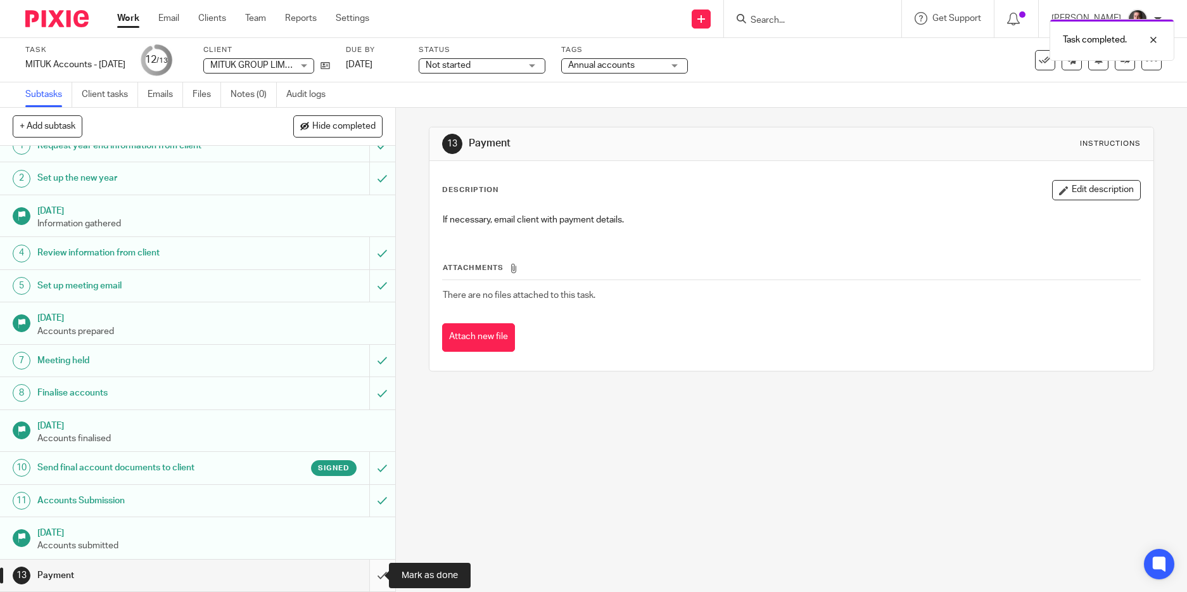
click at [369, 573] on input "submit" at bounding box center [197, 576] width 395 height 32
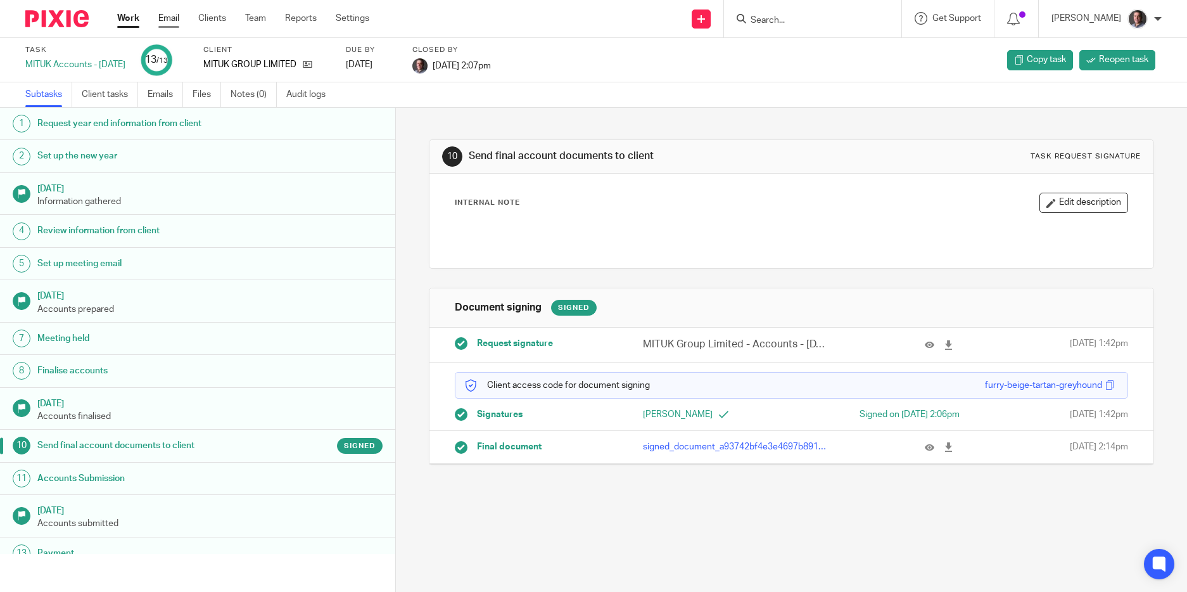
click at [174, 16] on link "Email" at bounding box center [168, 18] width 21 height 13
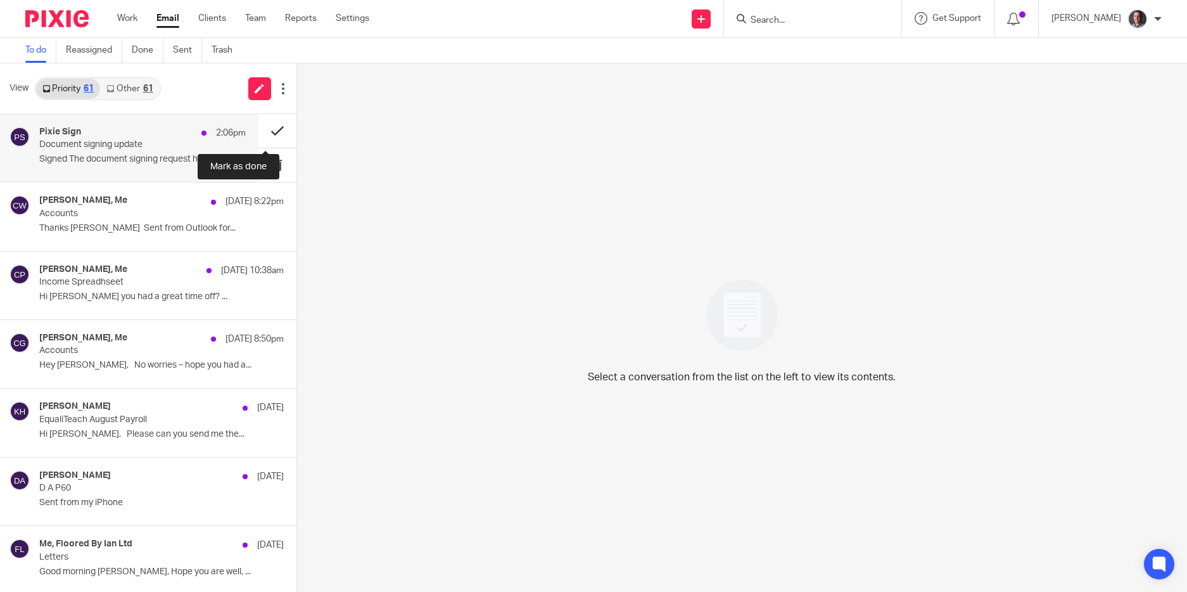
click at [262, 128] on button at bounding box center [278, 131] width 38 height 34
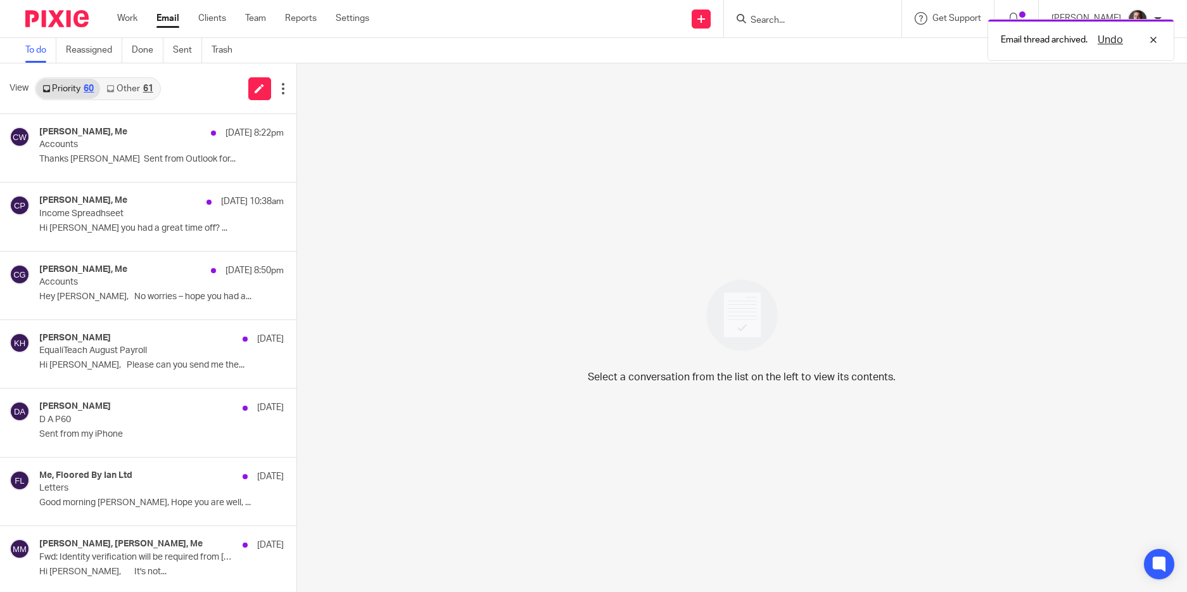
click at [125, 80] on link "Other 61" at bounding box center [129, 89] width 59 height 20
